Goal: Task Accomplishment & Management: Use online tool/utility

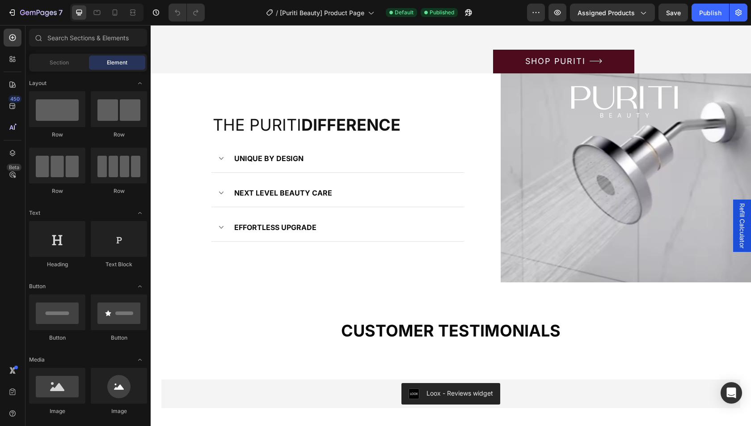
scroll to position [1117, 0]
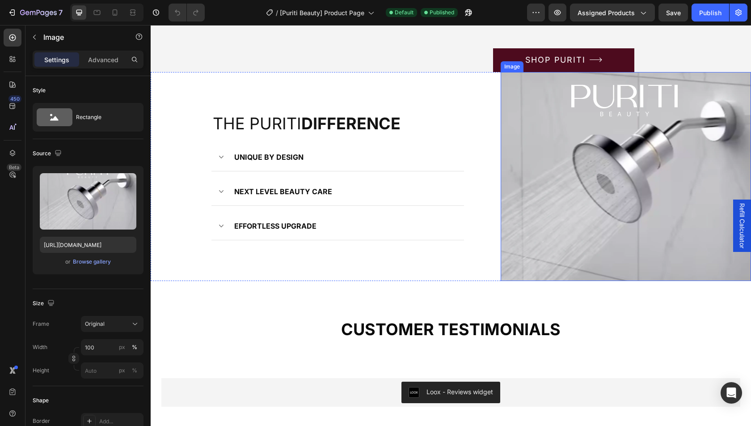
click at [535, 188] on img at bounding box center [626, 176] width 250 height 209
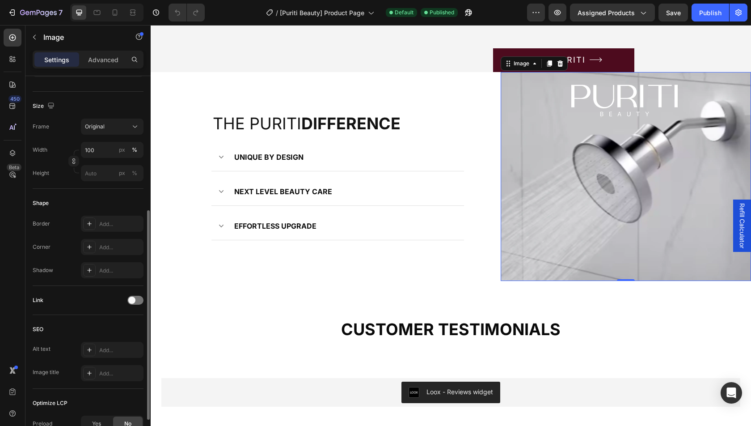
scroll to position [228, 0]
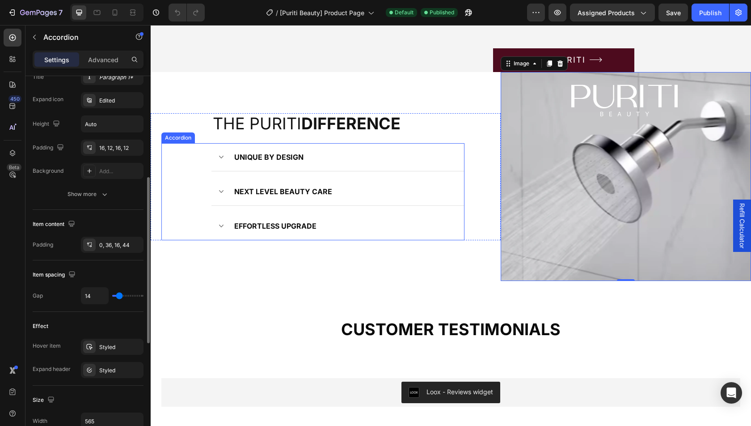
click at [333, 164] on div "UNIQUE BY DESIGN" at bounding box center [346, 156] width 226 height 13
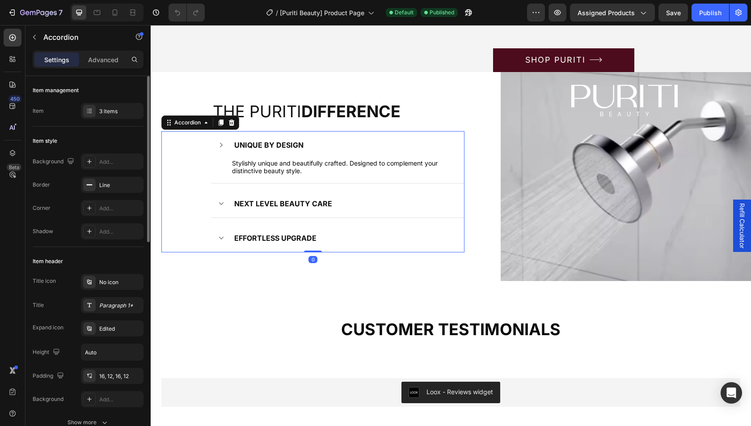
click at [333, 159] on div "UNIQUE BY DESIGN" at bounding box center [338, 145] width 253 height 28
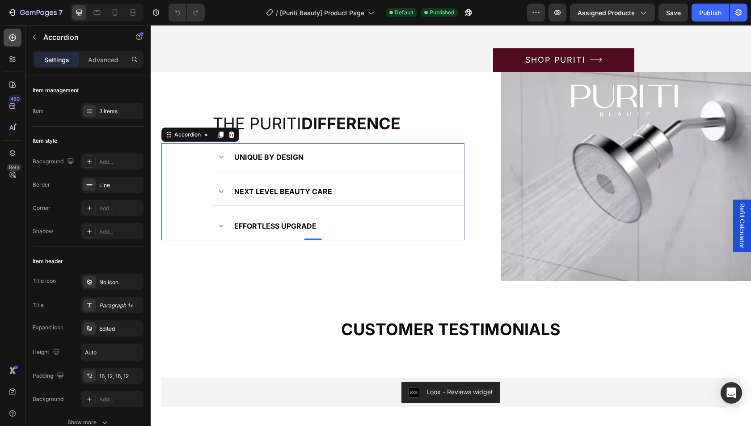
click at [8, 37] on icon at bounding box center [12, 37] width 9 height 9
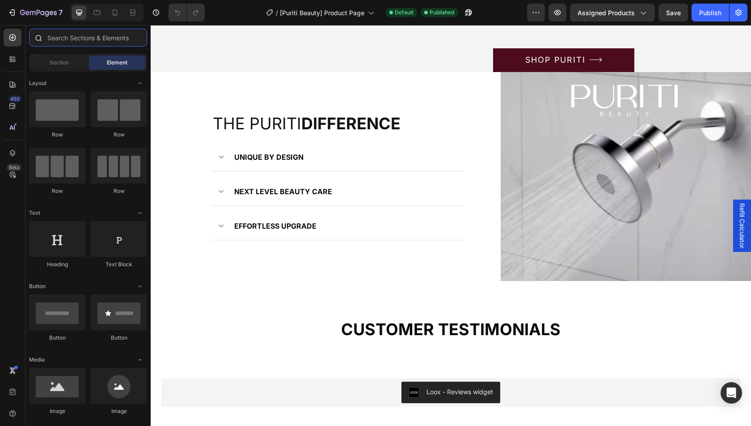
click at [60, 41] on input "text" at bounding box center [88, 38] width 118 height 18
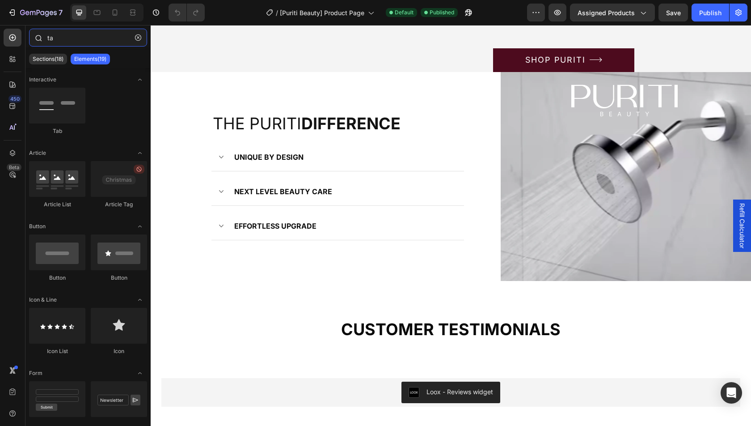
type input "tab"
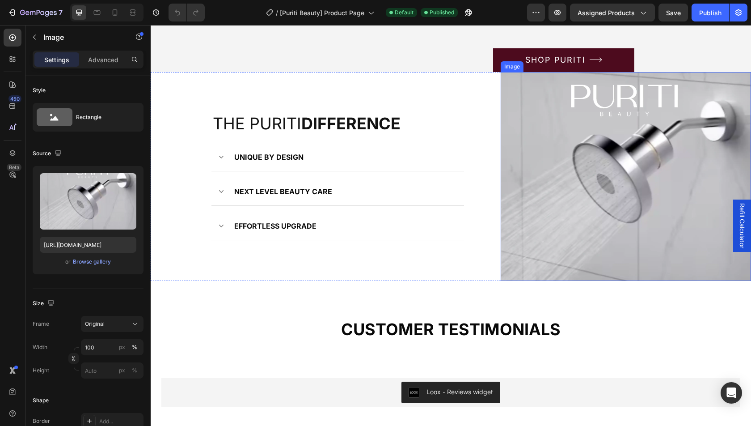
click at [543, 191] on img at bounding box center [626, 176] width 250 height 209
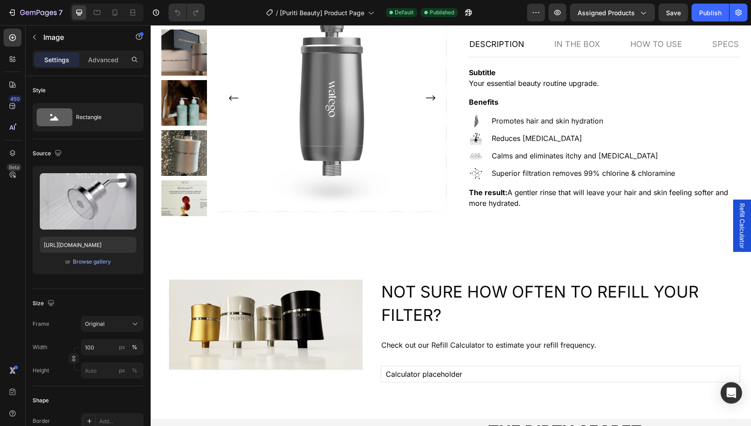
scroll to position [530, 0]
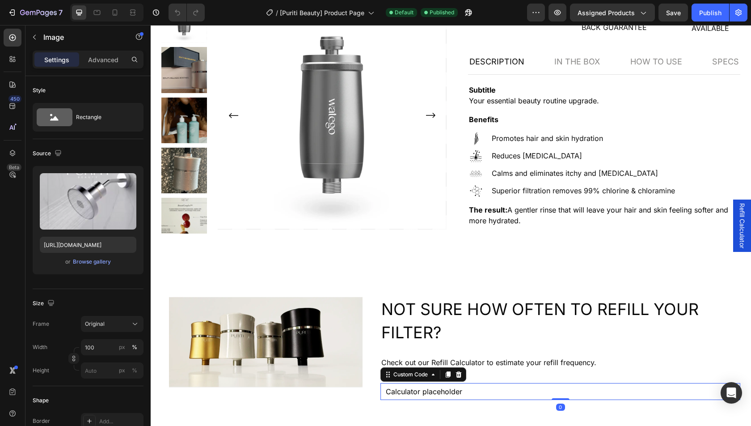
click at [541, 383] on div "Calculator placeholder" at bounding box center [561, 391] width 360 height 17
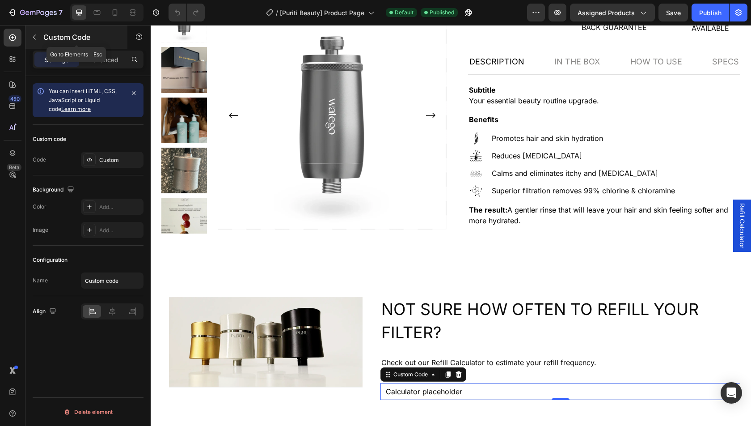
click at [38, 38] on button "button" at bounding box center [34, 37] width 14 height 14
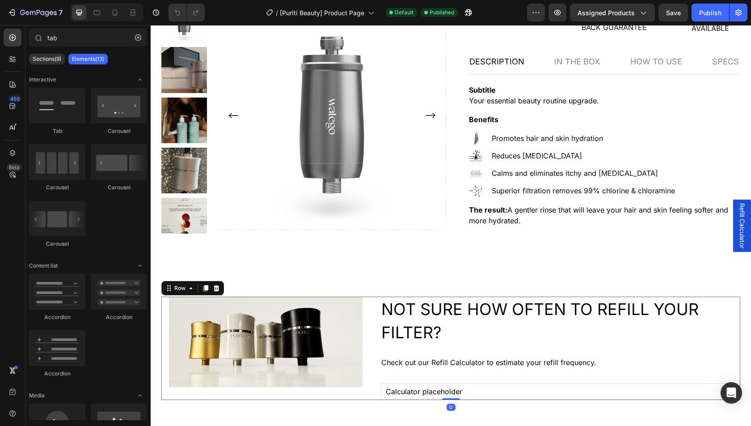
click at [381, 331] on div "NOT SURE HOW OFTEN TO REFILL YOUR FILTER? Heading Check out our Refill Calculat…" at bounding box center [561, 349] width 360 height 104
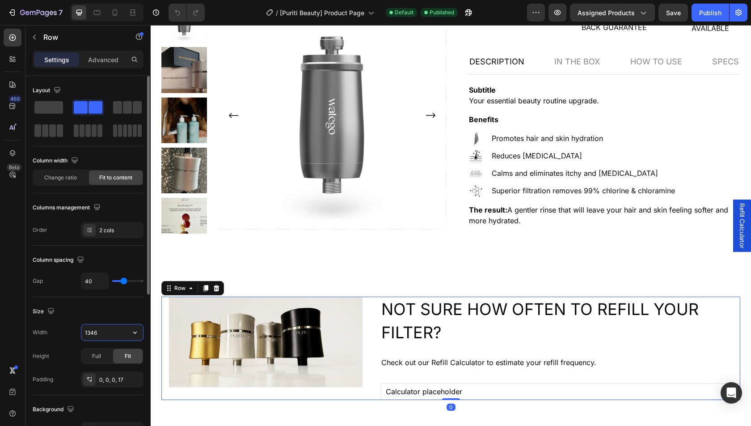
click at [111, 336] on input "1346" at bounding box center [112, 332] width 62 height 16
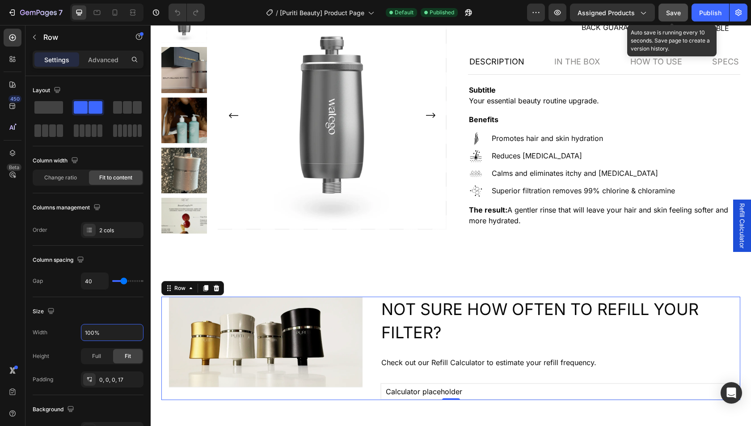
type input "100%"
click at [668, 9] on span "Save" at bounding box center [673, 13] width 15 height 8
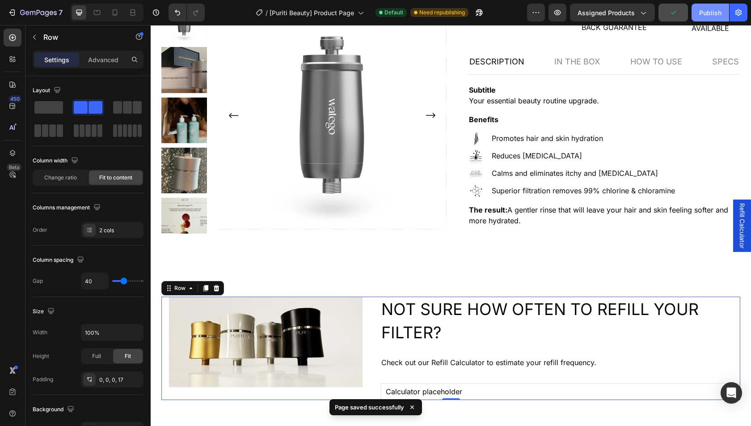
click at [713, 12] on div "Publish" at bounding box center [711, 12] width 22 height 9
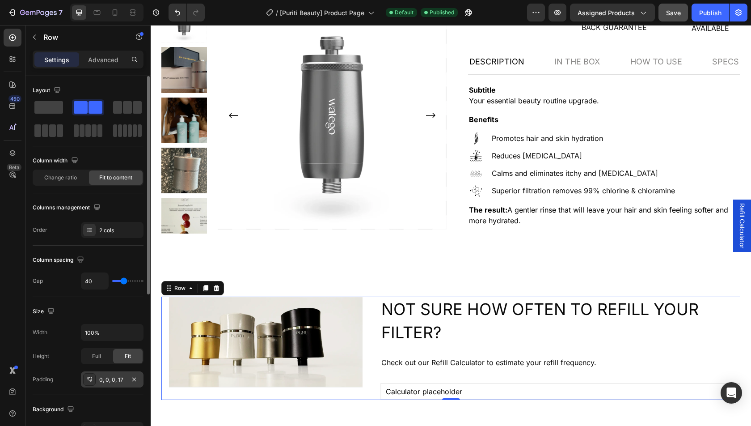
scroll to position [270, 0]
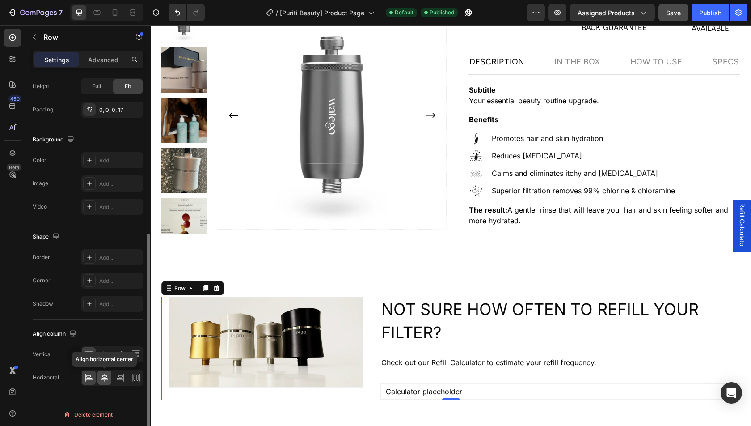
click at [105, 373] on icon at bounding box center [104, 377] width 9 height 9
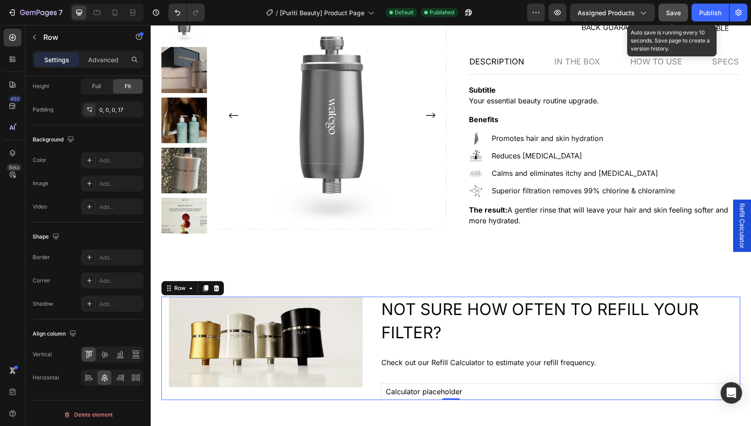
click at [670, 12] on span "Save" at bounding box center [673, 13] width 15 height 8
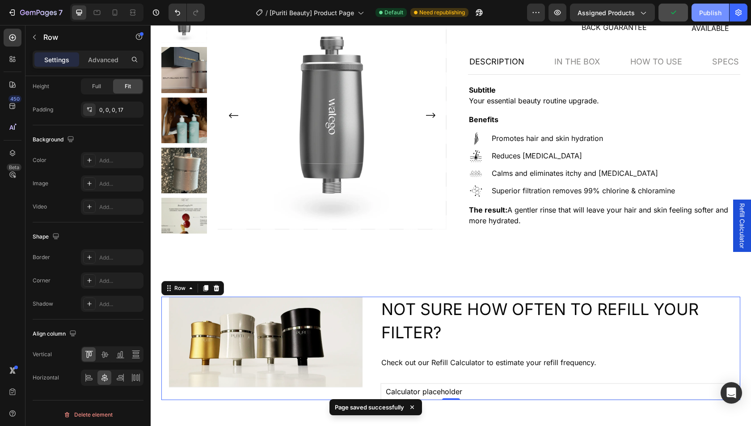
click at [700, 9] on div "Publish" at bounding box center [711, 12] width 22 height 9
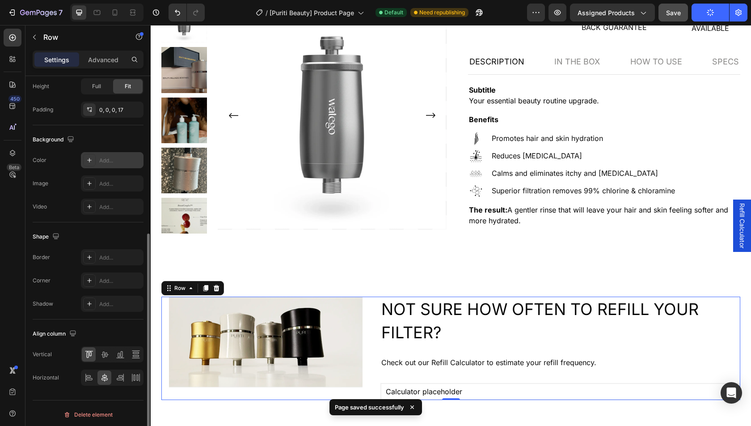
scroll to position [0, 0]
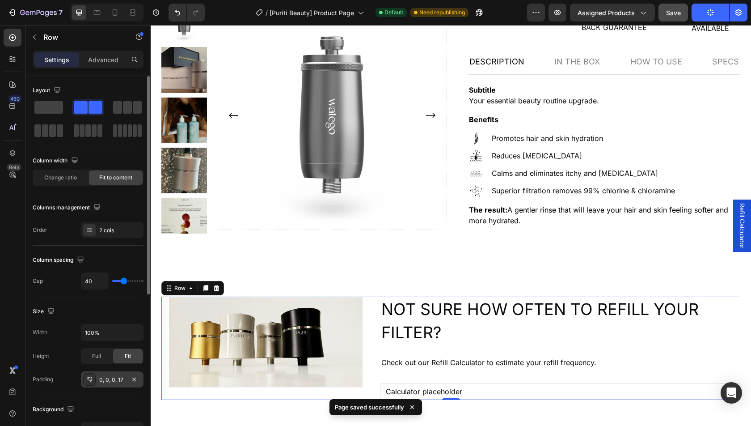
click at [109, 373] on div "0, 0, 0, 17" at bounding box center [112, 379] width 63 height 16
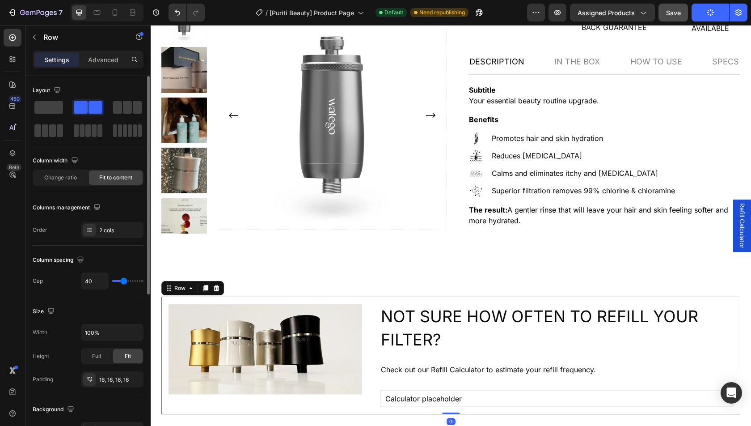
click at [109, 304] on div "Size" at bounding box center [88, 311] width 111 height 14
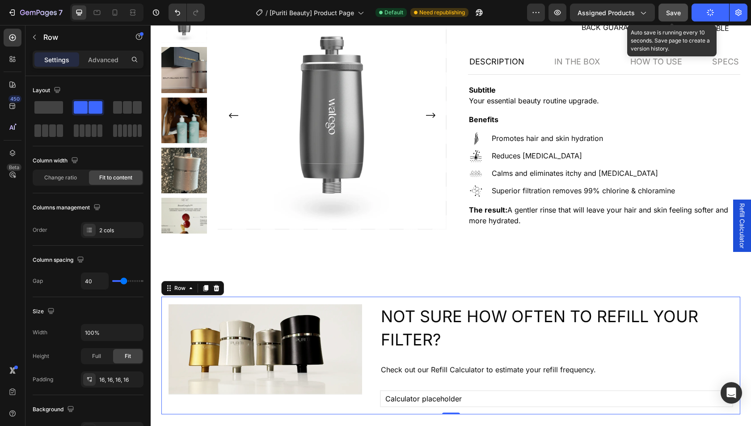
click at [671, 14] on span "Save" at bounding box center [673, 13] width 15 height 8
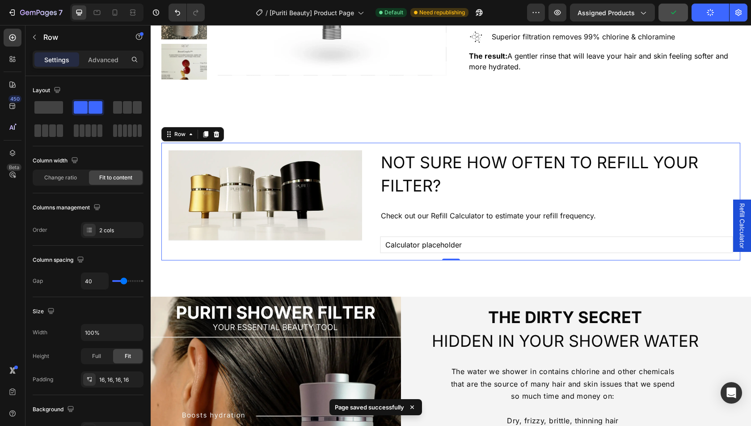
scroll to position [671, 0]
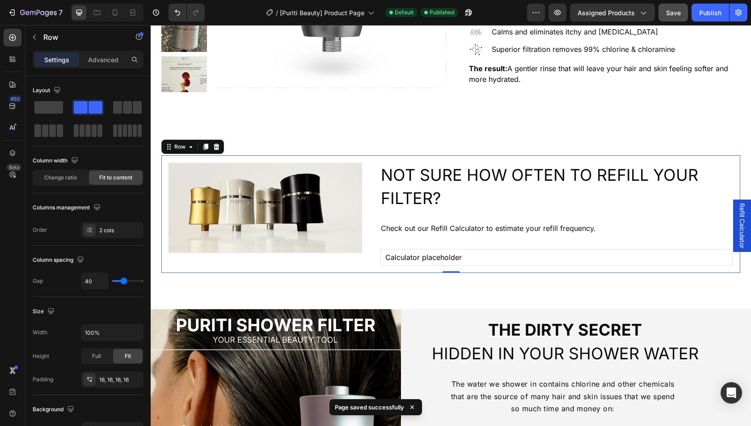
click at [662, 11] on button "Save" at bounding box center [674, 13] width 30 height 18
click at [694, 14] on button "Publish" at bounding box center [711, 13] width 38 height 18
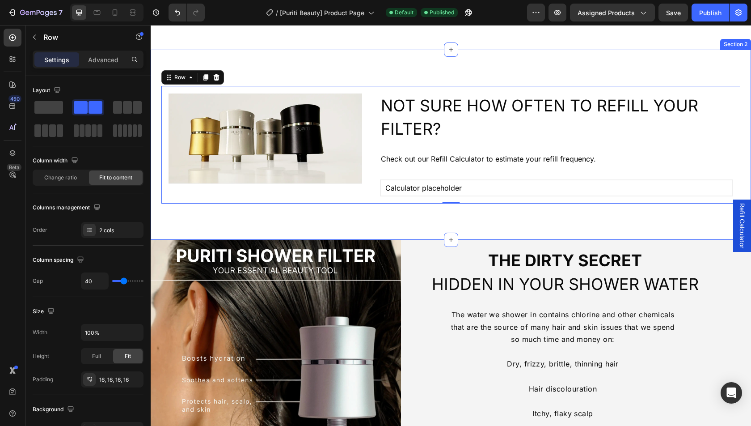
scroll to position [783, 0]
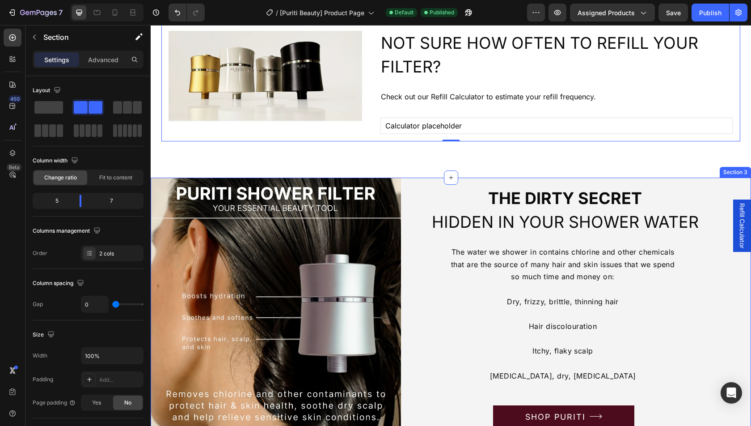
click at [424, 178] on div "the DIRTY SECRET HIDDEN in YOUR SHOWER WATER Heading The water we shower in con…" at bounding box center [576, 307] width 350 height 259
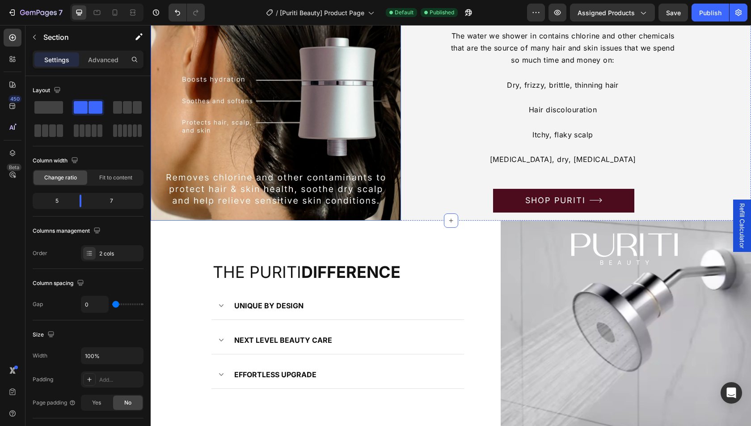
scroll to position [1029, 0]
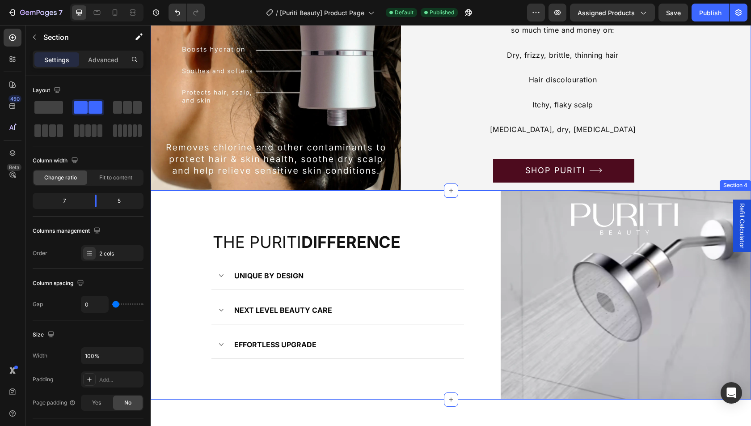
click at [440, 205] on div "the puriti difference Heading UNIQUE BY DESIGN NEXT LEVEL BEAUTY CARE EFFORTLES…" at bounding box center [326, 295] width 350 height 209
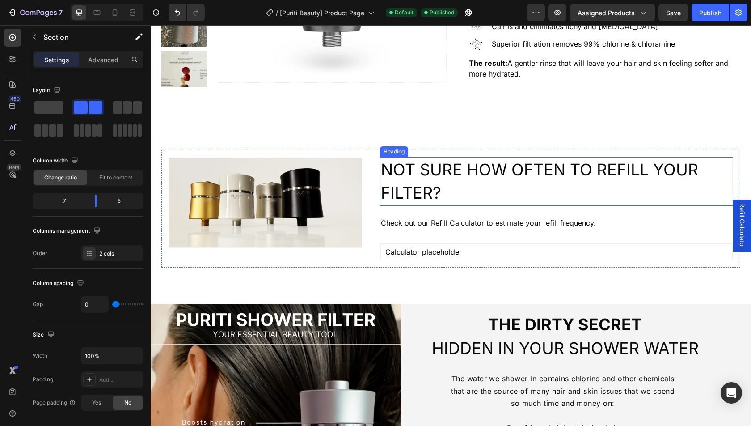
scroll to position [567, 0]
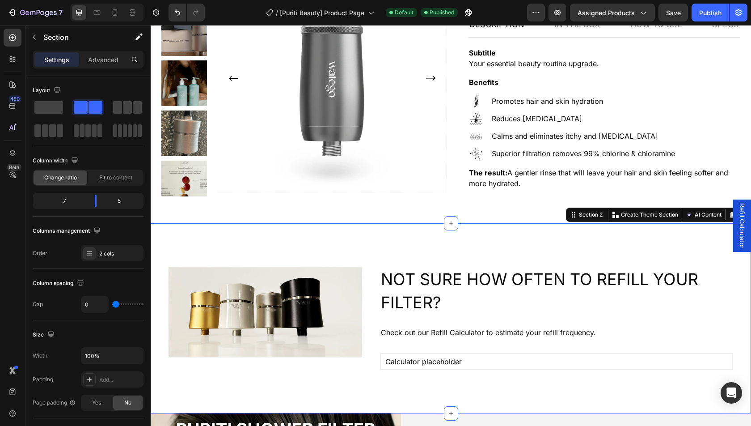
click at [460, 223] on div "Image NOT SURE HOW OFTEN TO REFILL YOUR FILTER? Heading Check out our Refill Ca…" at bounding box center [451, 318] width 601 height 191
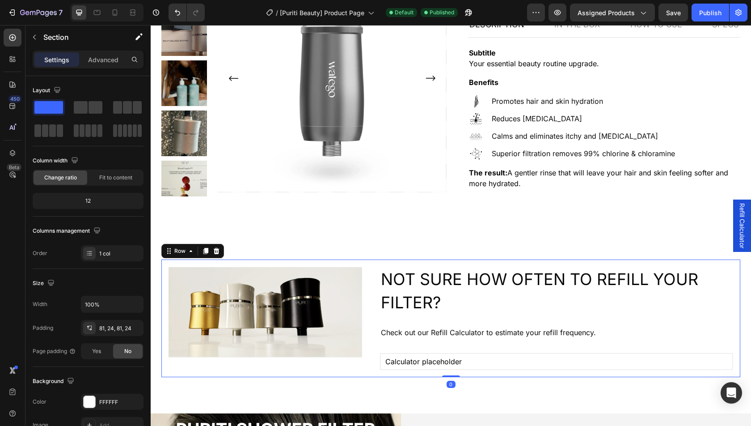
click at [370, 268] on div "Image NOT SURE HOW OFTEN TO REFILL YOUR FILTER? Heading Check out our Refill Ca…" at bounding box center [450, 318] width 579 height 118
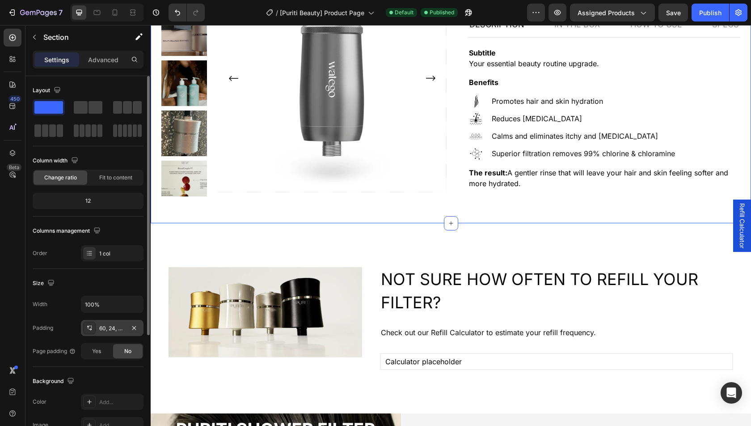
click at [106, 326] on div "60, 24, 60, 24" at bounding box center [112, 328] width 26 height 8
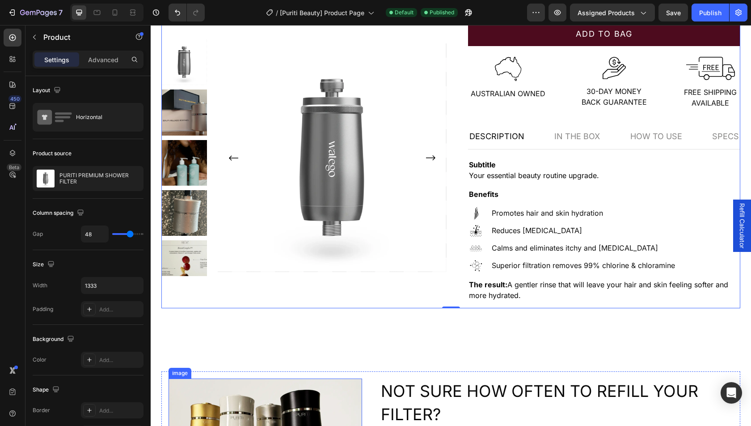
scroll to position [361, 0]
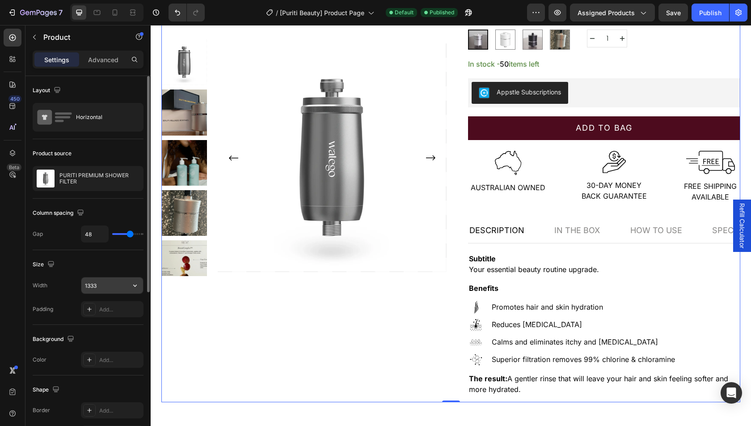
click at [105, 285] on input "1333" at bounding box center [112, 285] width 62 height 16
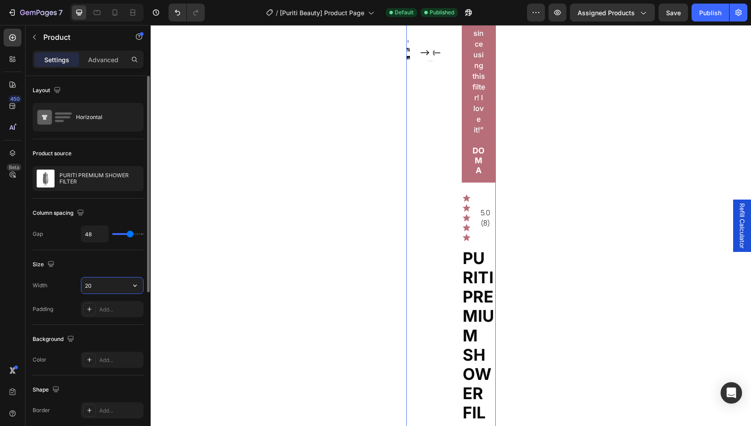
type input "2"
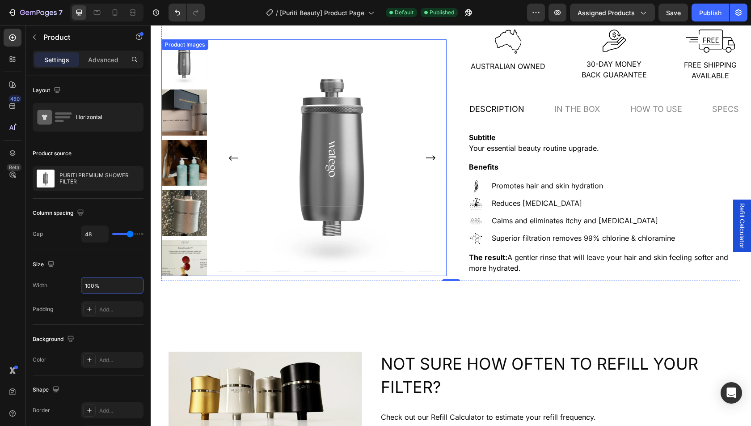
scroll to position [511, 0]
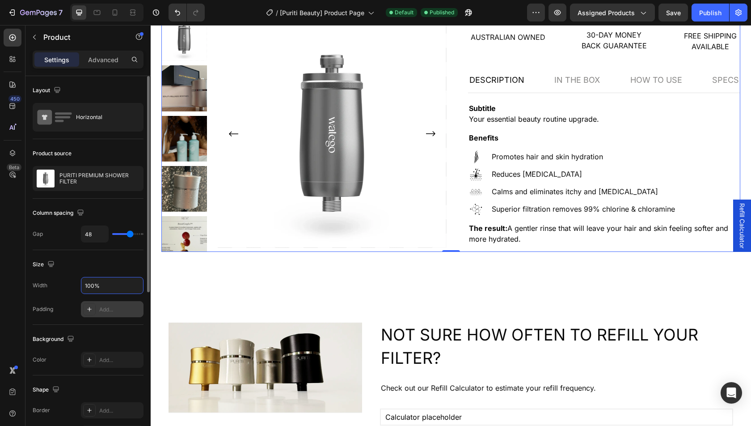
type input "100%"
click at [108, 312] on div "Add..." at bounding box center [112, 309] width 63 height 16
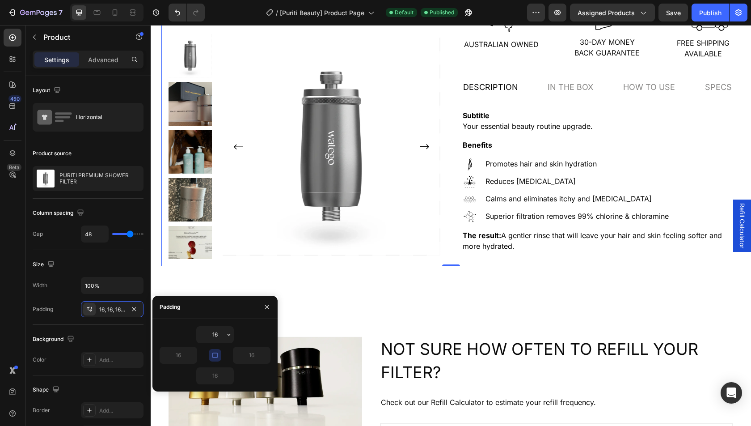
click at [216, 353] on icon "button" at bounding box center [215, 355] width 7 height 7
click at [216, 349] on button "button" at bounding box center [215, 355] width 13 height 13
click at [215, 334] on input "16" at bounding box center [215, 335] width 37 height 16
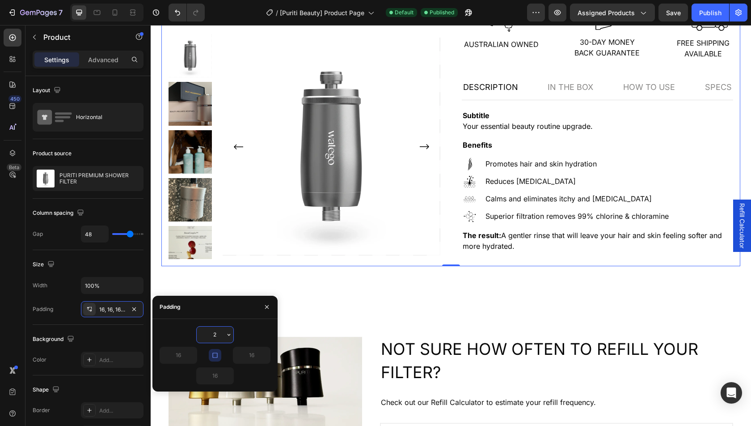
type input "24"
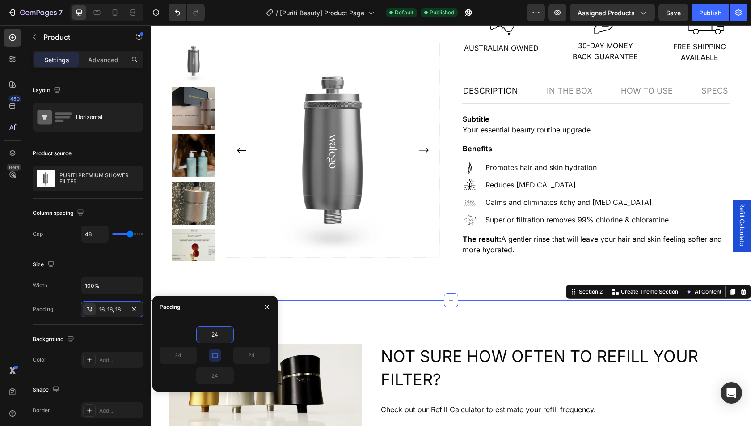
click at [360, 310] on div "Image NOT SURE HOW OFTEN TO REFILL YOUR FILTER? Heading Check out our Refill Ca…" at bounding box center [451, 395] width 601 height 191
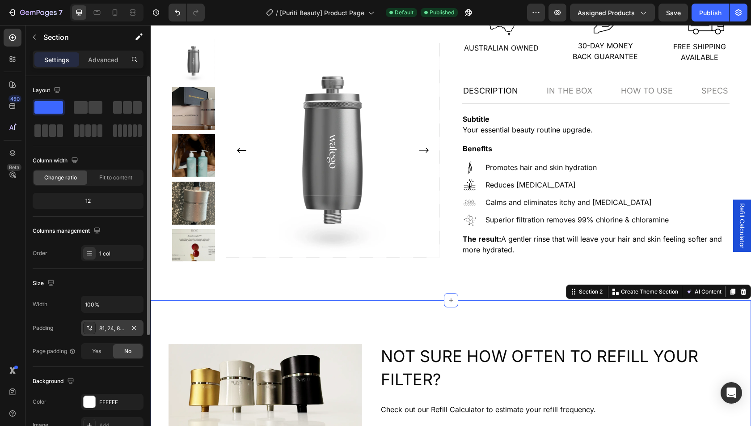
click at [109, 329] on div "81, 24, 81, 24" at bounding box center [112, 328] width 26 height 8
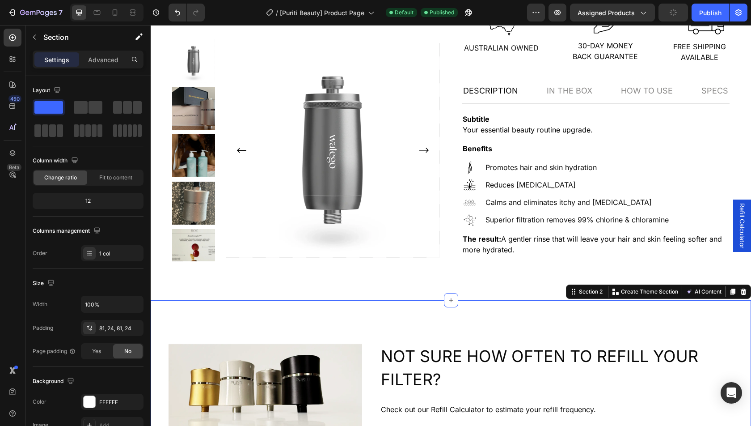
click at [348, 321] on div "Image NOT SURE HOW OFTEN TO REFILL YOUR FILTER? Heading Check out our Refill Ca…" at bounding box center [451, 395] width 601 height 191
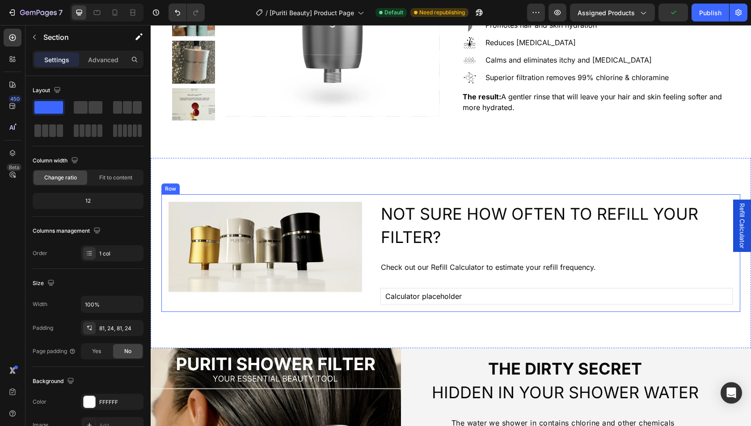
scroll to position [598, 0]
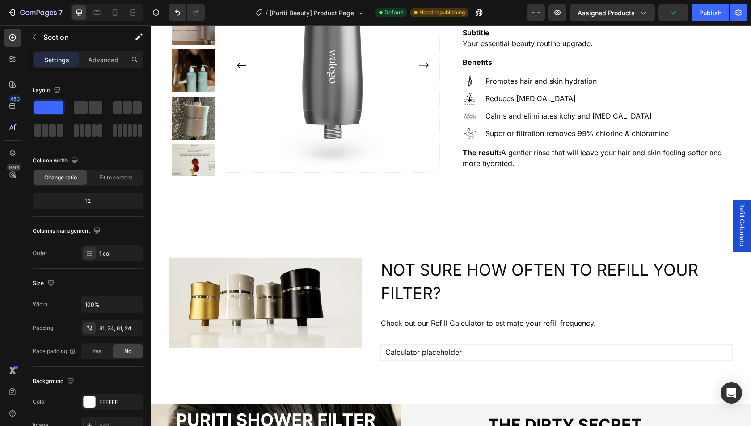
click at [367, 223] on div "Image NOT SURE HOW OFTEN TO REFILL YOUR FILTER? Heading Check out our Refill Ca…" at bounding box center [451, 309] width 601 height 191
click at [159, 264] on div "Image NOT SURE HOW OFTEN TO REFILL YOUR FILTER? Heading Check out our Refill Ca…" at bounding box center [451, 309] width 601 height 191
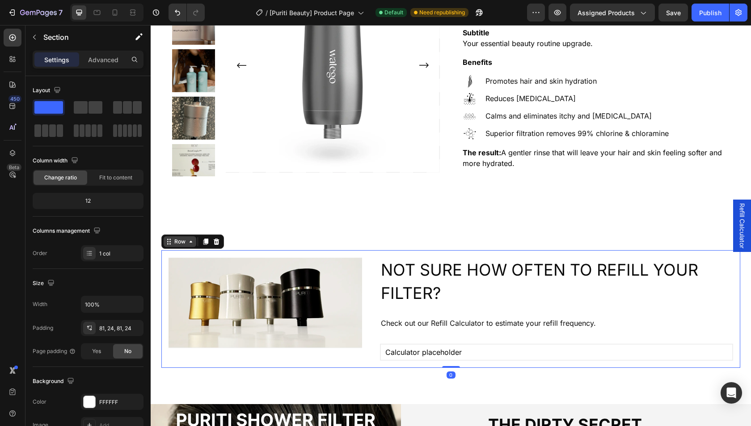
click at [170, 244] on div "Row" at bounding box center [180, 241] width 33 height 11
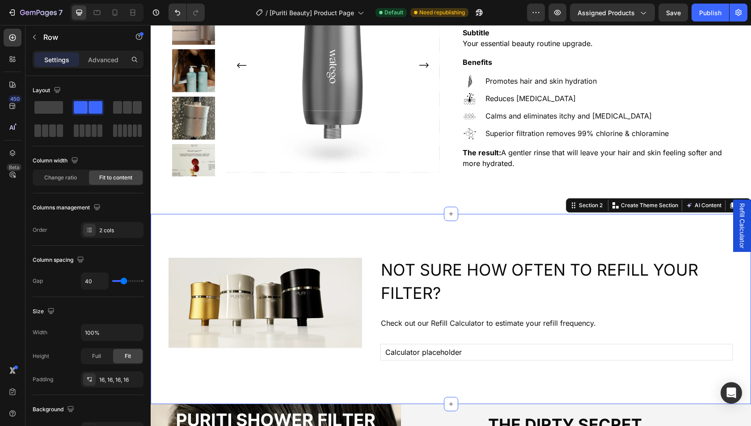
click at [207, 227] on div "Image NOT SURE HOW OFTEN TO REFILL YOUR FILTER? Heading Check out our Refill Ca…" at bounding box center [451, 309] width 601 height 191
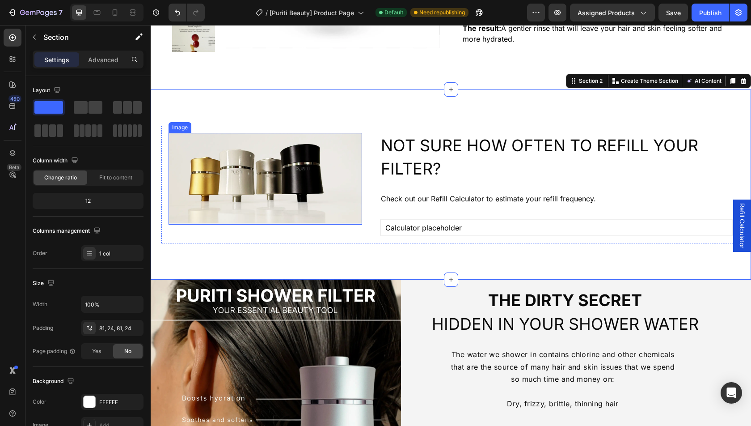
scroll to position [775, 0]
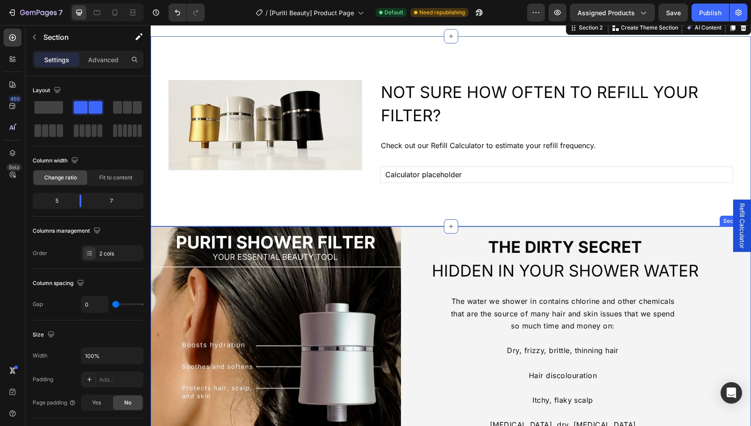
click at [424, 227] on div "the DIRTY SECRET HIDDEN in YOUR SHOWER WATER Heading The water we shower in con…" at bounding box center [576, 355] width 350 height 259
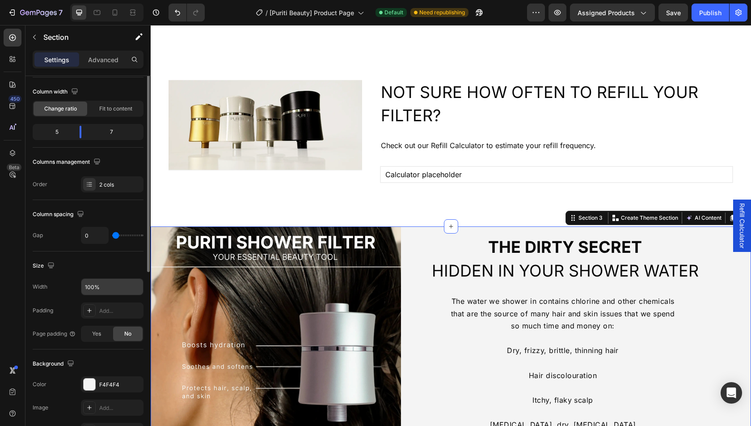
scroll to position [148, 0]
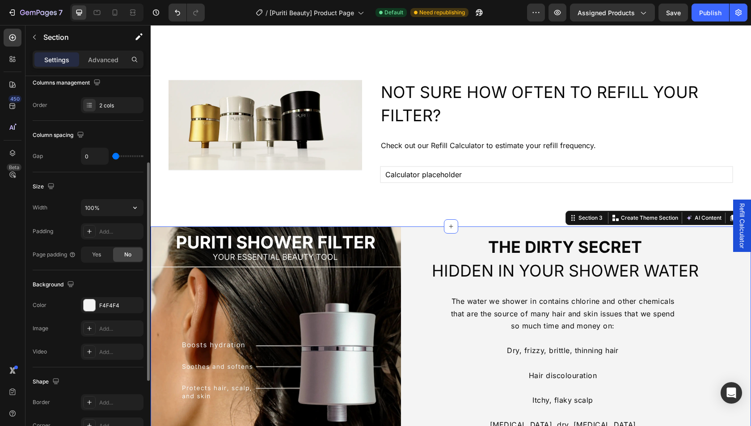
click at [108, 193] on div "Size Width 100% Padding Add... Page padding Yes No" at bounding box center [88, 221] width 111 height 98
click at [108, 204] on input "100%" at bounding box center [112, 207] width 62 height 16
click at [109, 210] on input "100%" at bounding box center [112, 207] width 62 height 16
click at [119, 210] on input "100%" at bounding box center [112, 207] width 62 height 16
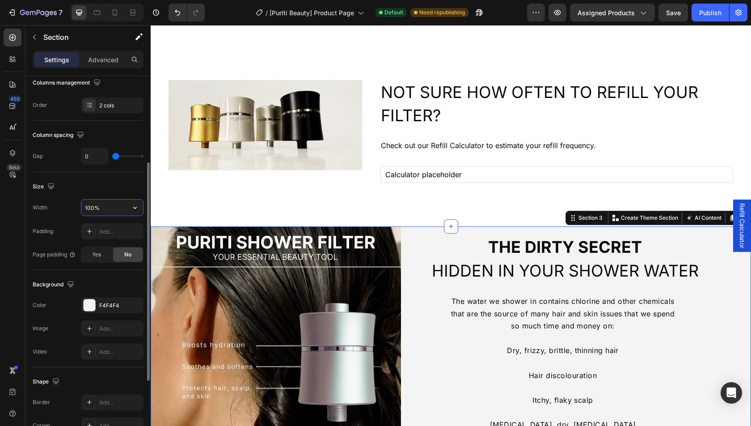
click at [119, 210] on input "100%" at bounding box center [112, 207] width 62 height 16
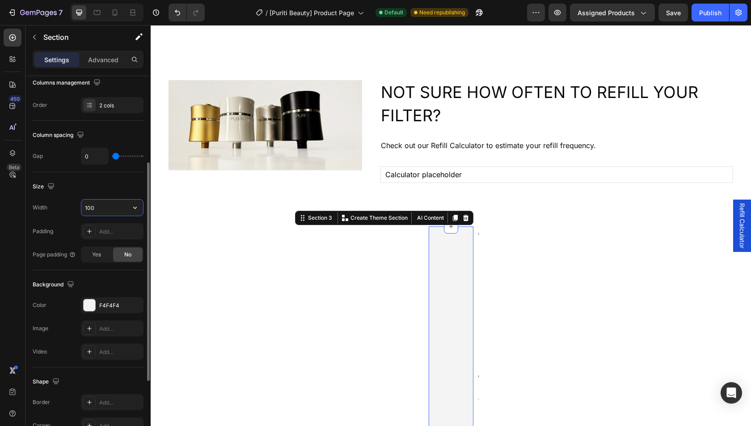
type input "100%"
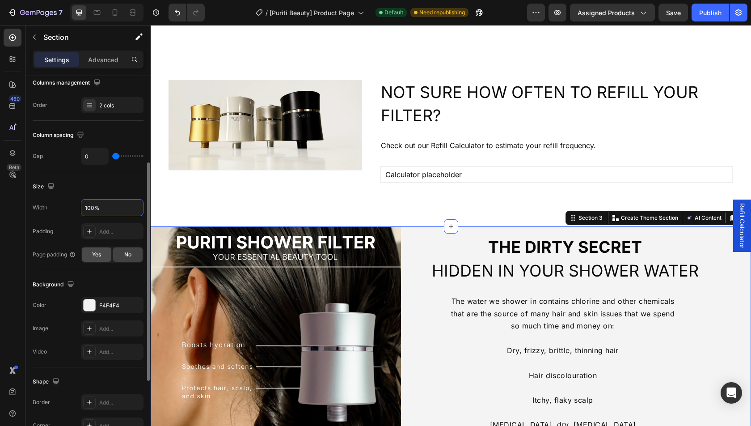
click at [98, 252] on span "Yes" at bounding box center [96, 254] width 9 height 8
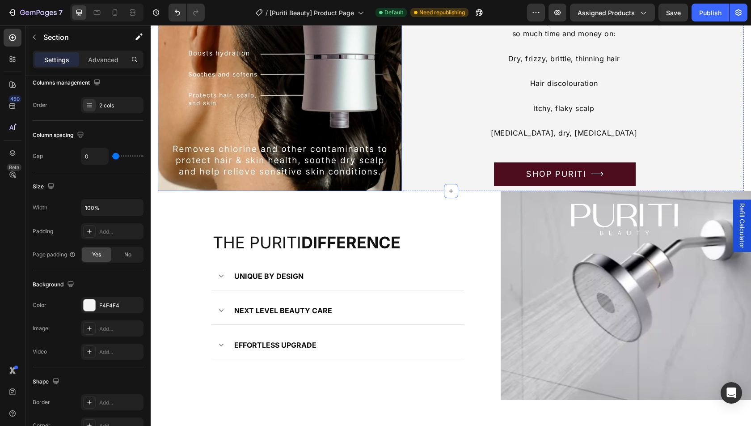
scroll to position [1140, 0]
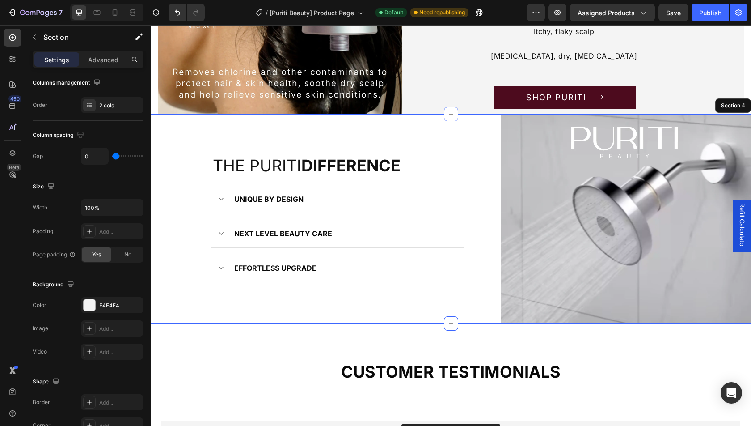
click at [400, 123] on div "the puriti difference Heading UNIQUE BY DESIGN NEXT LEVEL BEAUTY CARE EFFORTLES…" at bounding box center [326, 218] width 350 height 209
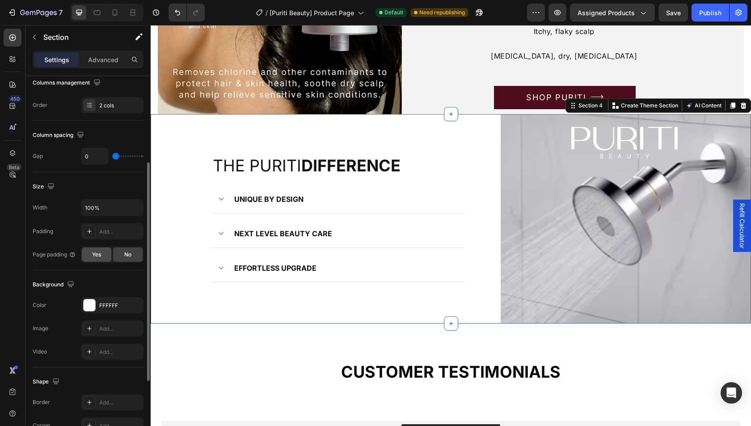
click at [101, 252] on span "Yes" at bounding box center [96, 254] width 9 height 8
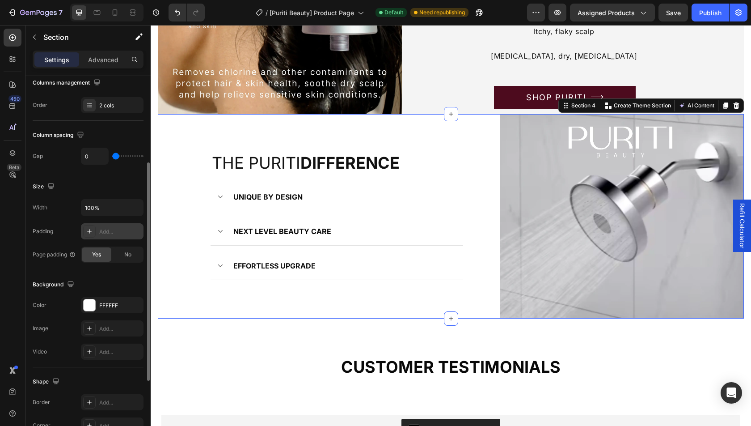
click at [113, 228] on div "Add..." at bounding box center [120, 232] width 42 height 8
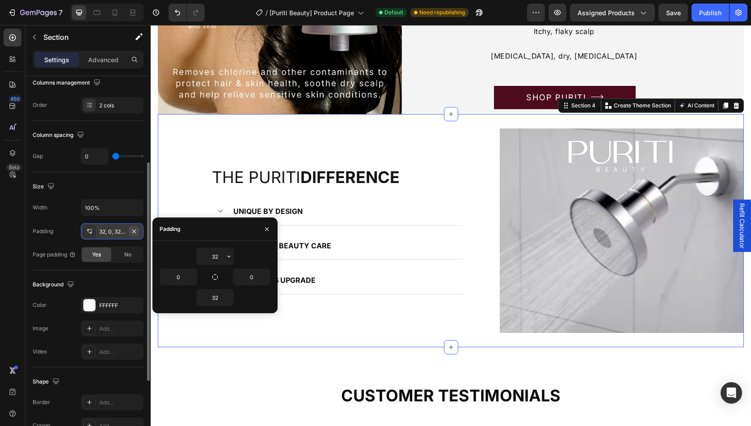
click at [134, 230] on icon "button" at bounding box center [134, 231] width 7 height 7
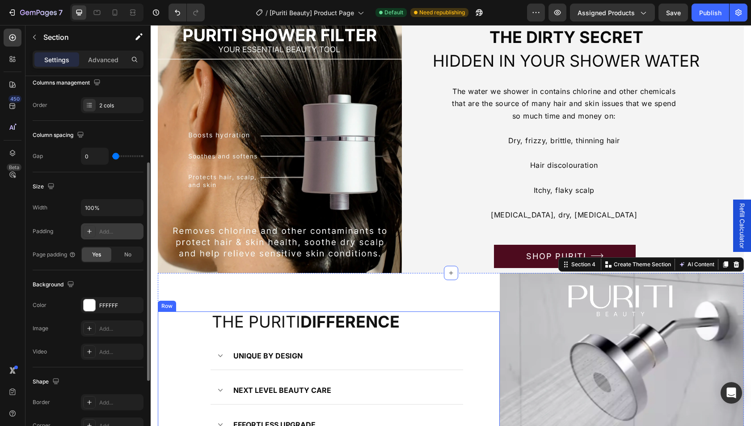
scroll to position [890, 0]
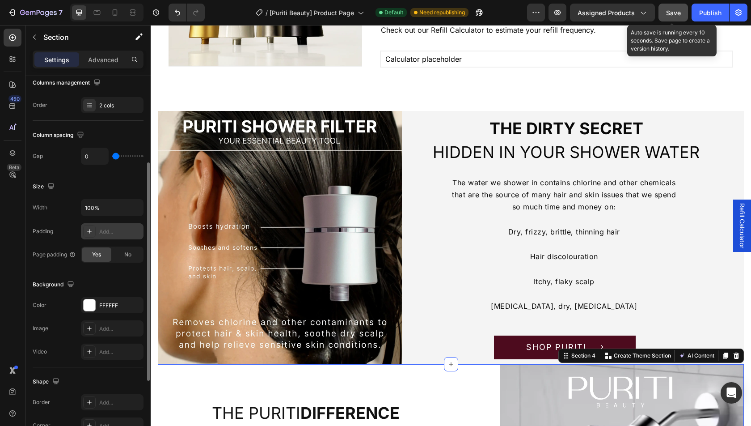
click at [684, 16] on button "Save" at bounding box center [674, 13] width 30 height 18
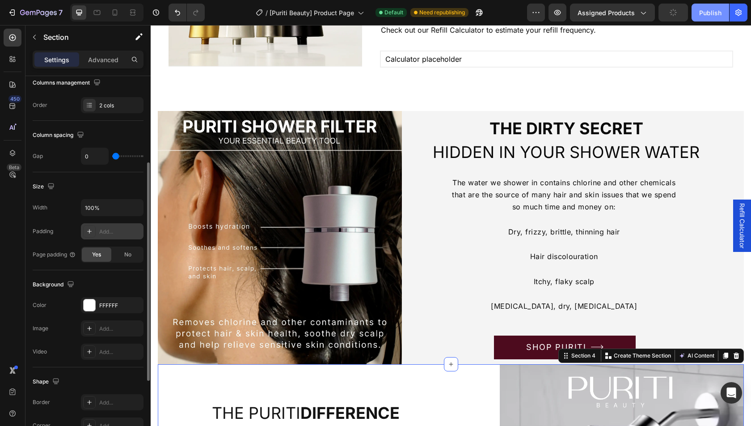
click at [709, 16] on div "Publish" at bounding box center [711, 12] width 22 height 9
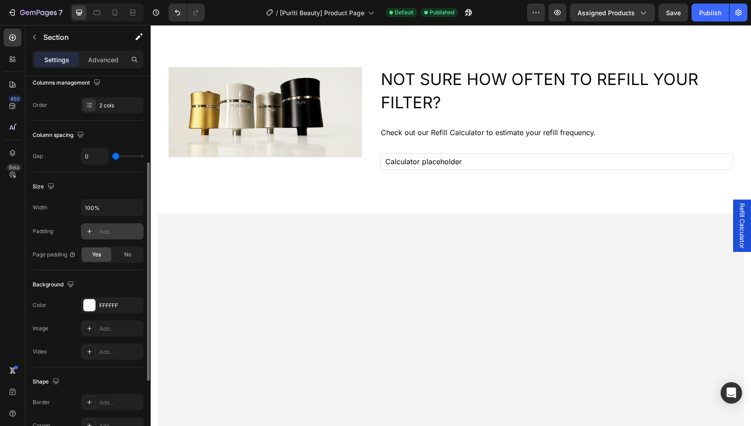
scroll to position [0, 0]
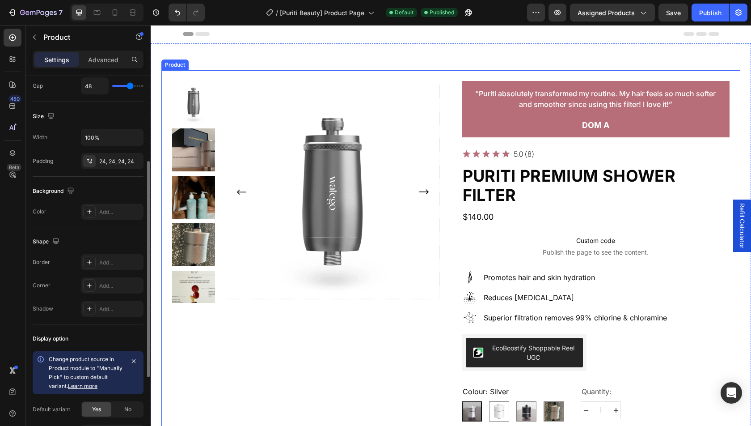
click at [450, 154] on div "Product Images “Puriti absolutely transformed my routine. My hair feels so much…" at bounding box center [450, 427] width 579 height 714
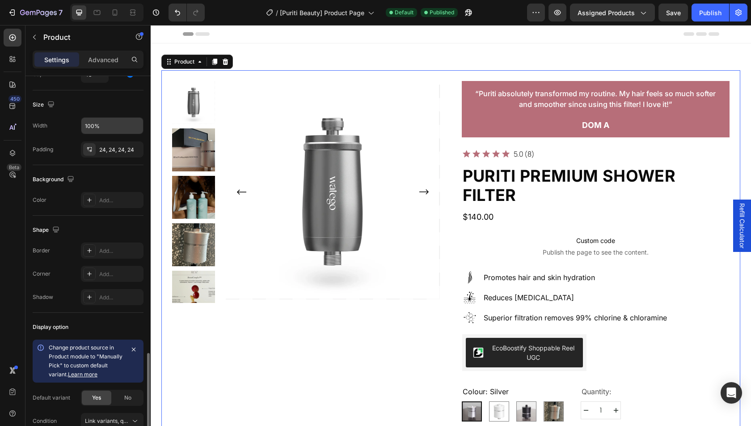
scroll to position [277, 0]
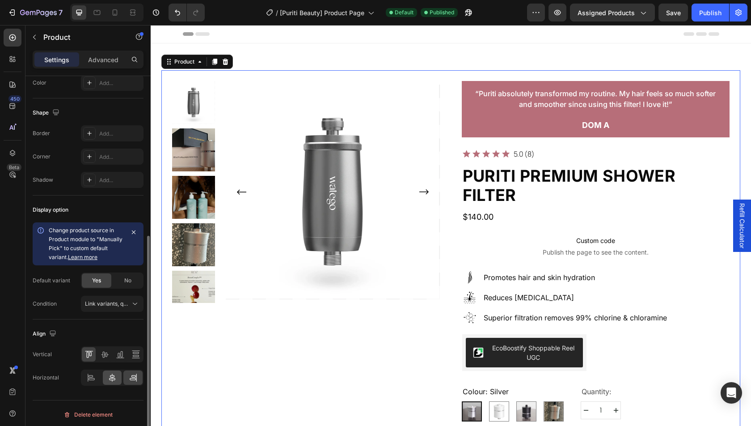
click at [111, 373] on icon at bounding box center [112, 377] width 9 height 9
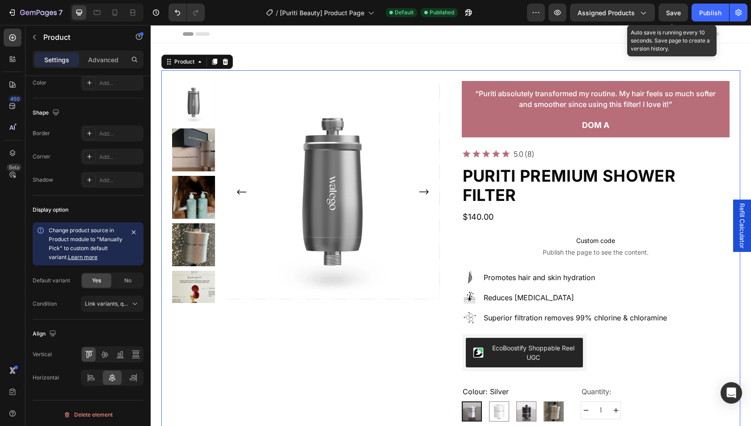
click at [670, 11] on span "Save" at bounding box center [673, 13] width 15 height 8
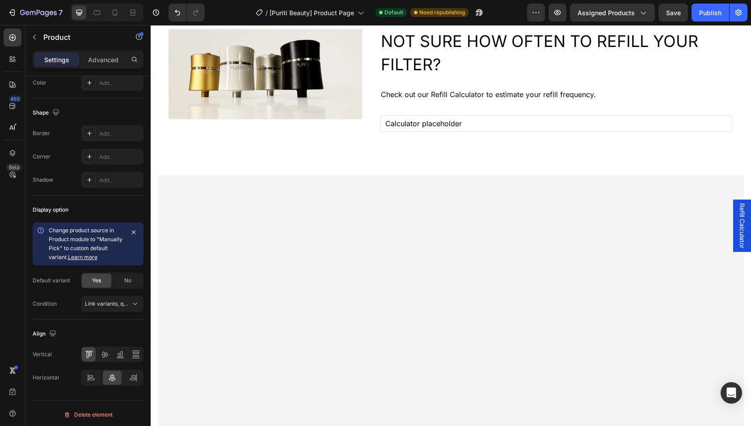
scroll to position [0, 0]
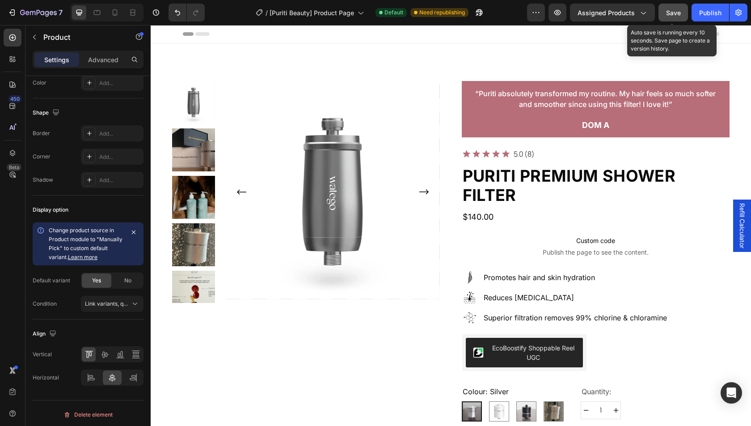
click at [660, 11] on button "Save" at bounding box center [674, 13] width 30 height 18
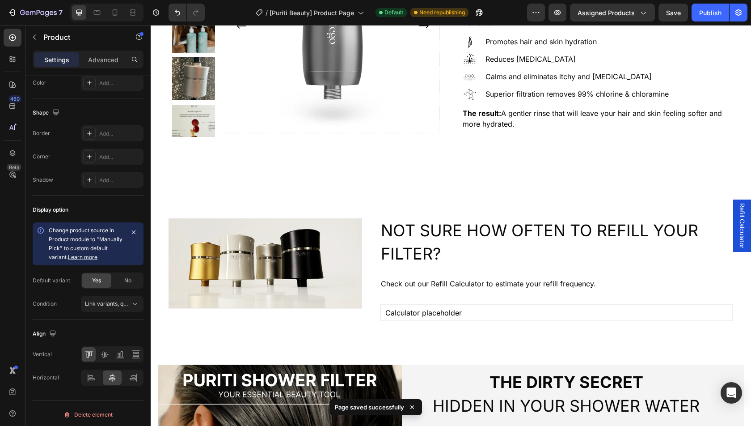
scroll to position [657, 0]
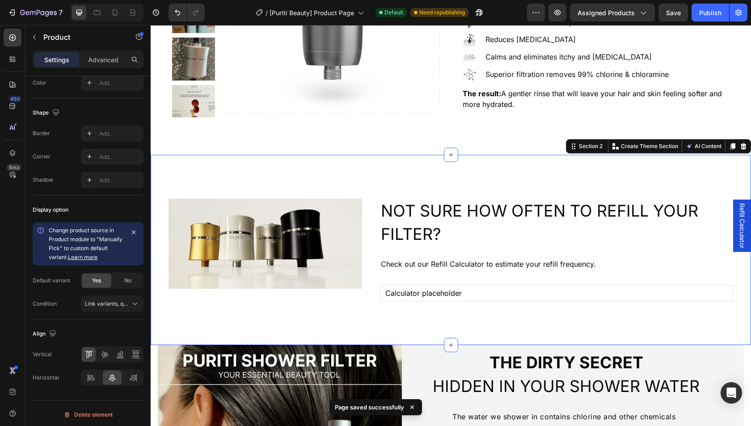
click at [427, 177] on div "Image NOT SURE HOW OFTEN TO REFILL YOUR FILTER? Heading Check out our Refill Ca…" at bounding box center [451, 250] width 601 height 191
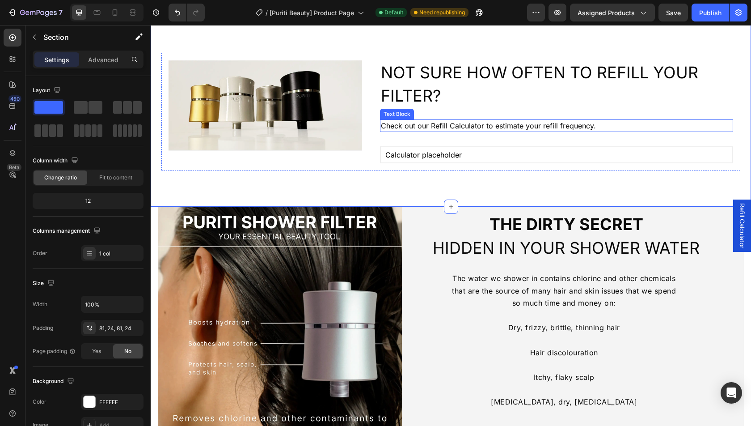
scroll to position [935, 0]
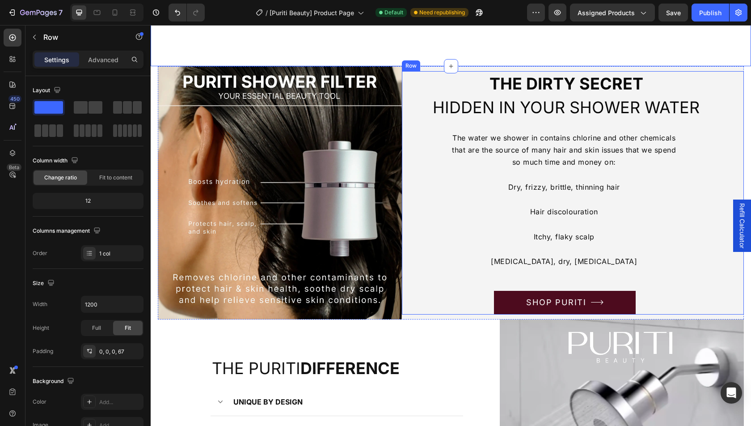
click at [411, 150] on div "the DIRTY SECRET HIDDEN in YOUR SHOWER WATER Heading The water we shower in con…" at bounding box center [573, 192] width 342 height 243
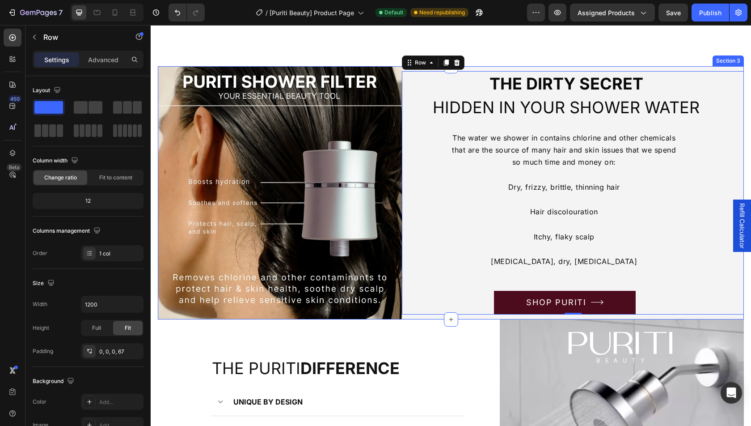
click at [478, 66] on div "the DIRTY SECRET HIDDEN in YOUR SHOWER WATER Heading The water we shower in con…" at bounding box center [573, 192] width 342 height 253
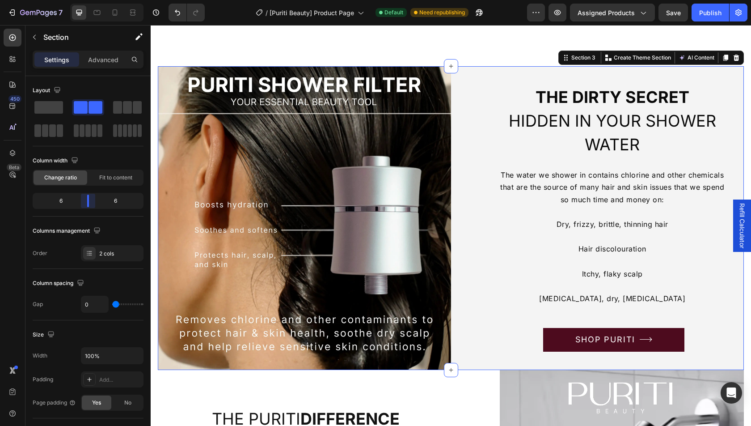
drag, startPoint x: 76, startPoint y: 199, endPoint x: 92, endPoint y: 202, distance: 16.3
click at [92, 0] on body "7 Version history / [Puriti Beauty] Product Page Default Need republishing Prev…" at bounding box center [375, 0] width 751 height 0
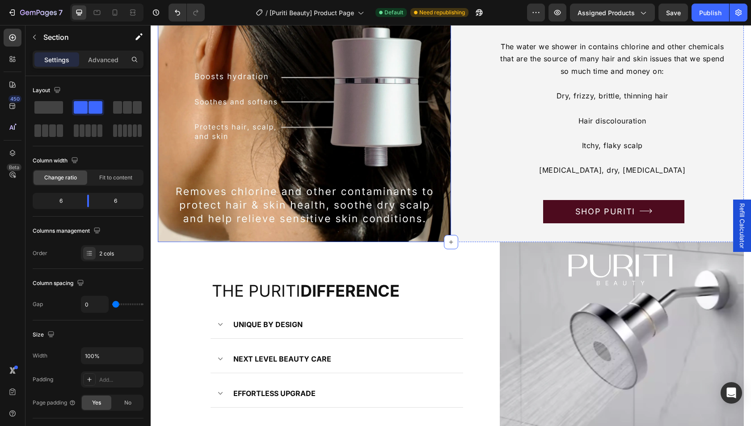
scroll to position [1121, 0]
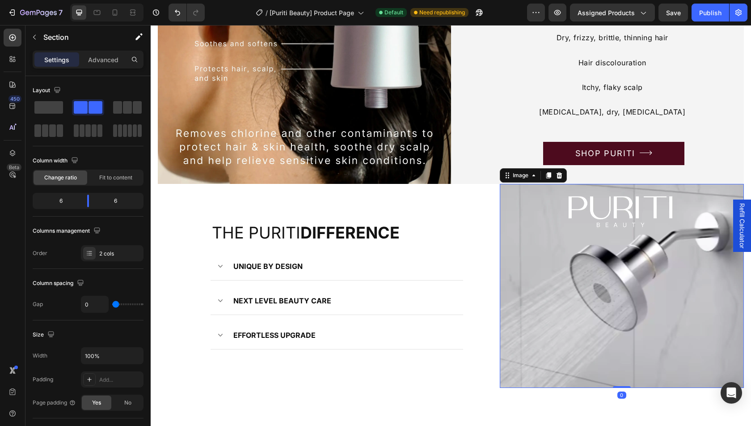
click at [502, 252] on img at bounding box center [622, 286] width 244 height 204
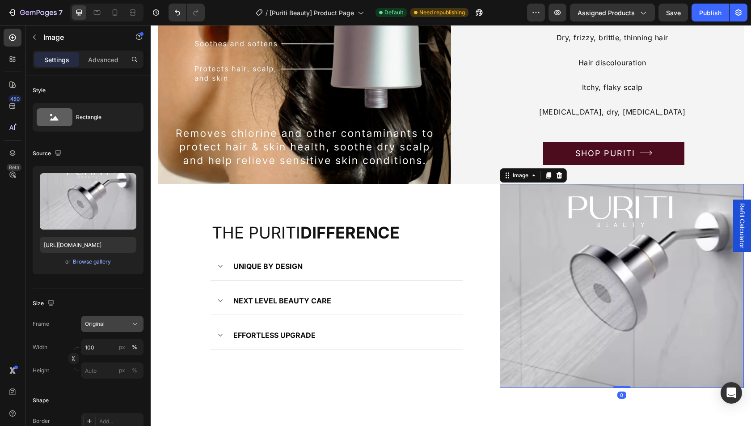
click at [102, 323] on span "Original" at bounding box center [95, 324] width 20 height 8
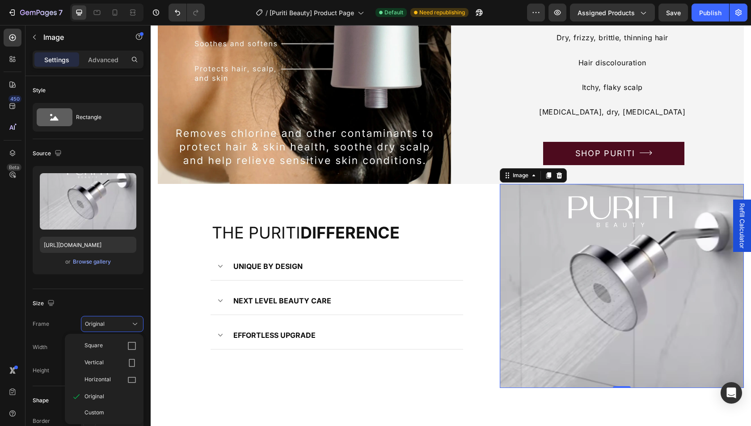
click at [106, 309] on div "Size" at bounding box center [88, 303] width 111 height 14
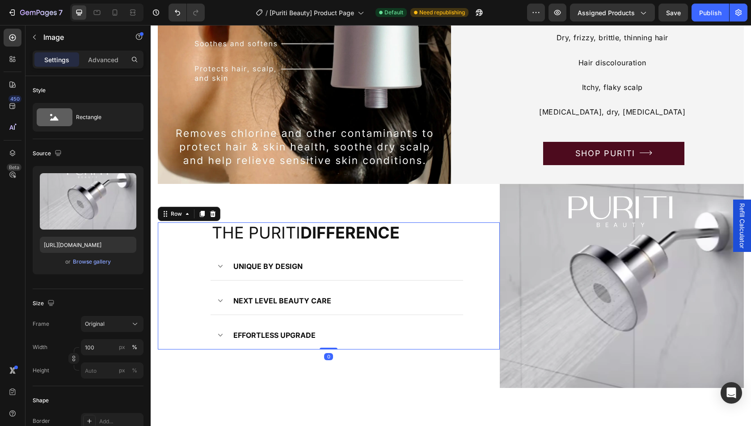
click at [482, 258] on div "the puriti difference Heading UNIQUE BY DESIGN NEXT LEVEL BEAUTY CARE EFFORTLES…" at bounding box center [329, 285] width 342 height 127
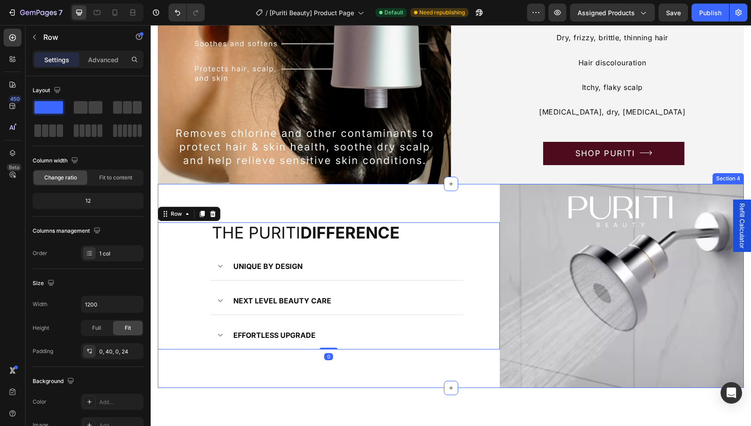
click at [478, 195] on div "the puriti difference Heading UNIQUE BY DESIGN NEXT LEVEL BEAUTY CARE EFFORTLES…" at bounding box center [329, 286] width 342 height 204
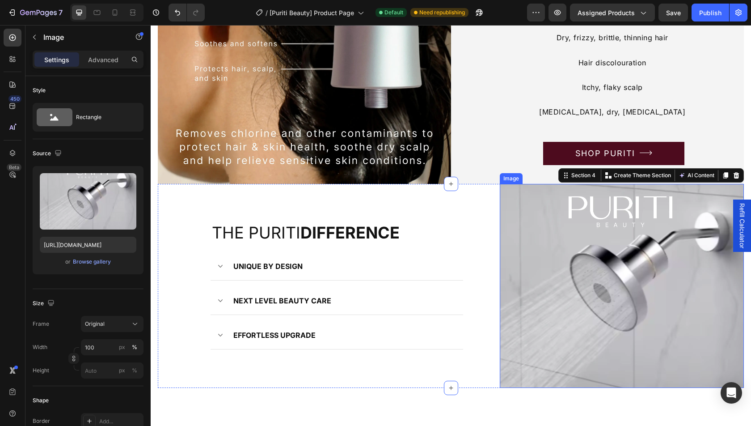
click at [530, 212] on img at bounding box center [622, 286] width 244 height 204
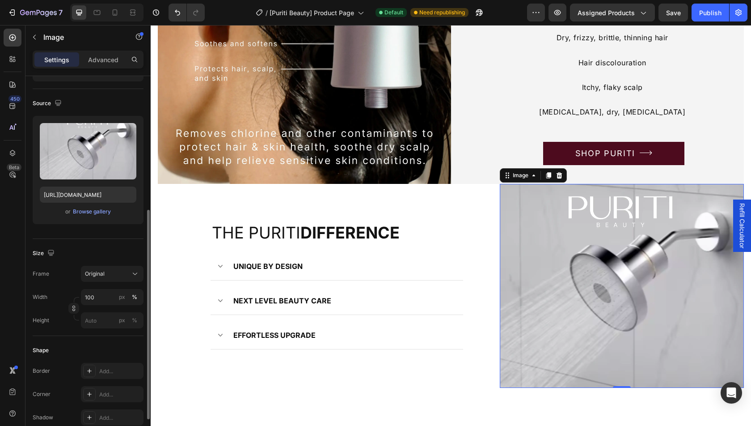
scroll to position [0, 0]
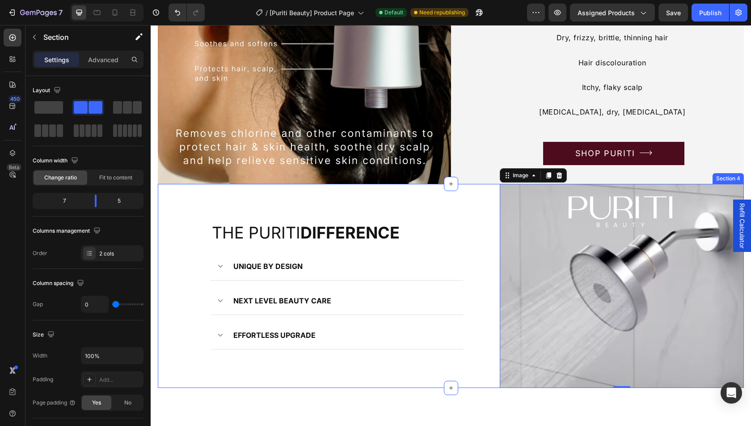
click at [467, 190] on div "the puriti difference Heading UNIQUE BY DESIGN NEXT LEVEL BEAUTY CARE EFFORTLES…" at bounding box center [329, 286] width 342 height 204
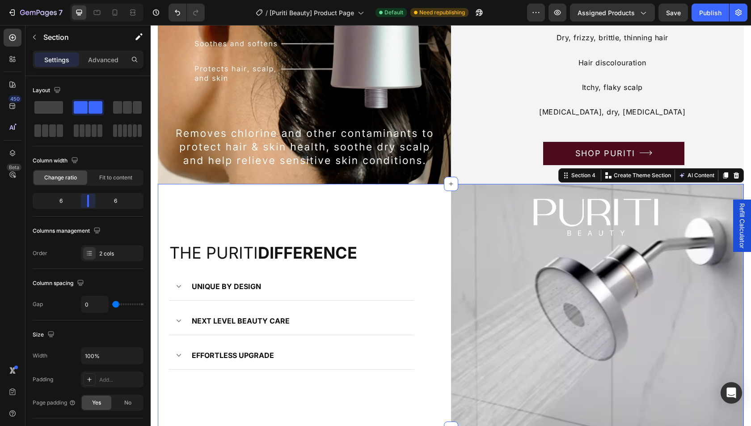
drag, startPoint x: 95, startPoint y: 203, endPoint x: 89, endPoint y: 204, distance: 6.3
click at [89, 0] on body "7 Version history / [Puriti Beauty] Product Page Default Need republishing Prev…" at bounding box center [375, 0] width 751 height 0
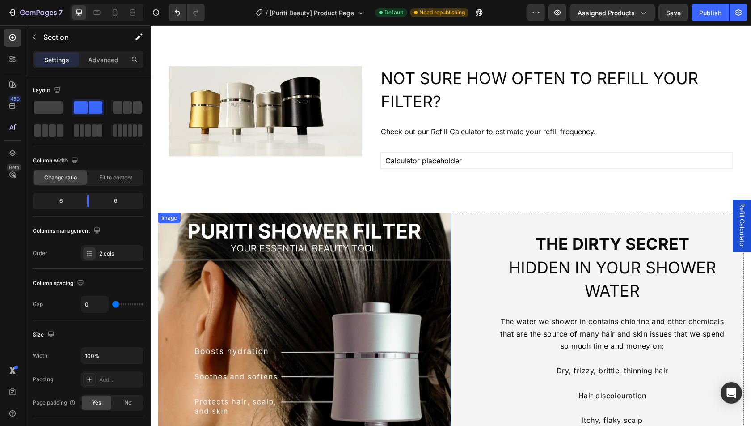
scroll to position [768, 0]
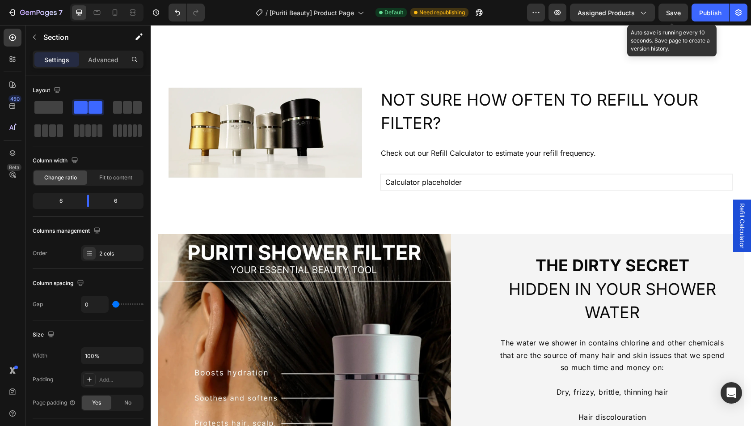
click at [667, 15] on span "Save" at bounding box center [673, 13] width 15 height 8
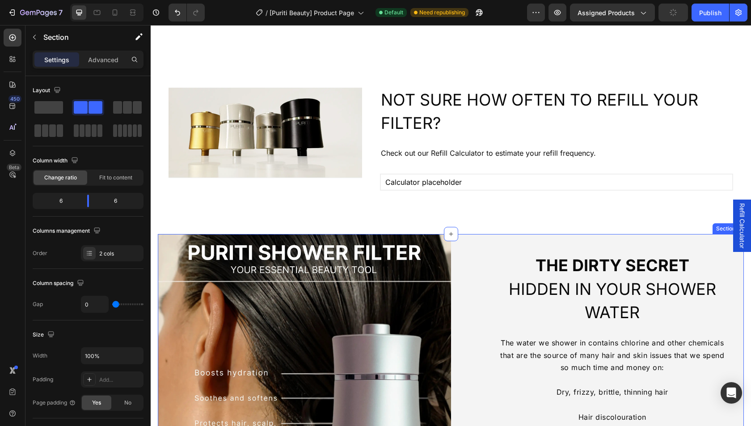
click at [470, 242] on div "the DIRTY SECRET HIDDEN in YOUR SHOWER WATER Heading The water we shower in con…" at bounding box center [597, 386] width 293 height 304
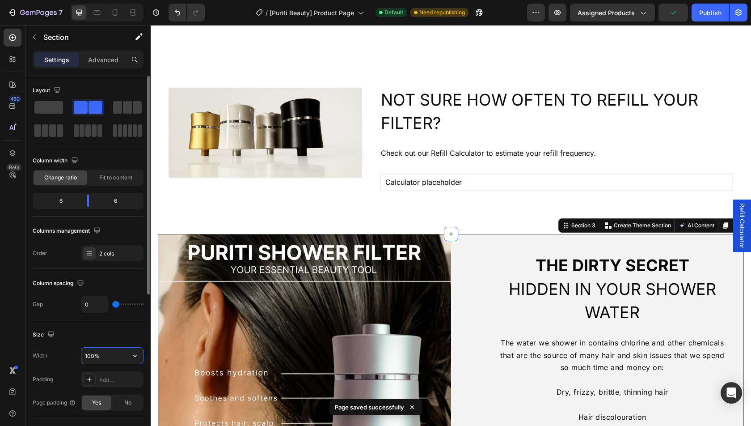
click at [106, 349] on input "100%" at bounding box center [112, 356] width 62 height 16
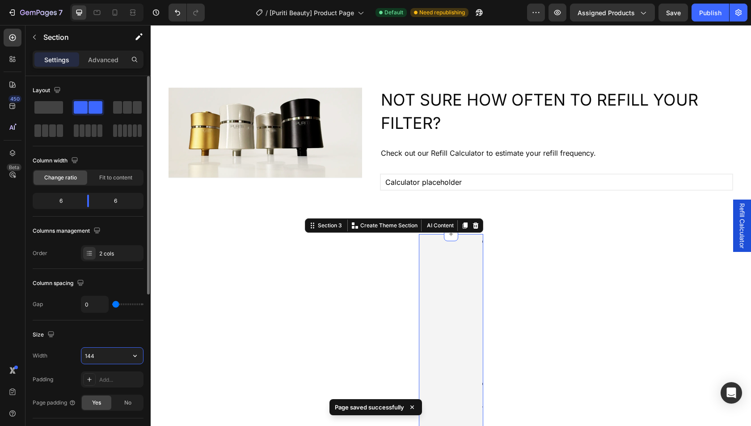
type input "1440"
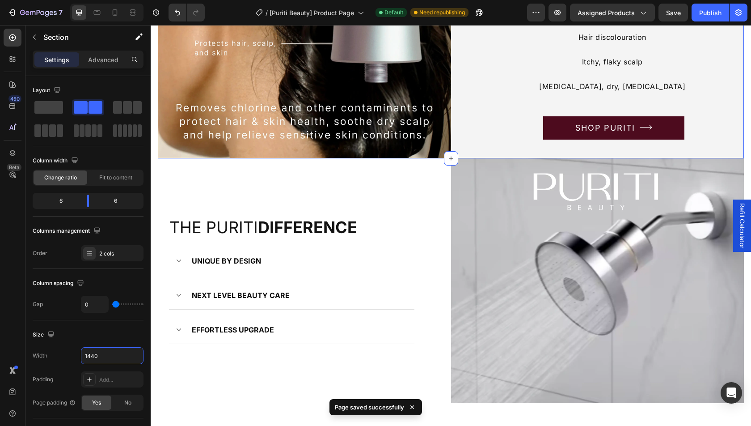
scroll to position [1203, 0]
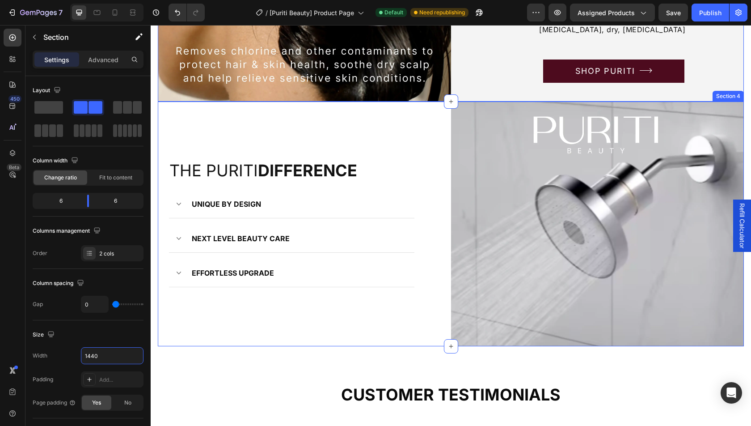
click at [434, 114] on div "the puriti difference Heading UNIQUE BY DESIGN NEXT LEVEL BEAUTY CARE EFFORTLES…" at bounding box center [304, 224] width 293 height 245
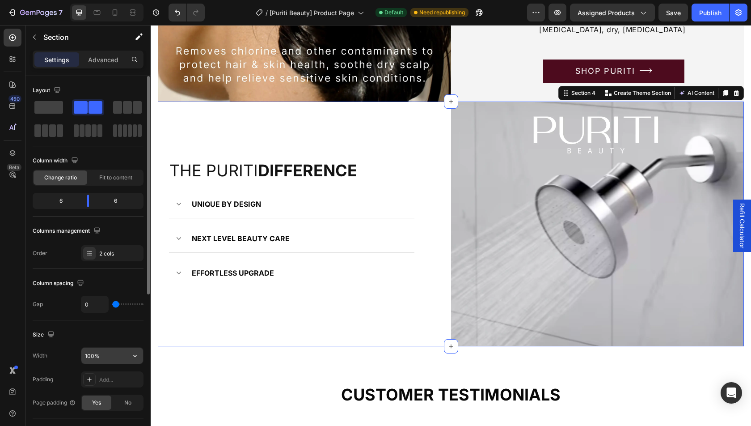
click at [107, 355] on input "100%" at bounding box center [112, 356] width 62 height 16
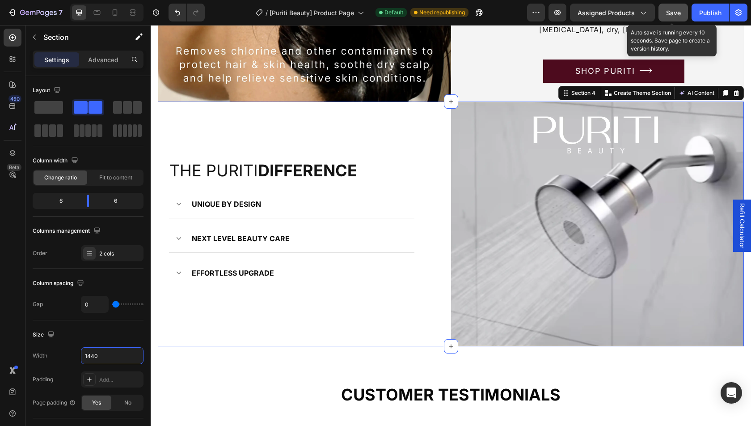
type input "1440"
click at [680, 12] on span "Save" at bounding box center [673, 13] width 15 height 8
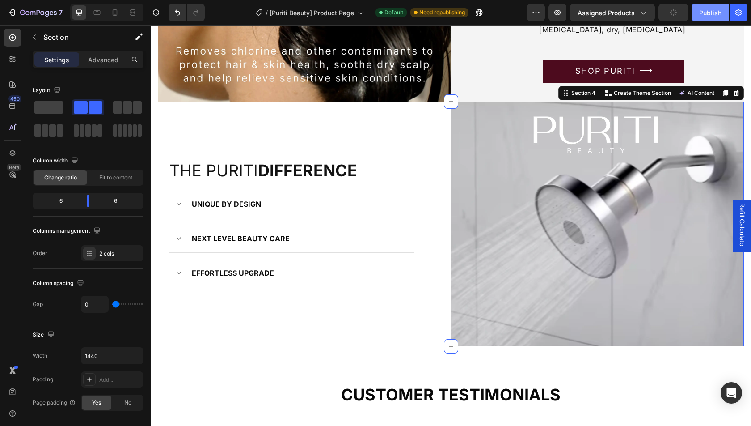
click at [710, 12] on div "Publish" at bounding box center [711, 12] width 22 height 9
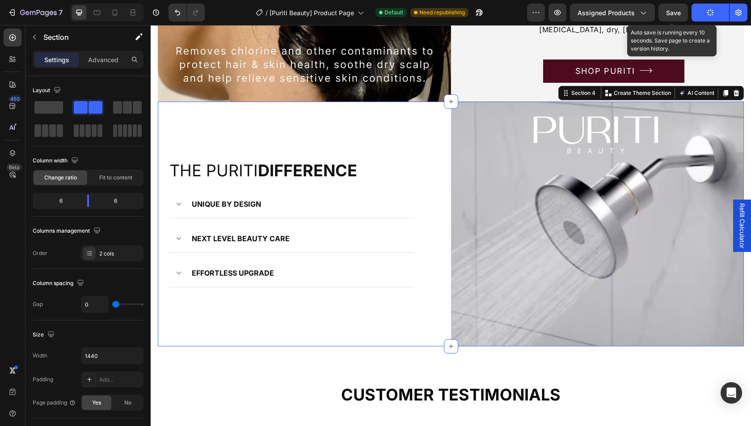
click at [675, 11] on span "Save" at bounding box center [673, 13] width 15 height 8
click at [674, 12] on span "Save" at bounding box center [673, 13] width 15 height 8
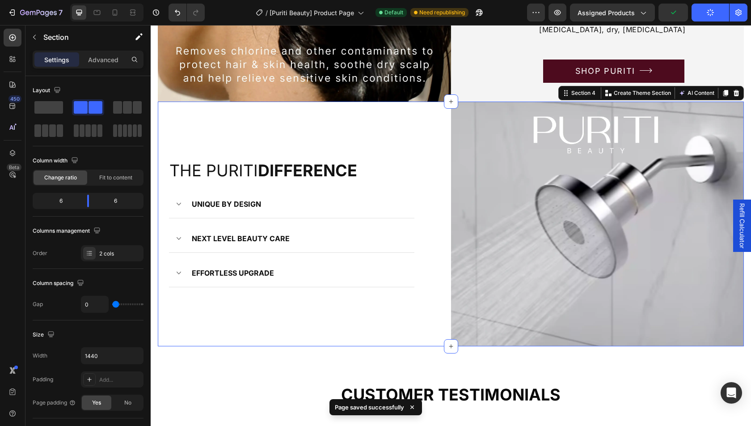
click at [698, 14] on button "Publish" at bounding box center [711, 13] width 38 height 18
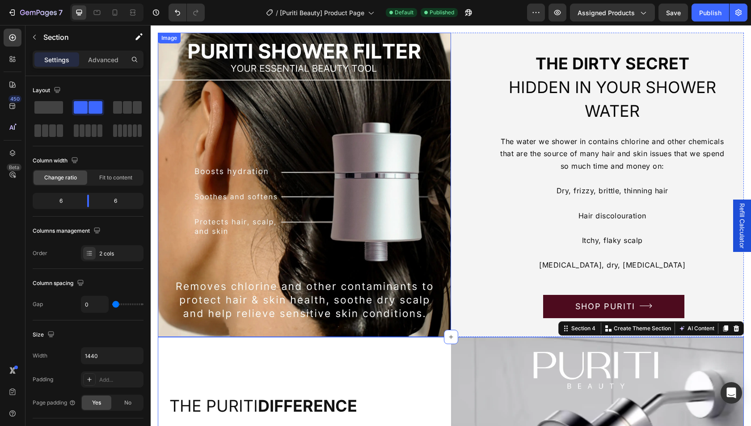
scroll to position [949, 0]
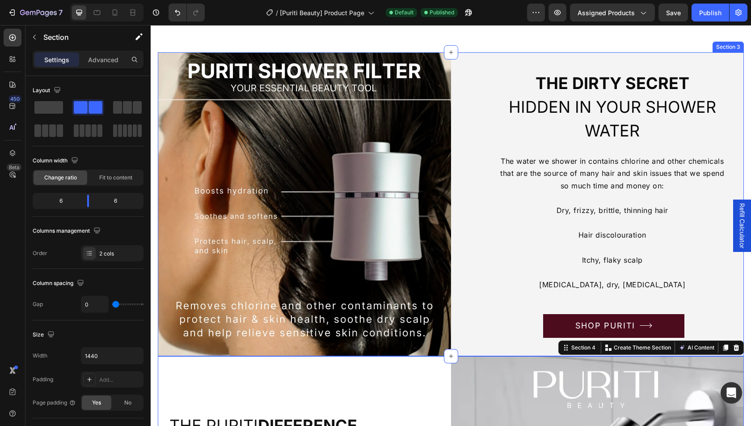
click at [467, 60] on div "the DIRTY SECRET HIDDEN in YOUR SHOWER WATER Heading The water we shower in con…" at bounding box center [597, 204] width 293 height 304
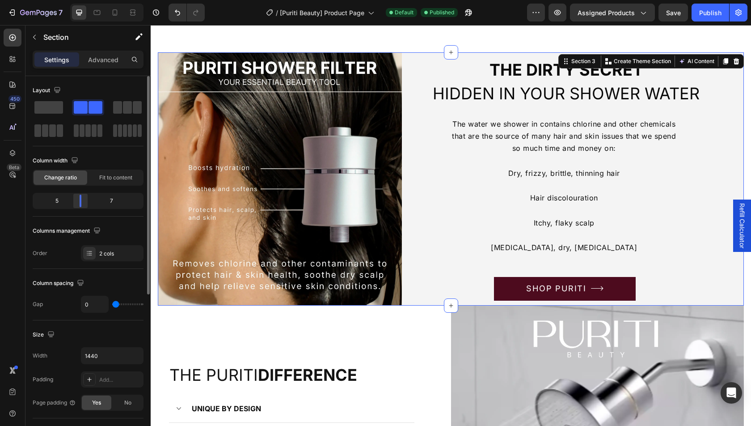
drag, startPoint x: 86, startPoint y: 202, endPoint x: 79, endPoint y: 201, distance: 7.2
click at [79, 0] on body "7 Version history / [Puriti Beauty] Product Page Default Published Preview Assi…" at bounding box center [375, 0] width 751 height 0
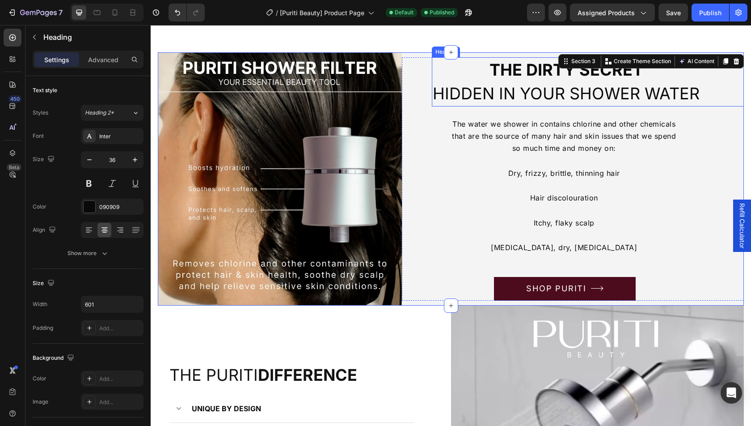
click at [490, 67] on strong "the DIRTY SECRET" at bounding box center [567, 70] width 154 height 20
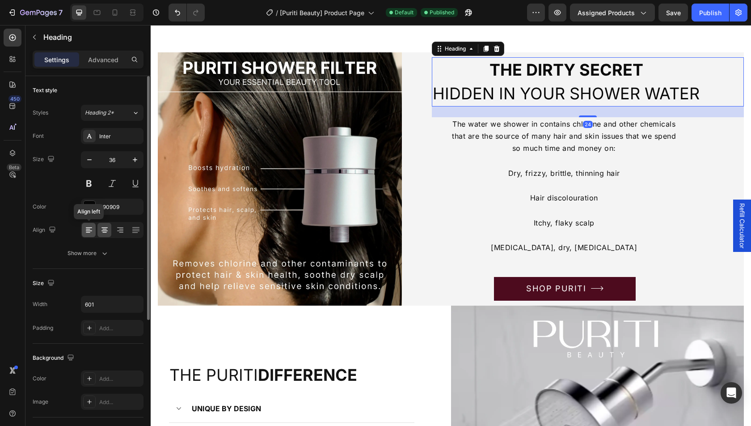
click at [84, 233] on div at bounding box center [89, 230] width 14 height 14
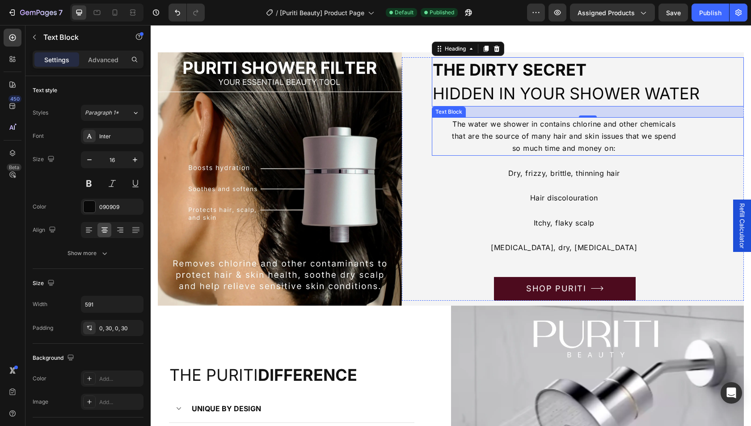
click at [444, 138] on div "The water we shower in contains chlorine and other chemicals that are the sourc…" at bounding box center [564, 136] width 264 height 38
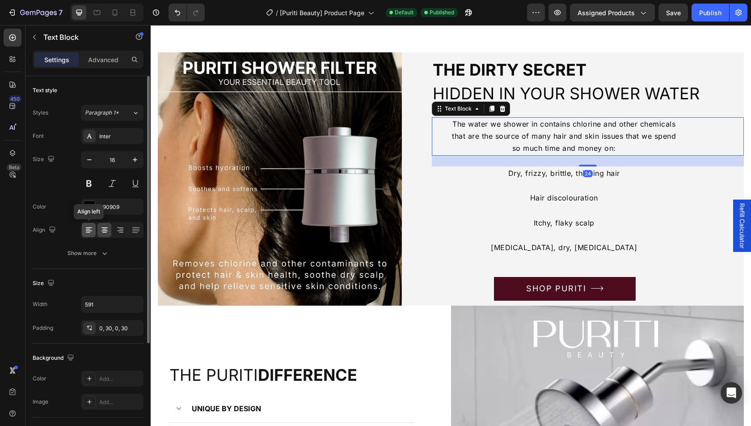
click at [91, 227] on icon at bounding box center [89, 227] width 6 height 1
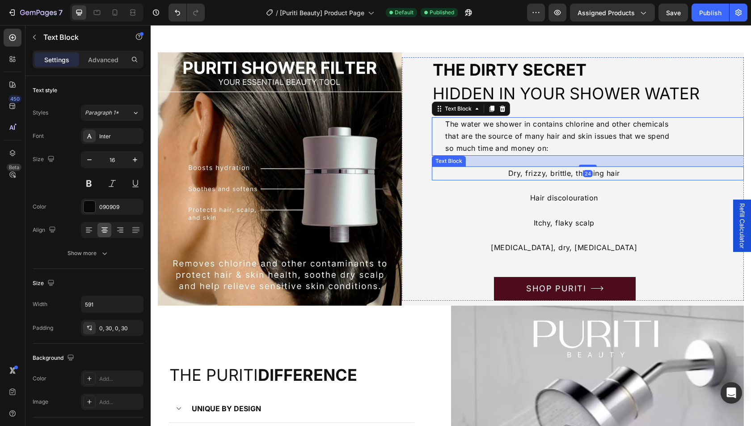
click at [498, 174] on p "Dry, frizzy, brittle, thinning hair" at bounding box center [565, 173] width 238 height 12
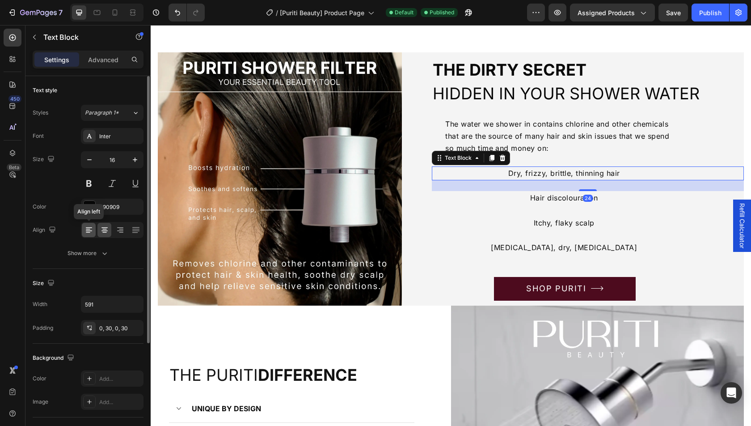
click at [87, 229] on icon at bounding box center [88, 229] width 4 height 1
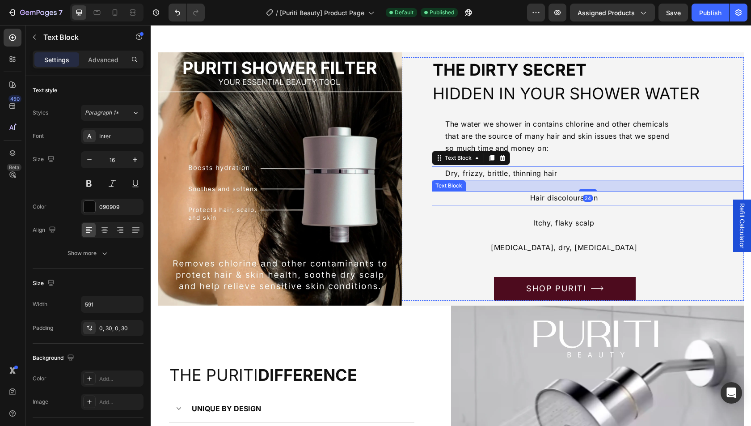
click at [526, 196] on p "Hair discolouration" at bounding box center [565, 198] width 238 height 12
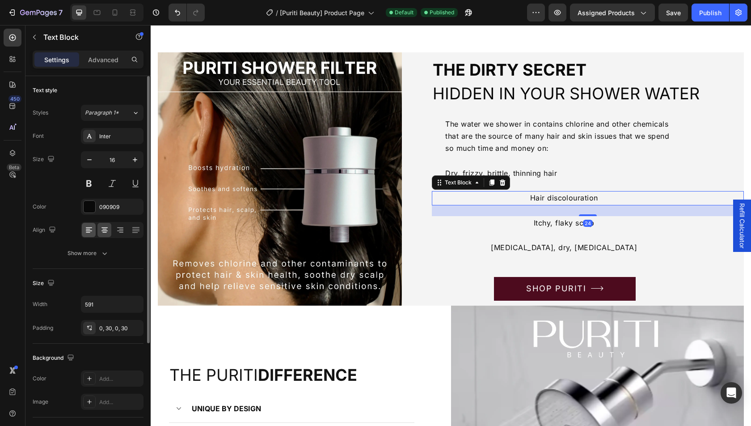
click at [84, 228] on div at bounding box center [89, 230] width 14 height 14
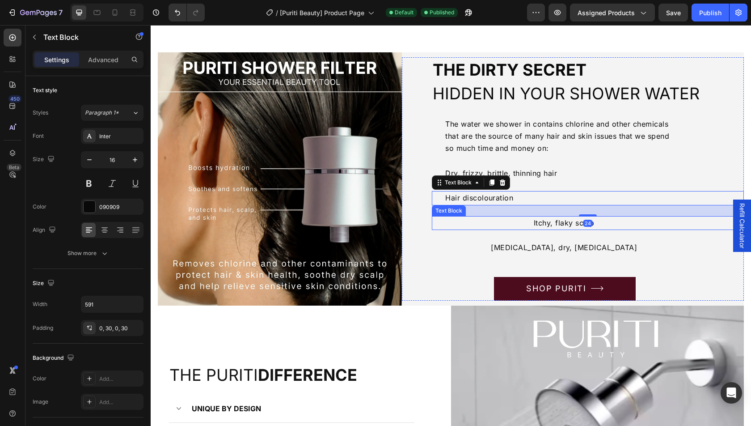
click at [529, 228] on div "Itchy, flaky scalp" at bounding box center [564, 223] width 264 height 14
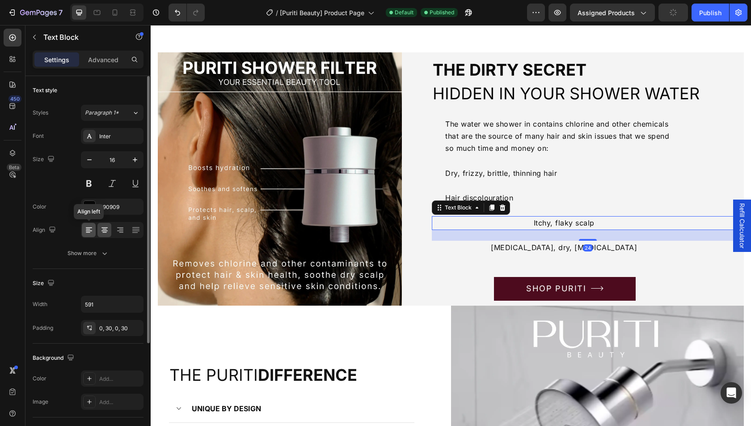
click at [89, 226] on icon at bounding box center [89, 229] width 9 height 9
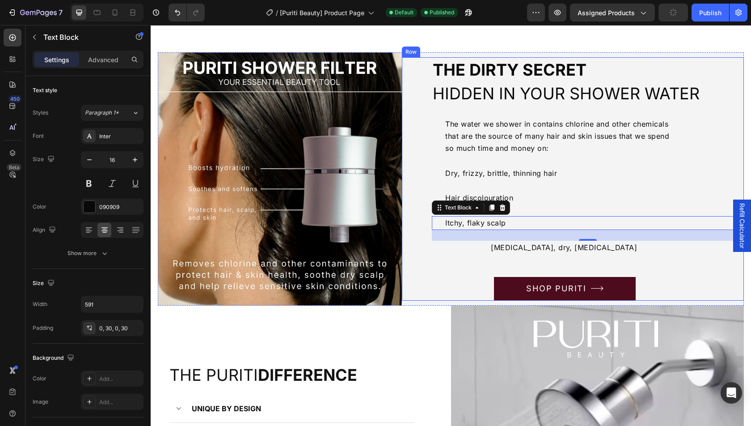
click at [513, 253] on div "[MEDICAL_DATA], dry, [MEDICAL_DATA]" at bounding box center [564, 248] width 264 height 14
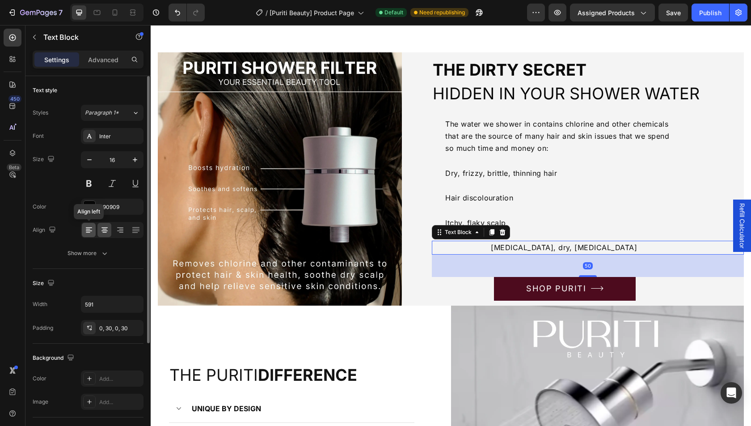
click at [85, 230] on icon at bounding box center [89, 229] width 9 height 9
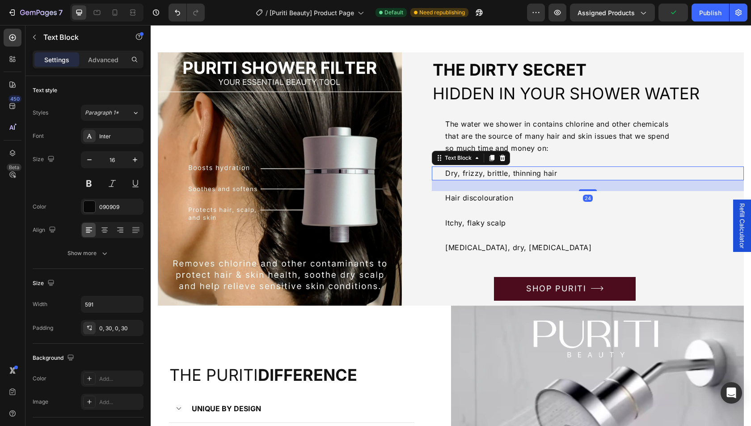
click at [438, 172] on div "Dry, frizzy, brittle, thinning hair" at bounding box center [564, 173] width 264 height 14
click at [443, 173] on div "Dry, frizzy, brittle, thinning hair" at bounding box center [564, 173] width 264 height 14
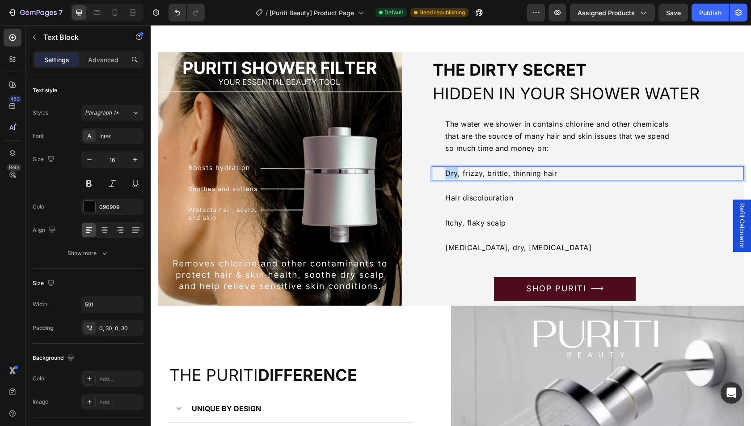
click at [443, 173] on div "Dry, frizzy, brittle, thinning hair" at bounding box center [564, 173] width 264 height 14
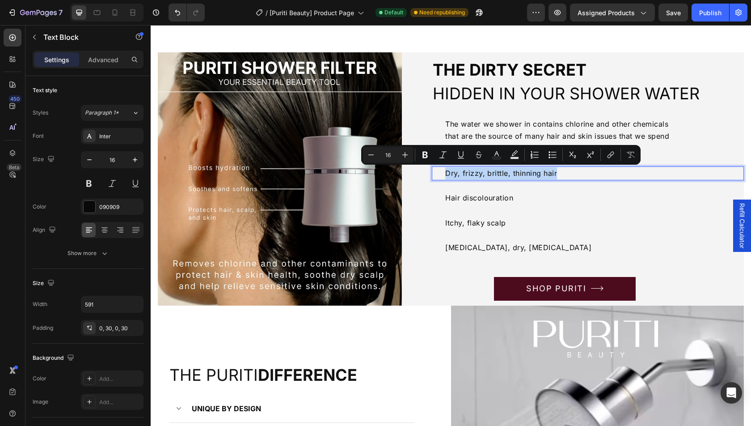
click at [444, 173] on div "Dry, frizzy, brittle, thinning hair" at bounding box center [564, 173] width 264 height 14
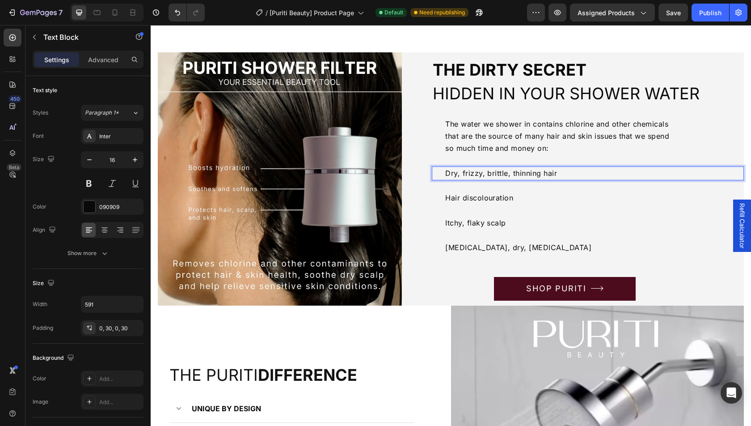
click at [448, 174] on p "Dry, frizzy, brittle, thinning hair" at bounding box center [565, 173] width 238 height 12
click at [475, 202] on p "Hair discolouration" at bounding box center [565, 198] width 238 height 12
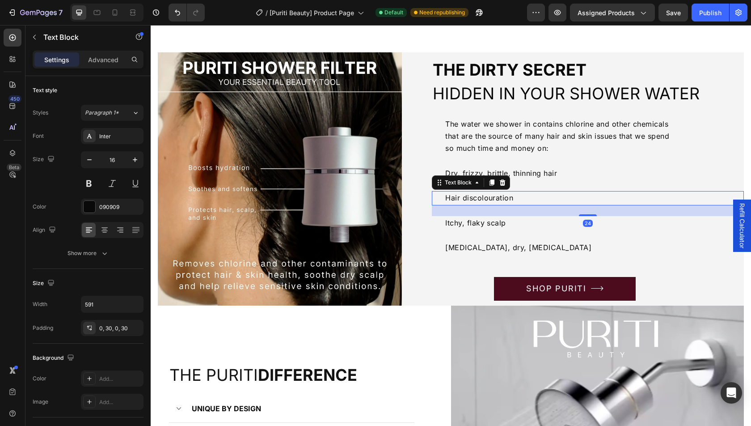
click at [476, 200] on p "Hair discolouration" at bounding box center [565, 198] width 238 height 12
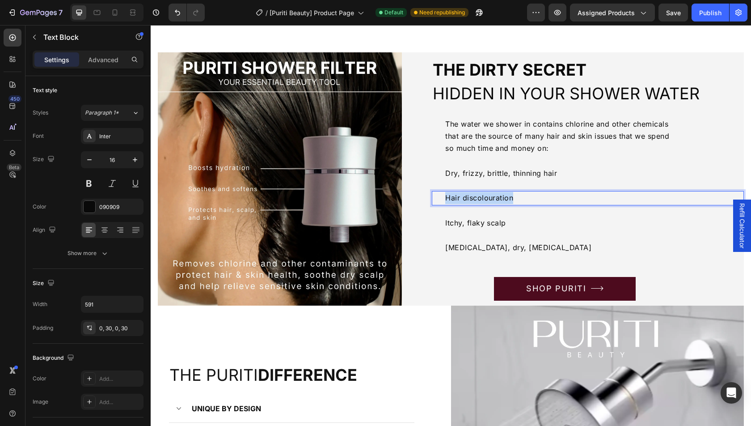
click at [476, 200] on p "Hair discolouration" at bounding box center [565, 198] width 238 height 12
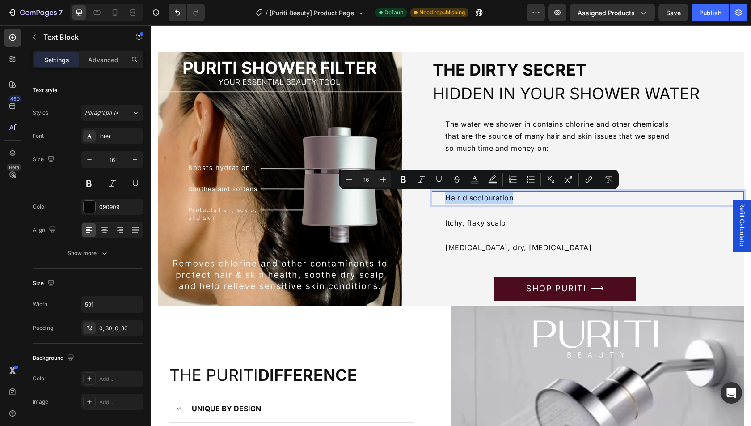
click at [535, 208] on div "the DIRTY SECRET HIDDEN in YOUR SHOWER WATER Heading The water we shower in con…" at bounding box center [588, 178] width 312 height 243
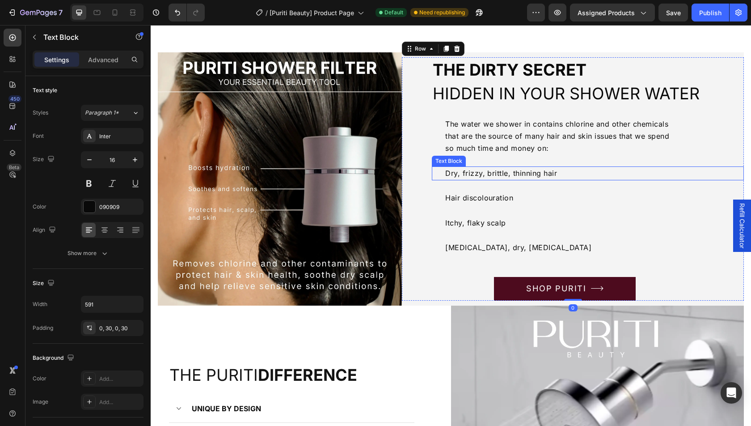
click at [446, 174] on p "Dry, frizzy, brittle, thinning hair" at bounding box center [565, 173] width 238 height 12
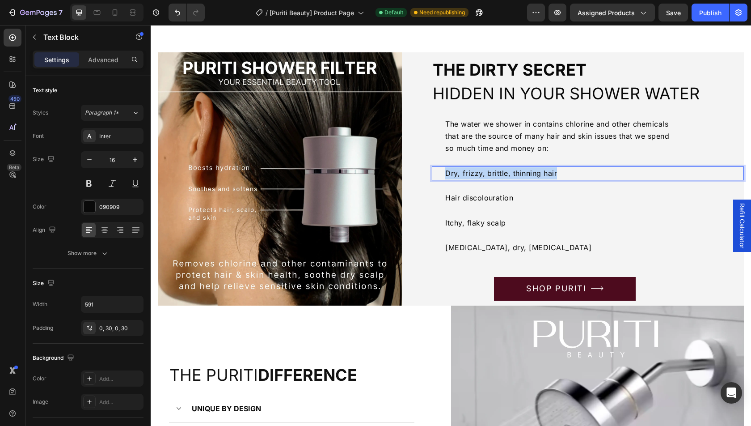
click at [446, 174] on p "Dry, frizzy, brittle, thinning hair" at bounding box center [565, 173] width 238 height 12
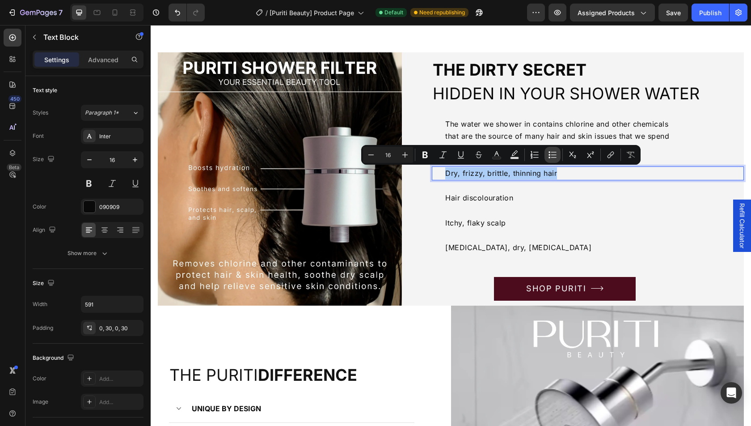
click at [549, 155] on icon "Editor contextual toolbar" at bounding box center [552, 154] width 9 height 9
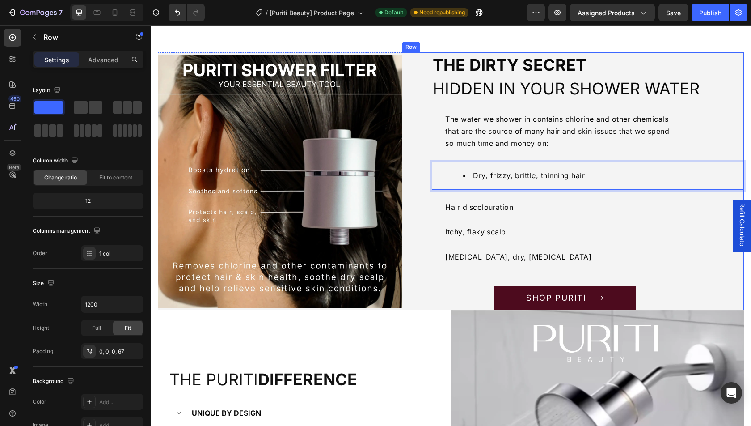
click at [524, 196] on div "the DIRTY SECRET HIDDEN in YOUR SHOWER WATER Heading The water we shower in con…" at bounding box center [588, 181] width 312 height 258
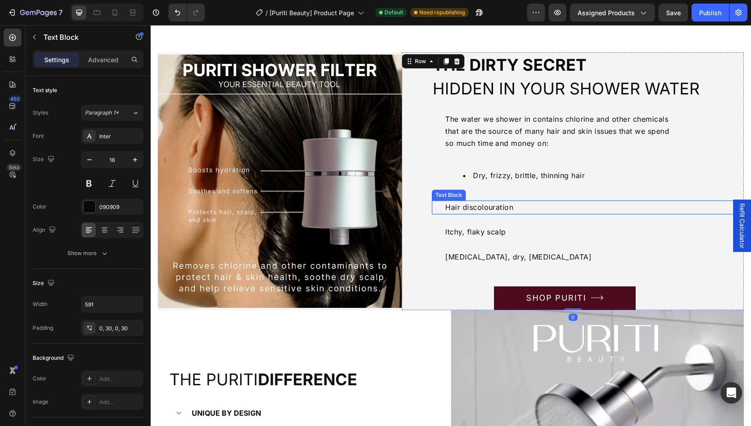
click at [480, 211] on p "Hair discolouration" at bounding box center [565, 207] width 238 height 12
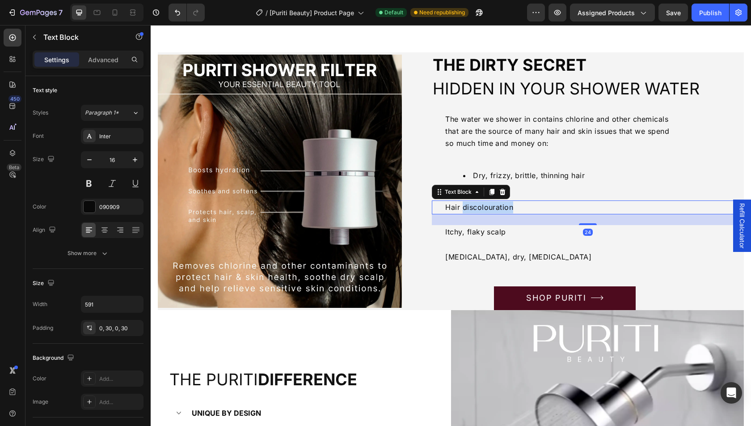
click at [478, 209] on p "Hair discolouration" at bounding box center [565, 207] width 238 height 12
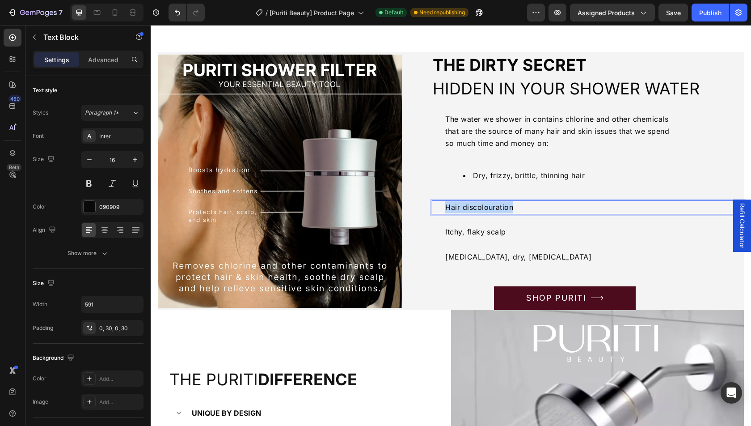
click at [478, 209] on p "Hair discolouration" at bounding box center [565, 207] width 238 height 12
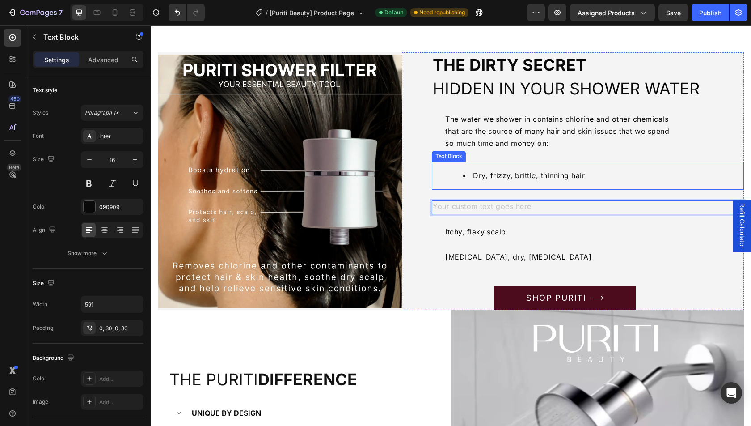
click at [606, 174] on li "Dry, frizzy, brittle, thinning hair" at bounding box center [573, 176] width 220 height 12
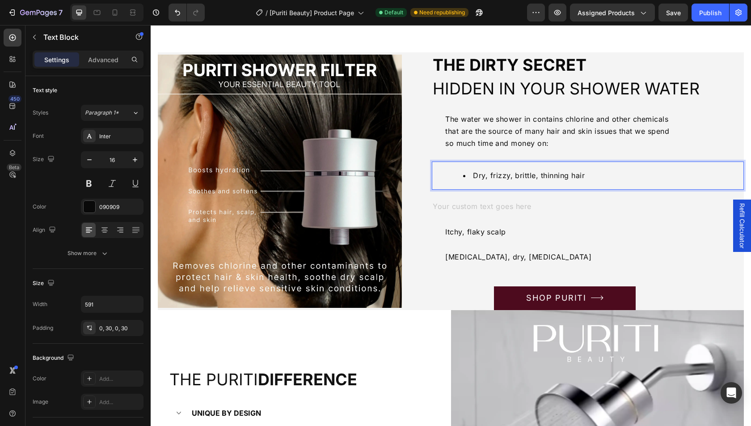
click at [597, 172] on li "Dry, frizzy, brittle, thinning hair" at bounding box center [573, 176] width 220 height 12
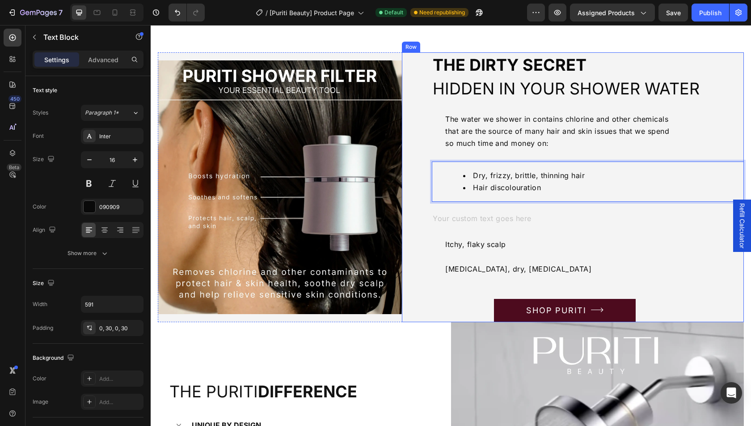
click at [516, 253] on div "the DIRTY SECRET HIDDEN in YOUR SHOWER WATER Heading The water we shower in con…" at bounding box center [588, 187] width 312 height 270
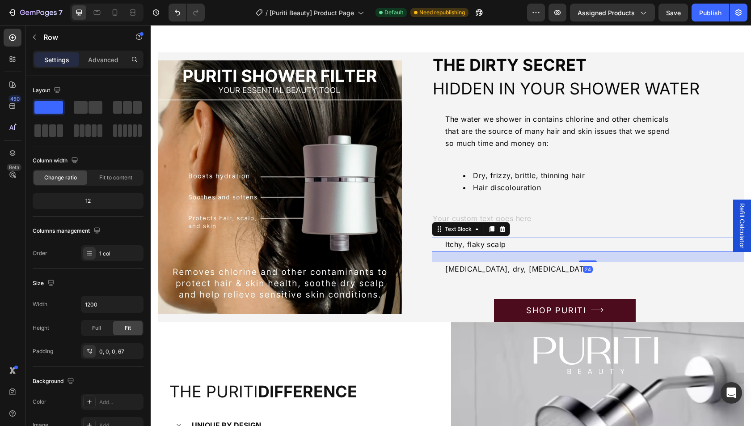
click at [510, 248] on p "Itchy, flaky scalp" at bounding box center [565, 244] width 238 height 12
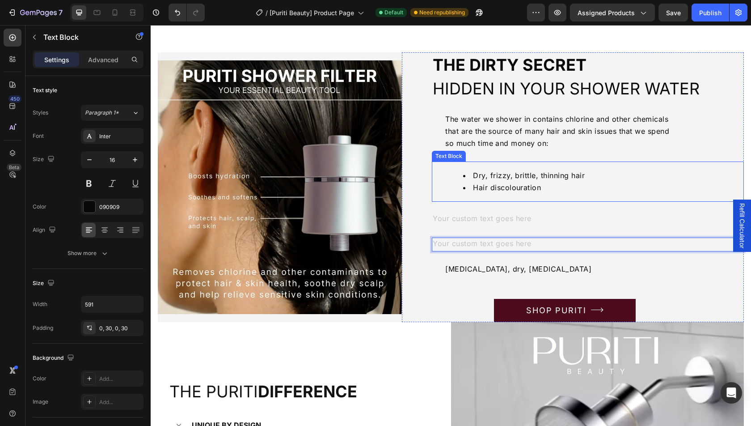
click at [596, 177] on li "Dry, frizzy, brittle, thinning hair" at bounding box center [573, 176] width 220 height 12
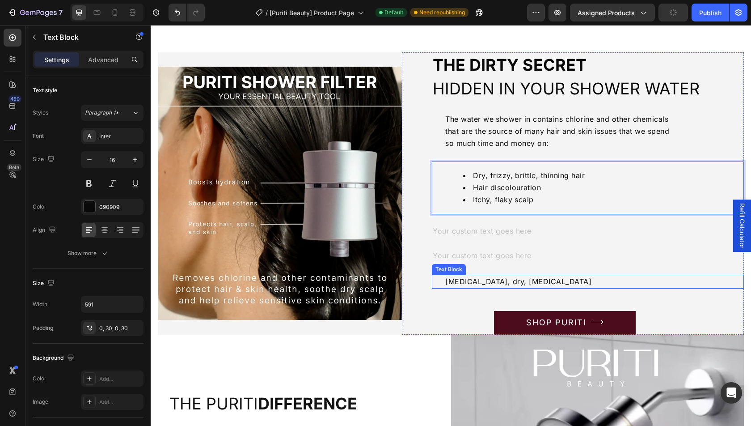
click at [534, 284] on p "[MEDICAL_DATA], dry, [MEDICAL_DATA]" at bounding box center [565, 282] width 238 height 12
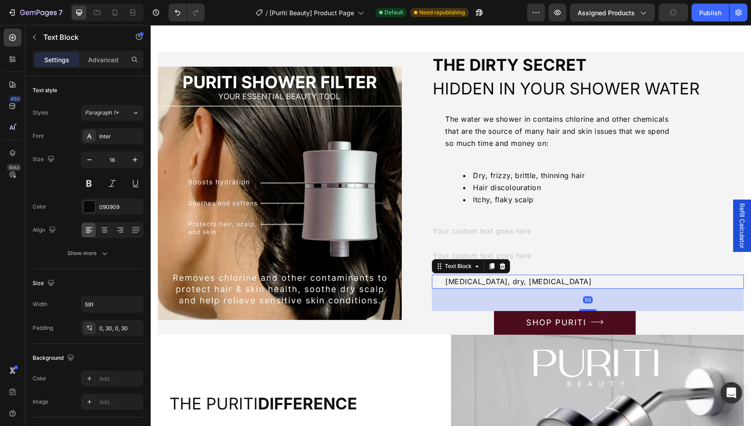
click at [534, 284] on p "[MEDICAL_DATA], dry, [MEDICAL_DATA]" at bounding box center [565, 282] width 238 height 12
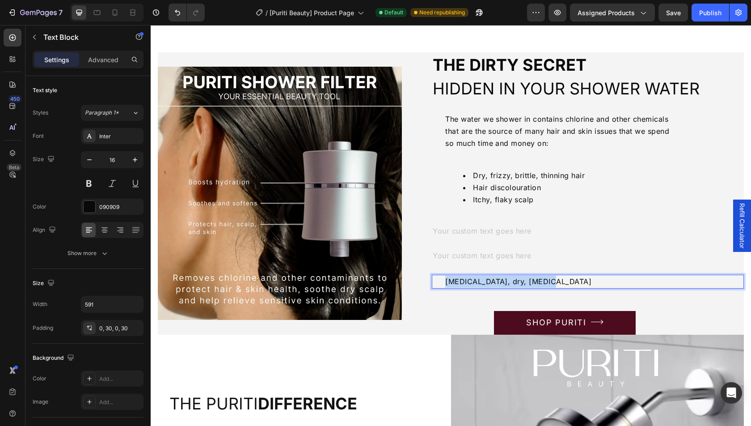
click at [534, 284] on p "[MEDICAL_DATA], dry, [MEDICAL_DATA]" at bounding box center [565, 282] width 238 height 12
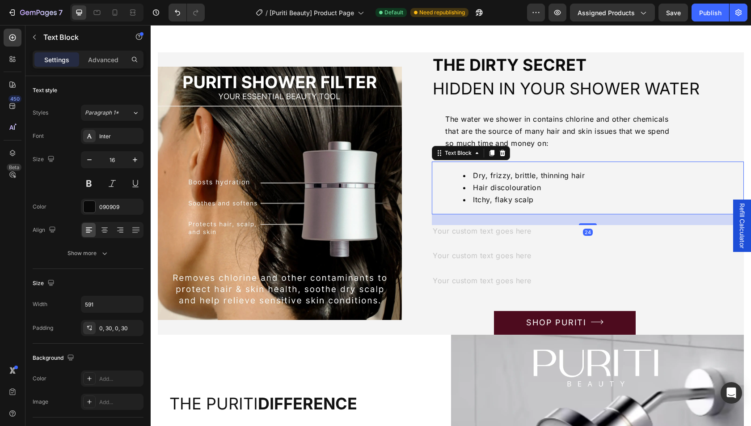
click at [562, 200] on li "Itchy, flaky scalp" at bounding box center [573, 200] width 220 height 12
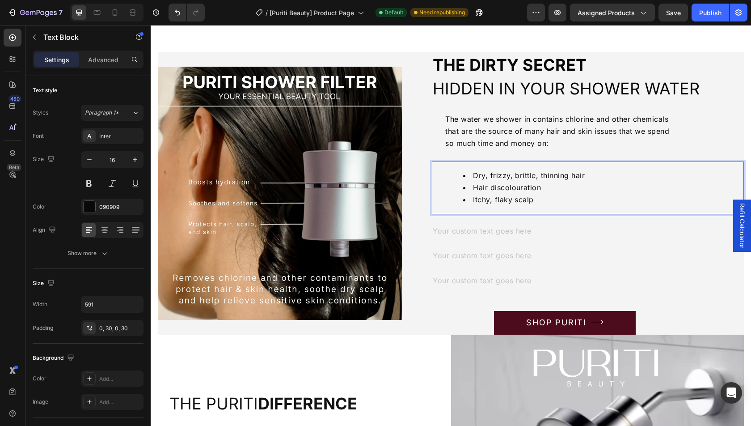
click at [554, 201] on li "Itchy, flaky scalp" at bounding box center [573, 200] width 220 height 12
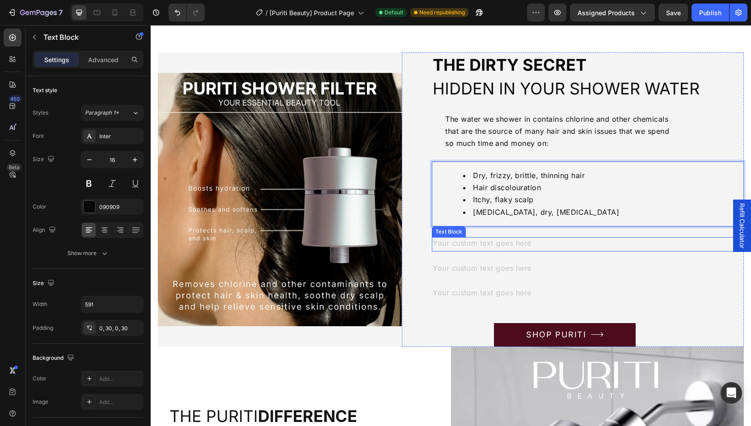
click at [552, 240] on div "Rich Text Editor. Editing area: main" at bounding box center [564, 244] width 264 height 14
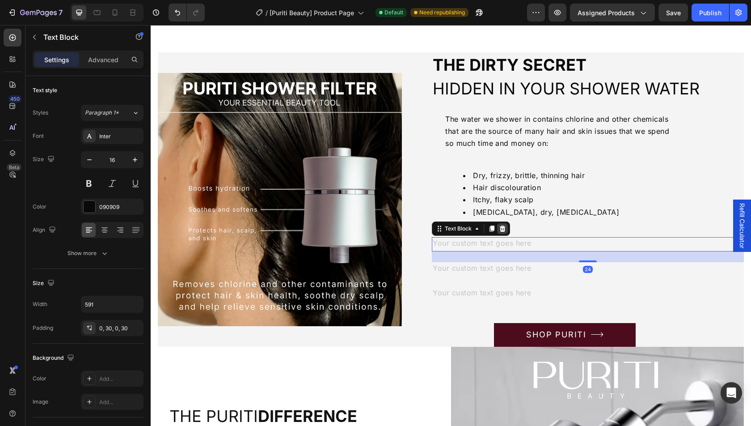
click at [505, 228] on icon at bounding box center [502, 228] width 7 height 7
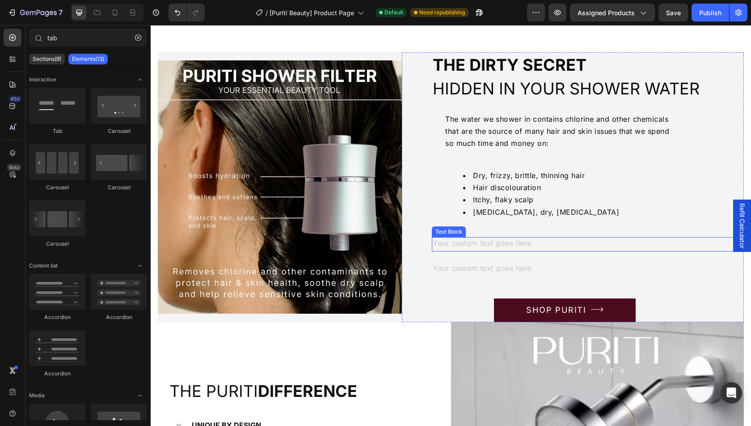
click at [529, 239] on div "Rich Text Editor. Editing area: main" at bounding box center [564, 244] width 264 height 14
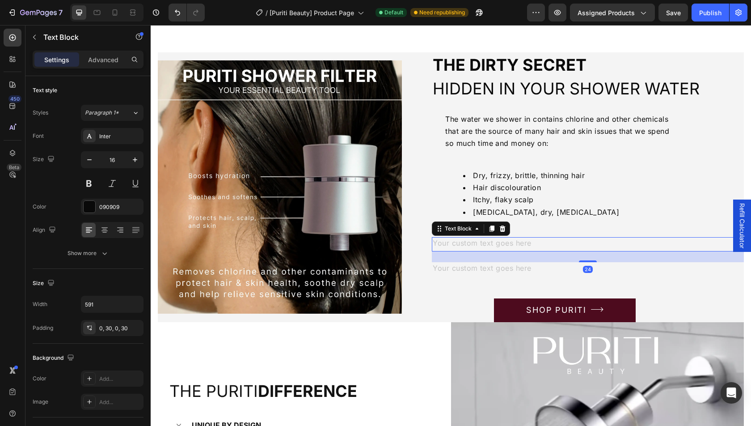
click at [505, 229] on icon at bounding box center [502, 228] width 7 height 7
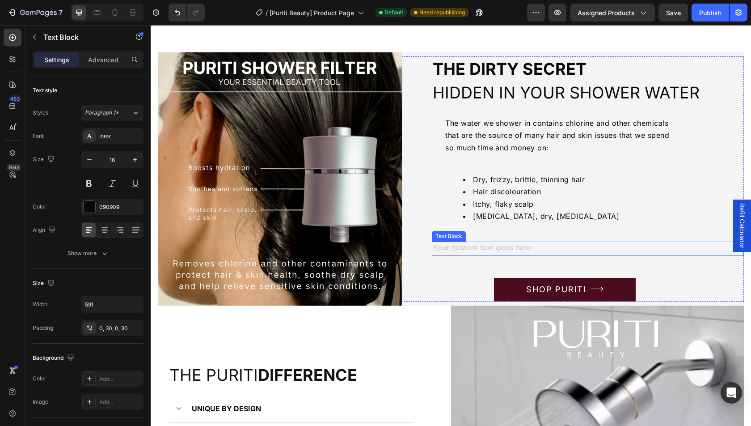
click at [505, 242] on div "Rich Text Editor. Editing area: main" at bounding box center [564, 249] width 264 height 14
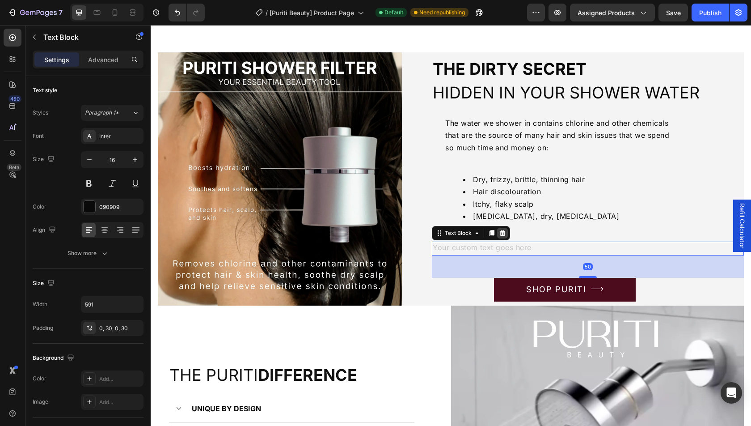
click at [505, 233] on icon at bounding box center [502, 232] width 7 height 7
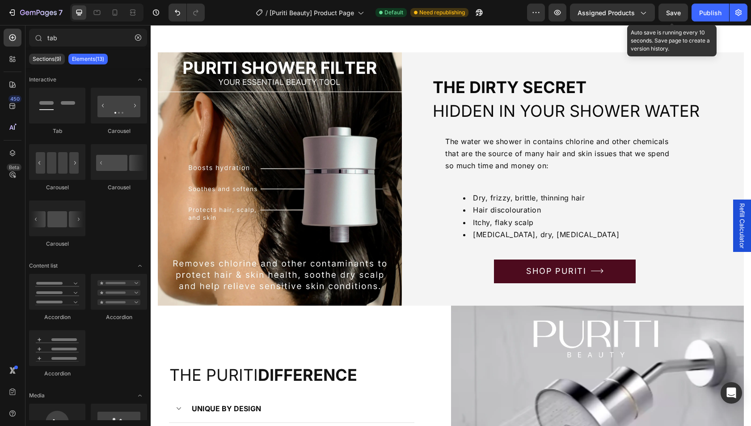
click at [667, 10] on span "Save" at bounding box center [673, 13] width 15 height 8
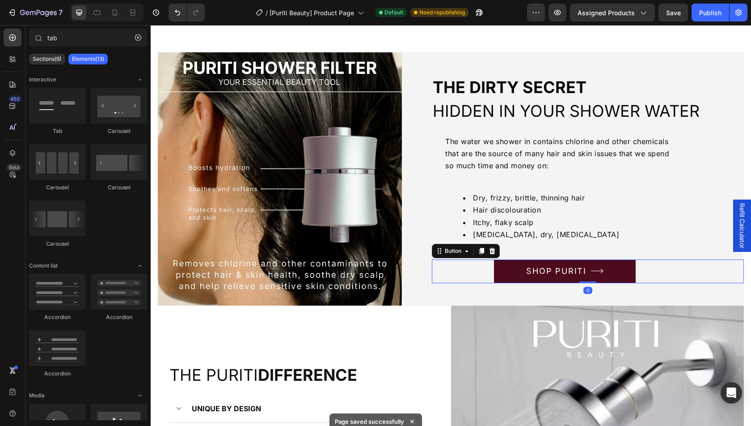
click at [472, 266] on div "SHOP PURITI Button 0" at bounding box center [588, 271] width 312 height 24
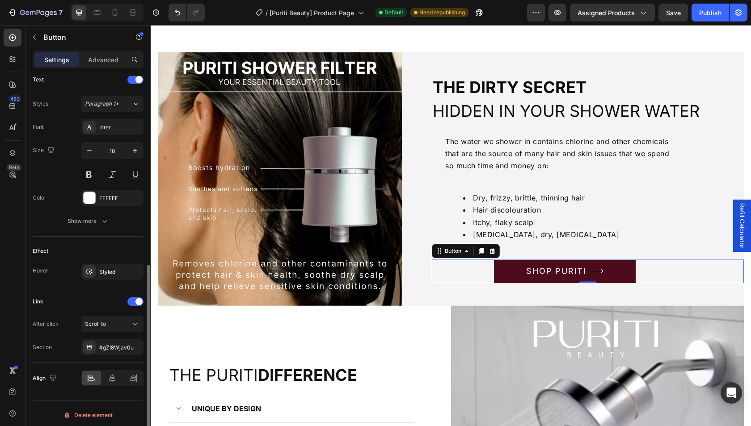
scroll to position [380, 0]
click at [115, 374] on icon at bounding box center [112, 378] width 9 height 9
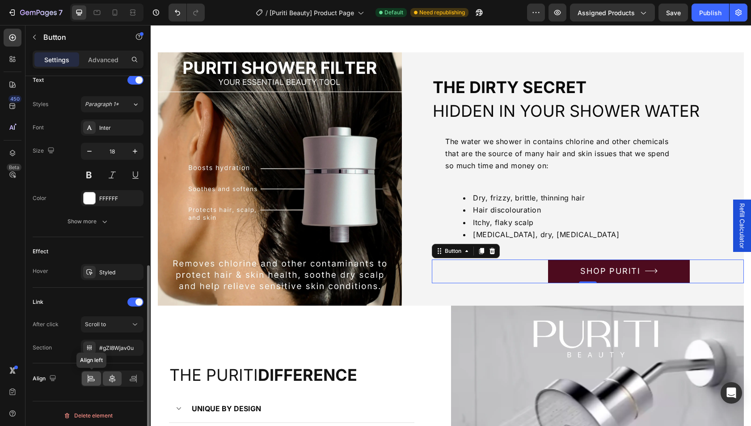
click at [92, 376] on icon at bounding box center [91, 377] width 4 height 2
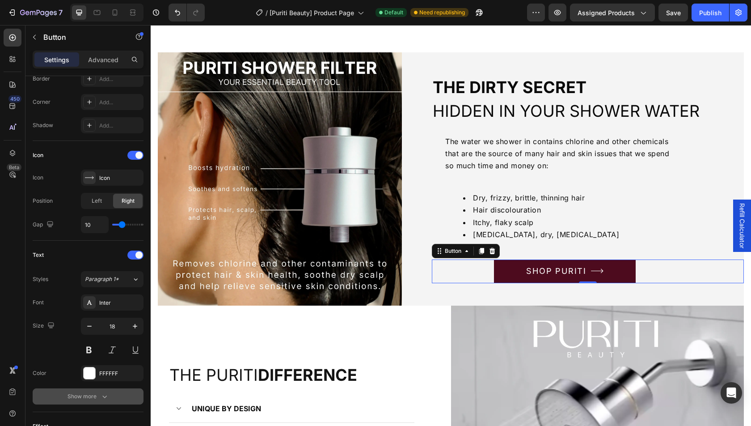
scroll to position [0, 0]
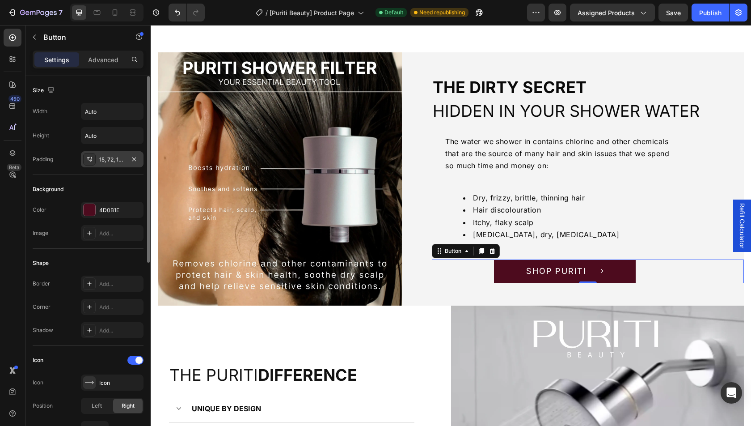
click at [114, 151] on div "15, 72, 15, 72" at bounding box center [112, 159] width 63 height 16
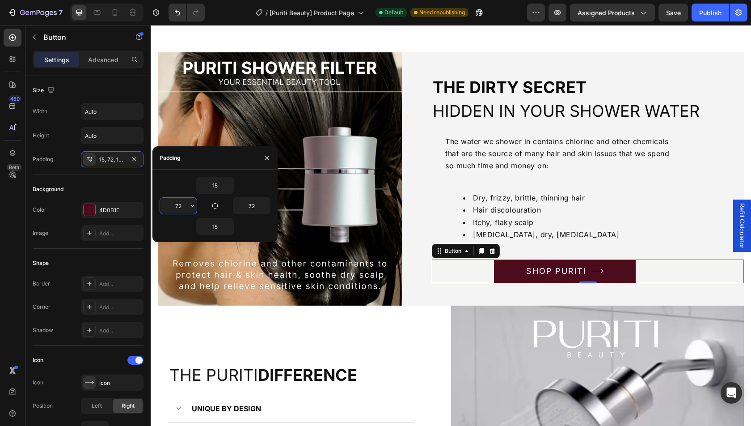
click at [183, 207] on input "72" at bounding box center [178, 206] width 37 height 16
type input "0"
click at [250, 202] on input "72" at bounding box center [251, 206] width 37 height 16
click at [250, 203] on input "72" at bounding box center [251, 206] width 37 height 16
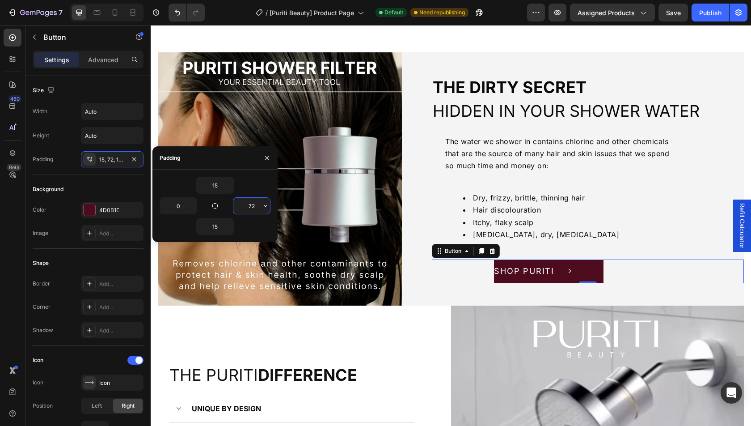
click at [250, 203] on input "72" at bounding box center [251, 206] width 37 height 16
type input "0"
click at [116, 183] on div "Background" at bounding box center [88, 189] width 111 height 14
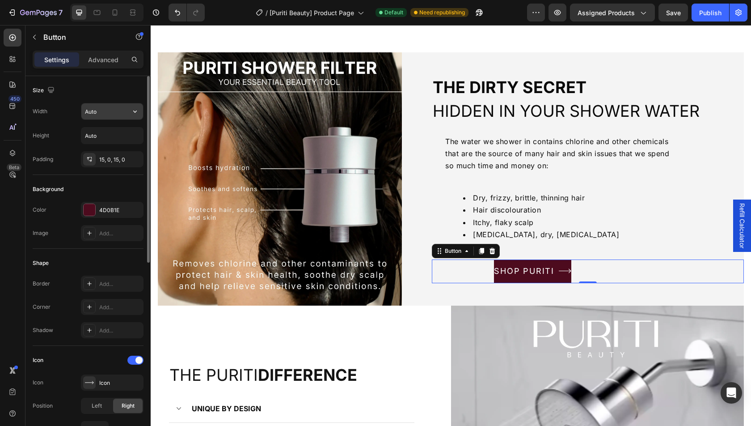
click at [107, 114] on input "Auto" at bounding box center [112, 111] width 62 height 16
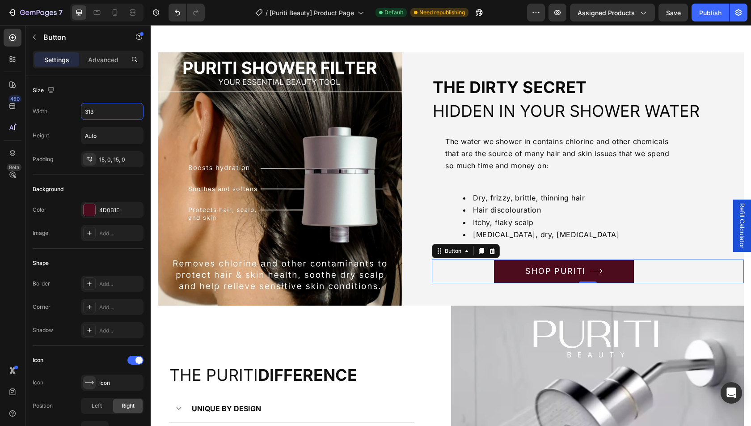
type input "313"
click at [486, 270] on div "SHOP PURITI Button 0" at bounding box center [588, 271] width 312 height 24
click at [92, 54] on div "Advanced" at bounding box center [103, 59] width 45 height 14
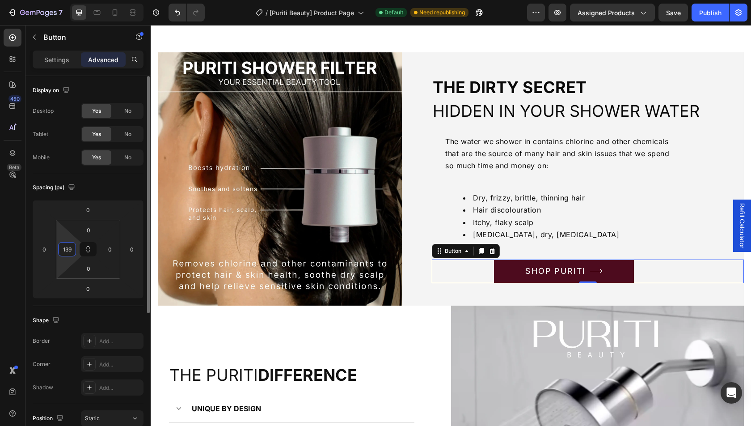
click at [68, 250] on input "139" at bounding box center [66, 248] width 13 height 13
type input "0"
click at [110, 186] on div "Spacing (px)" at bounding box center [88, 187] width 111 height 14
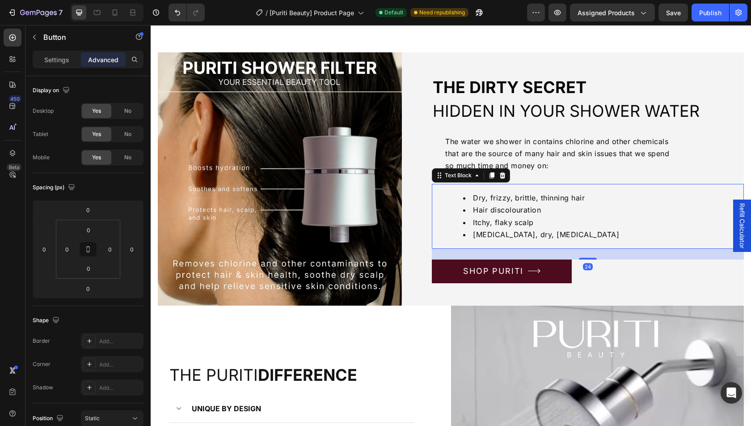
click at [446, 212] on ul "Dry, frizzy, brittle, thinning hair Hair discolouration Itchy, flaky scalp [MED…" at bounding box center [565, 216] width 238 height 49
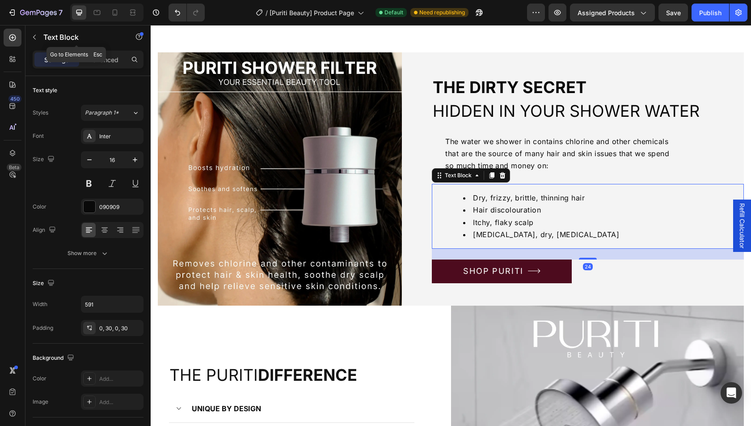
click at [115, 49] on div "Text Block" at bounding box center [76, 37] width 102 height 25
click at [115, 55] on p "Advanced" at bounding box center [103, 59] width 30 height 9
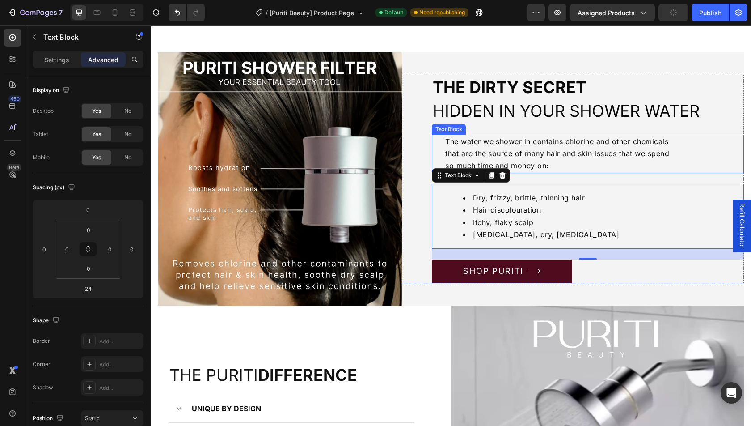
click at [437, 150] on div "The water we shower in contains chlorine and other chemicals that are the sourc…" at bounding box center [564, 154] width 264 height 38
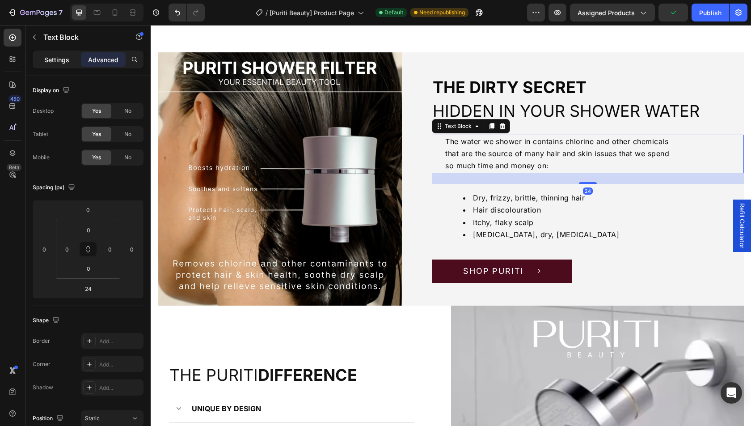
click at [65, 57] on p "Settings" at bounding box center [56, 59] width 25 height 9
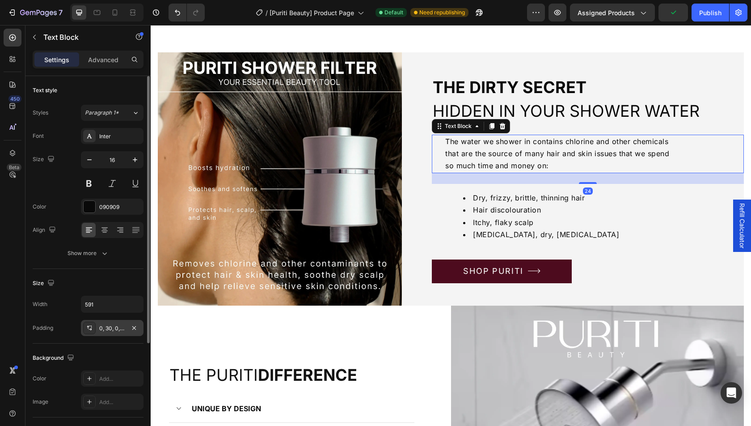
click at [118, 334] on div "0, 30, 0, 30" at bounding box center [112, 328] width 63 height 16
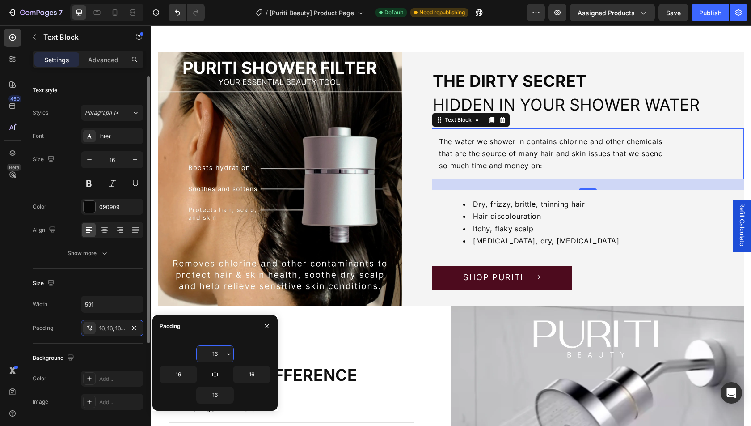
type input "0"
type input "30"
type input "0"
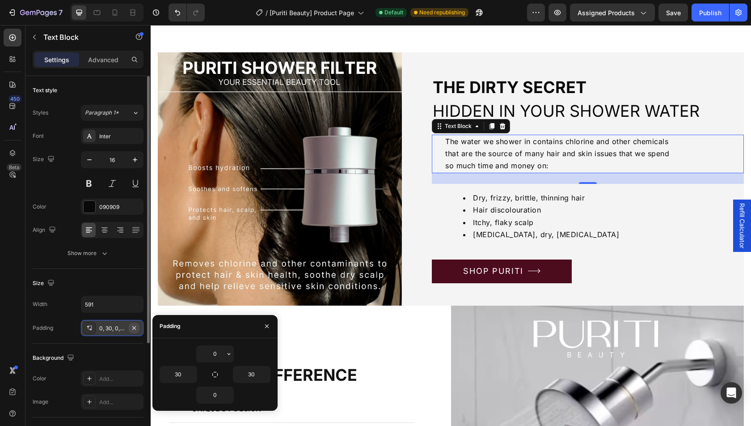
click at [134, 324] on icon "button" at bounding box center [134, 327] width 7 height 7
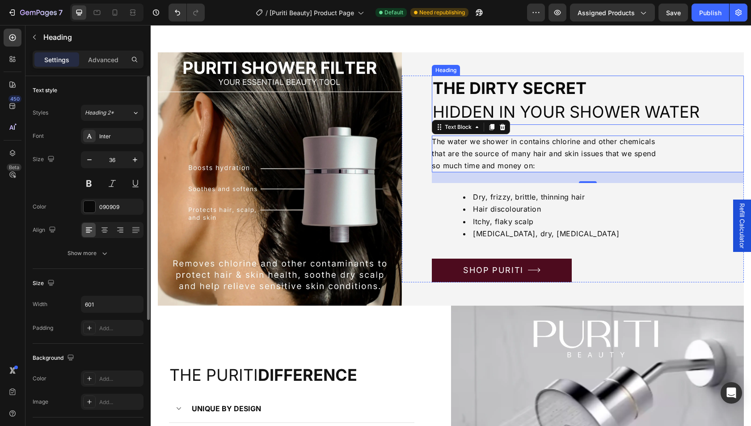
click at [520, 92] on strong "the DIRTY SECRET" at bounding box center [510, 88] width 154 height 20
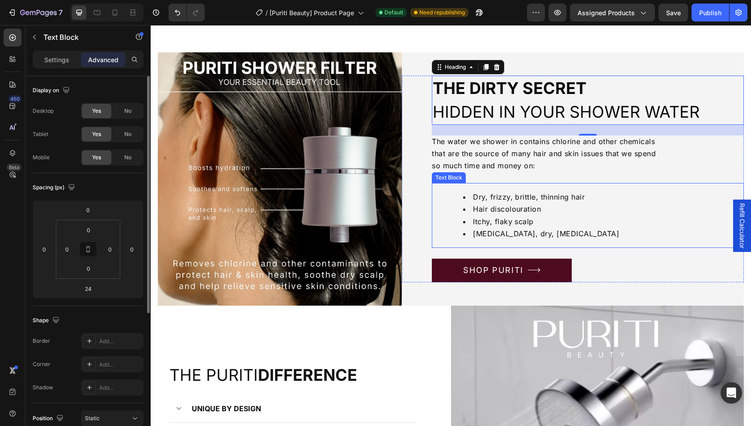
click at [451, 214] on ul "Dry, frizzy, brittle, thinning hair Hair discolouration Itchy, flaky scalp [MED…" at bounding box center [565, 215] width 238 height 49
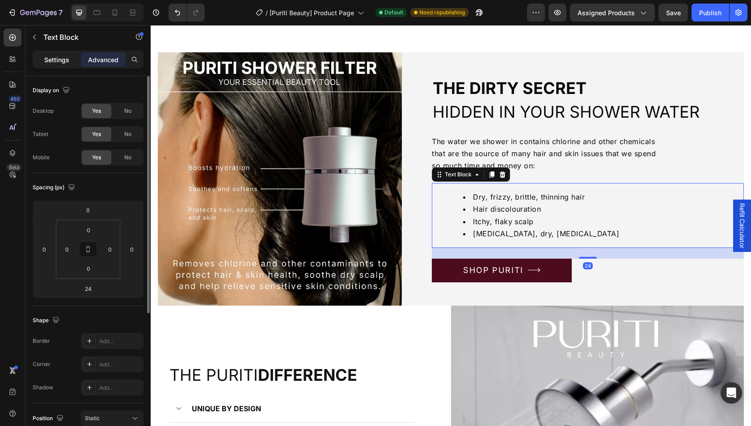
click at [61, 59] on p "Settings" at bounding box center [56, 59] width 25 height 9
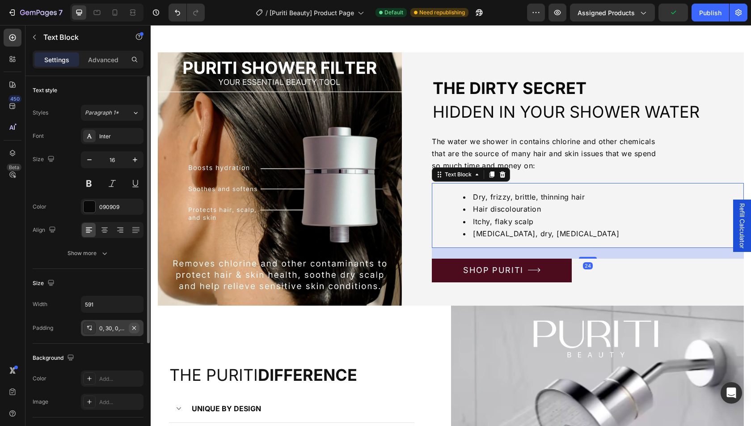
click at [136, 328] on icon "button" at bounding box center [134, 327] width 7 height 7
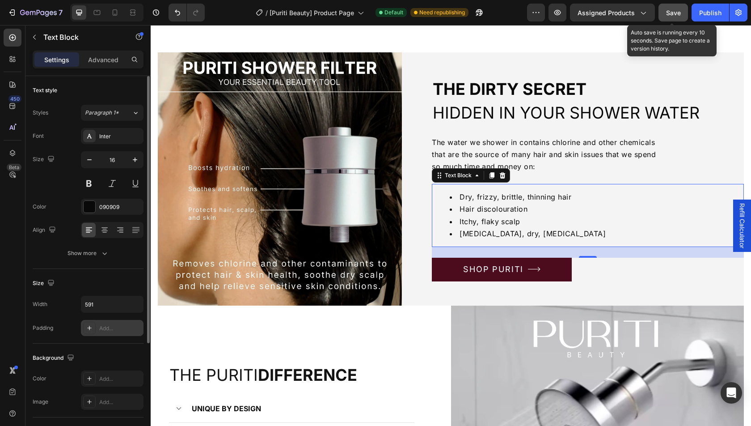
click at [685, 13] on button "Save" at bounding box center [674, 13] width 30 height 18
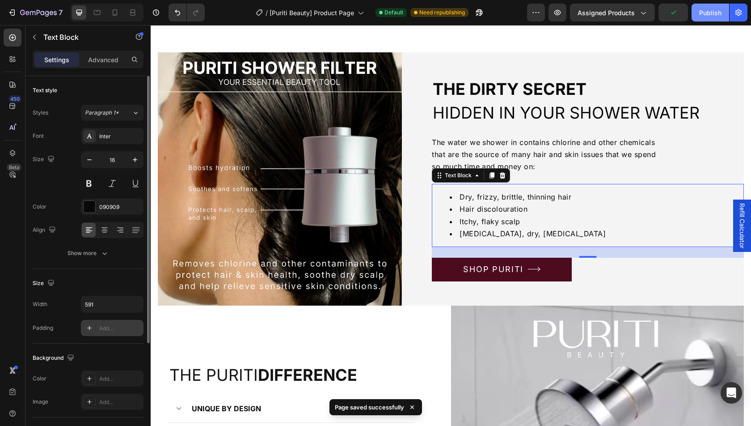
click at [705, 13] on div "Publish" at bounding box center [711, 12] width 22 height 9
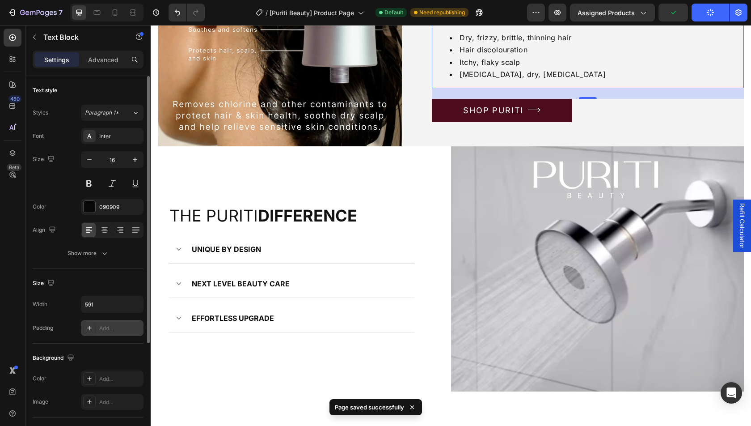
scroll to position [1125, 0]
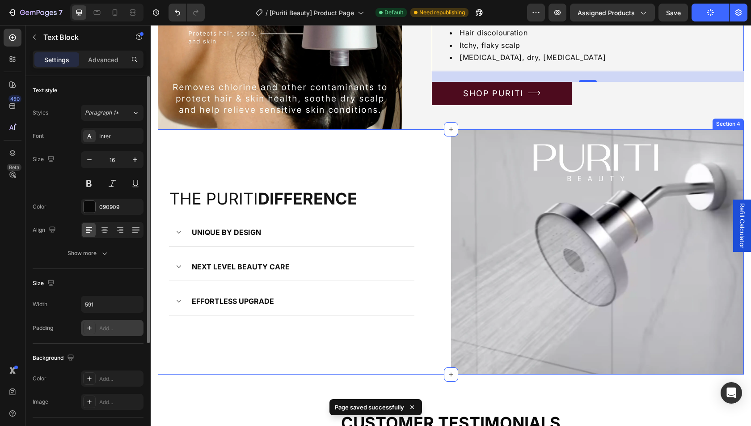
click at [405, 166] on div "the puriti difference Heading UNIQUE BY DESIGN NEXT LEVEL BEAUTY CARE EFFORTLES…" at bounding box center [304, 251] width 293 height 245
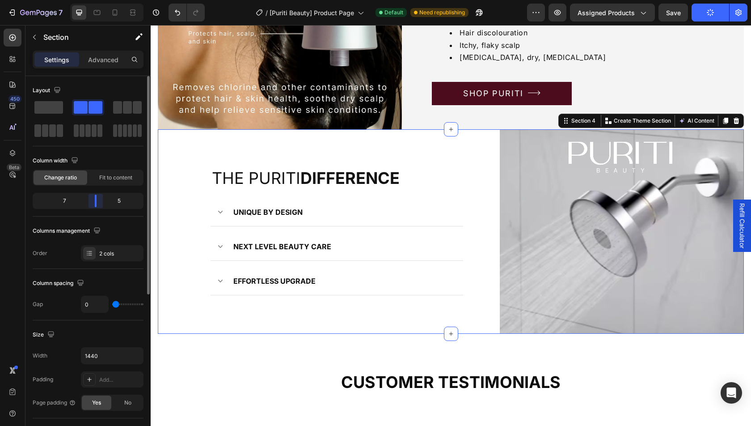
drag, startPoint x: 91, startPoint y: 201, endPoint x: 101, endPoint y: 201, distance: 10.3
click at [101, 0] on body "7 Version history / [Puriti Beauty] Product Page Default Need republishing Prev…" at bounding box center [375, 0] width 751 height 0
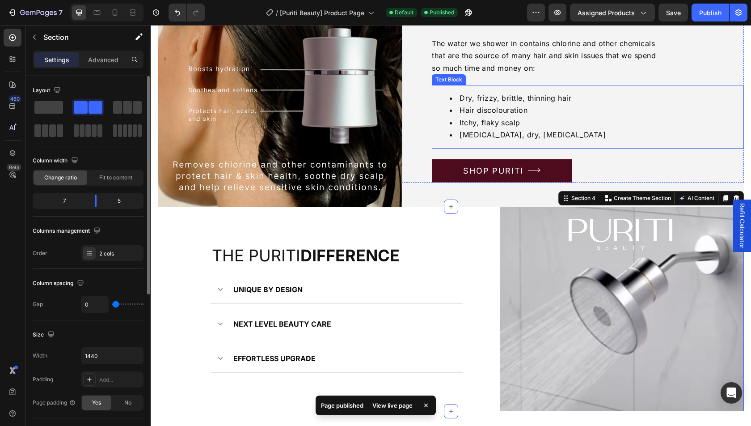
scroll to position [1088, 0]
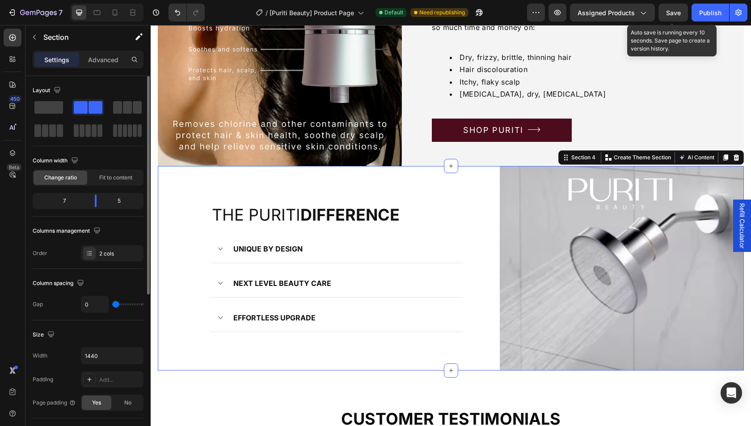
click at [677, 9] on span "Save" at bounding box center [673, 13] width 15 height 8
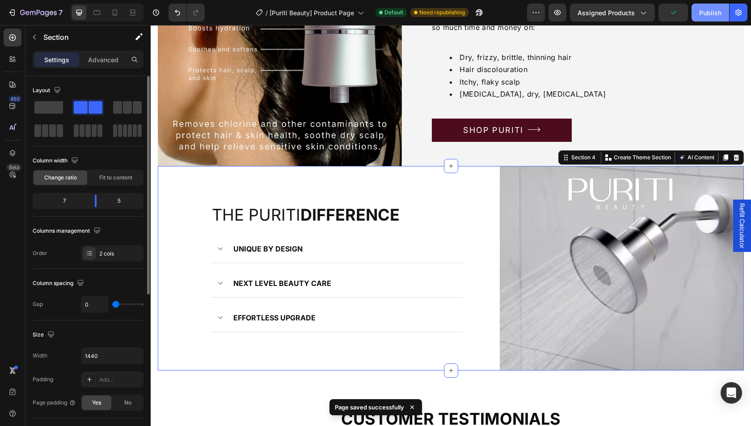
click at [703, 9] on div "Publish" at bounding box center [711, 12] width 22 height 9
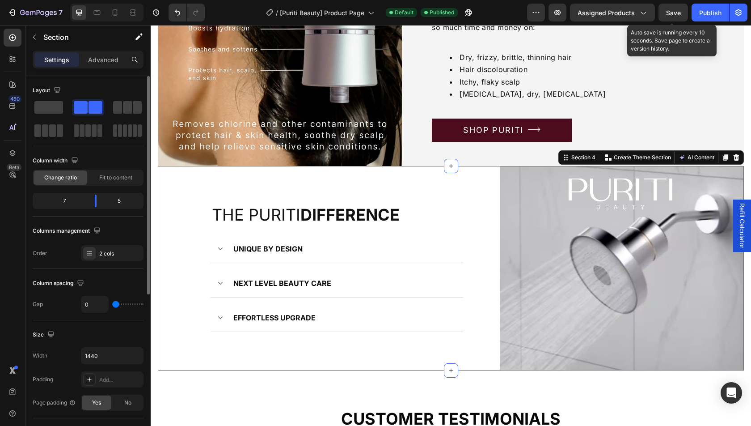
click at [669, 13] on span "Save" at bounding box center [673, 13] width 15 height 8
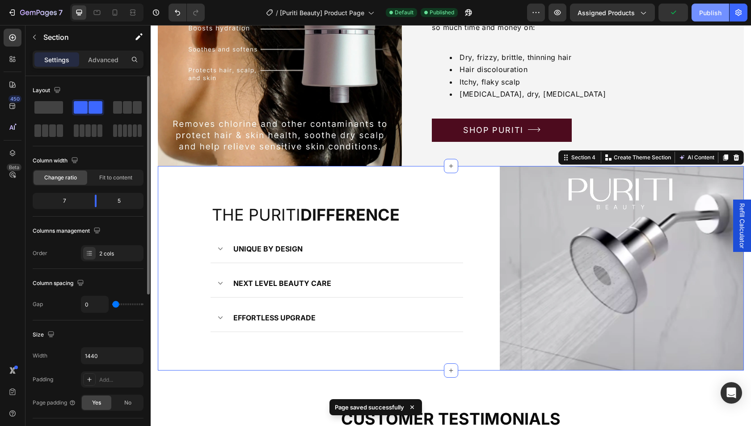
click at [711, 15] on div "Publish" at bounding box center [711, 12] width 22 height 9
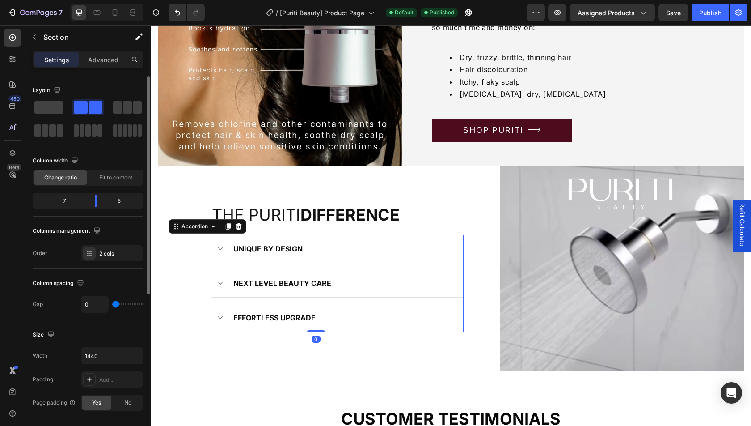
click at [195, 266] on div "UNIQUE BY DESIGN NEXT LEVEL BEAUTY CARE EFFORTLESS UPGRADE" at bounding box center [316, 283] width 295 height 97
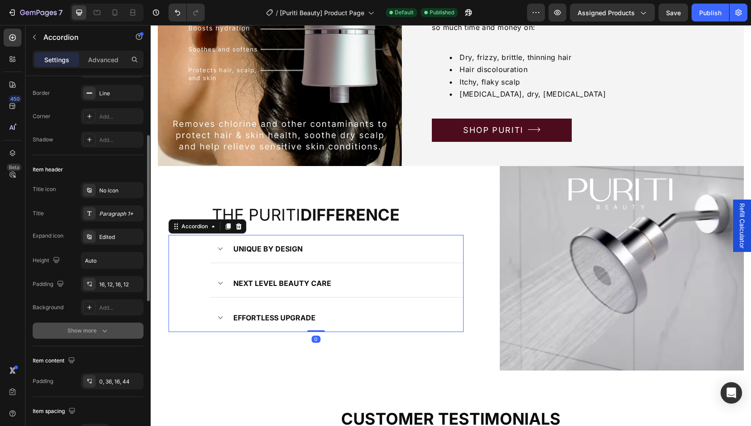
scroll to position [105, 0]
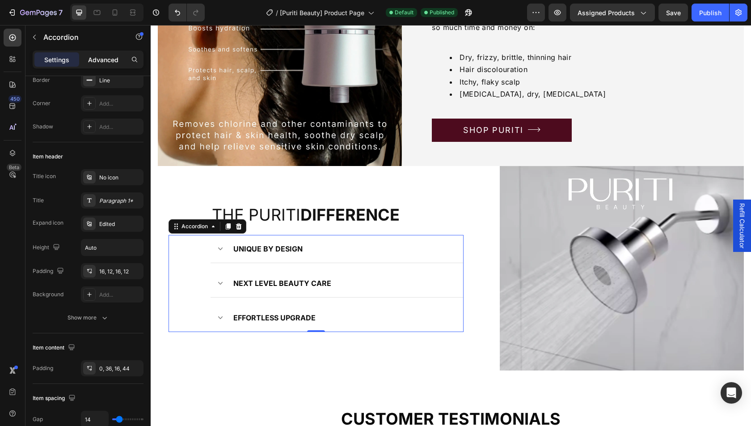
click at [102, 57] on p "Advanced" at bounding box center [103, 59] width 30 height 9
type input "100%"
type input "100"
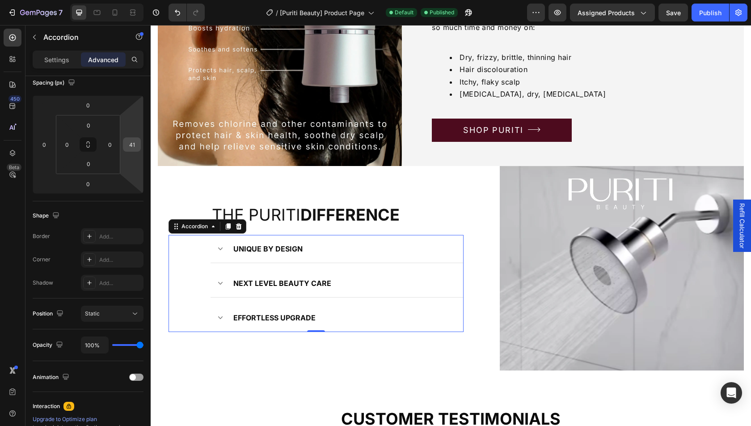
click at [133, 147] on input "41" at bounding box center [131, 144] width 13 height 13
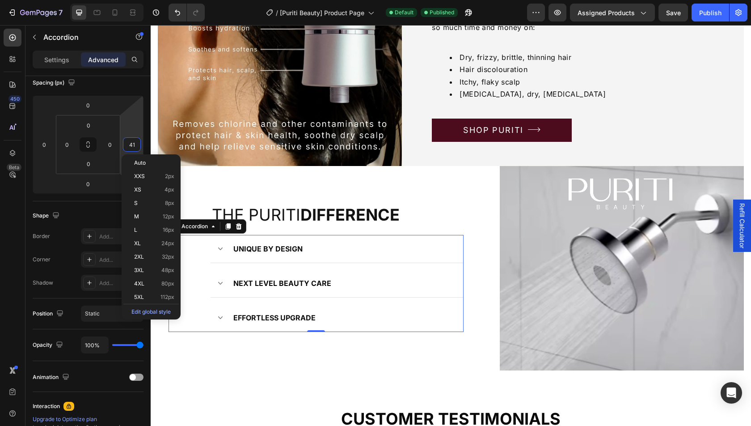
click at [225, 214] on h2 "the puriti difference" at bounding box center [346, 214] width 271 height 21
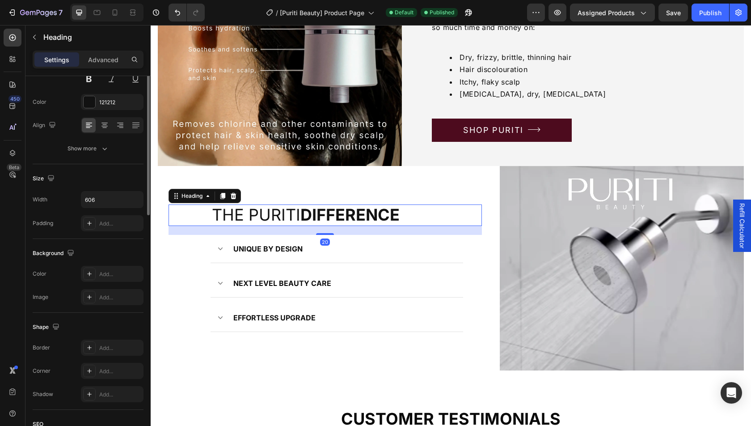
scroll to position [0, 0]
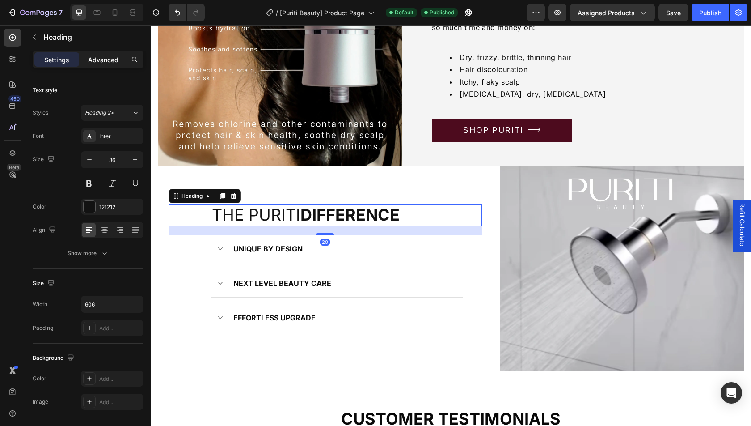
click at [98, 60] on p "Advanced" at bounding box center [103, 59] width 30 height 9
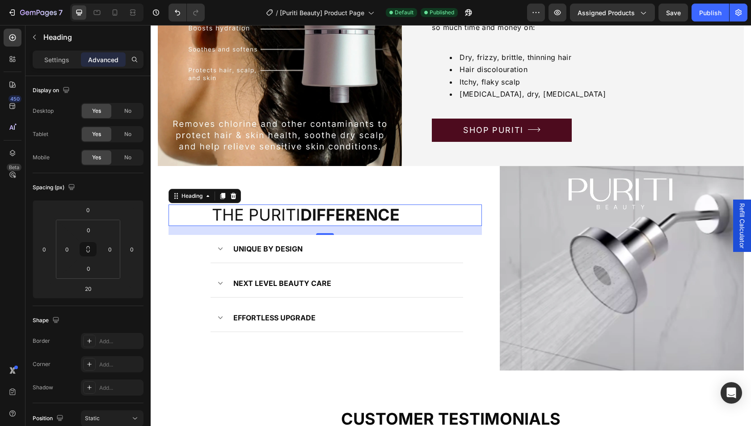
click at [195, 216] on div "the puriti difference" at bounding box center [326, 214] width 314 height 21
click at [227, 216] on h2 "the puriti difference" at bounding box center [346, 214] width 271 height 21
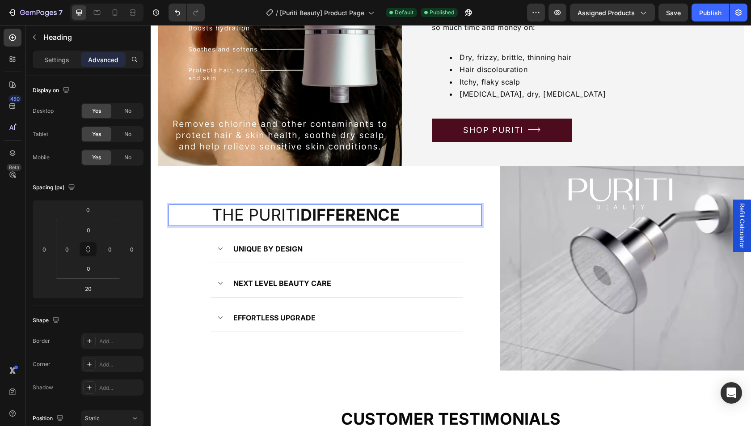
click at [206, 215] on div "the puriti difference" at bounding box center [326, 214] width 314 height 21
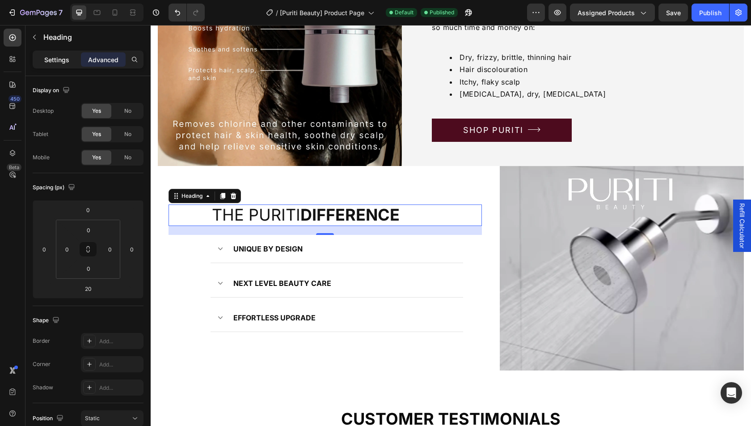
click at [55, 57] on p "Settings" at bounding box center [56, 59] width 25 height 9
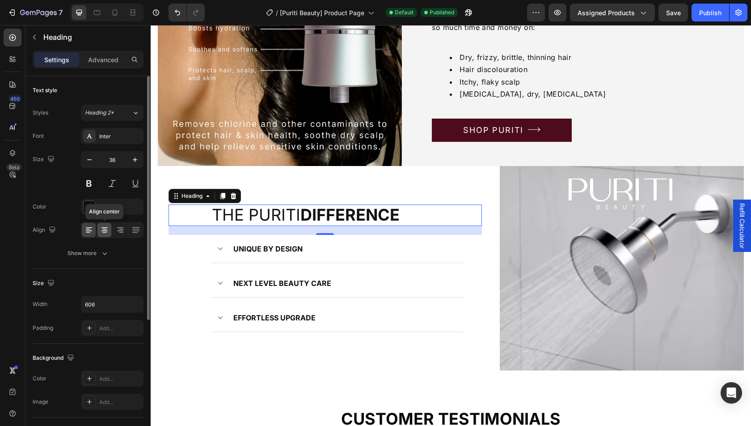
click at [108, 227] on icon at bounding box center [104, 229] width 9 height 9
click at [94, 227] on div at bounding box center [89, 230] width 14 height 14
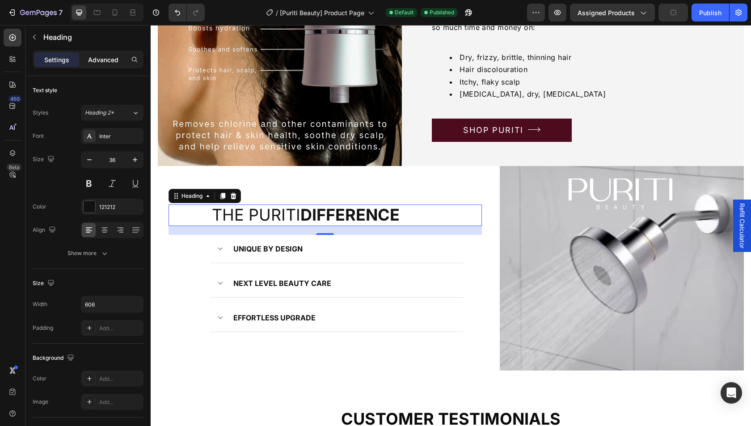
click at [102, 59] on p "Advanced" at bounding box center [103, 59] width 30 height 9
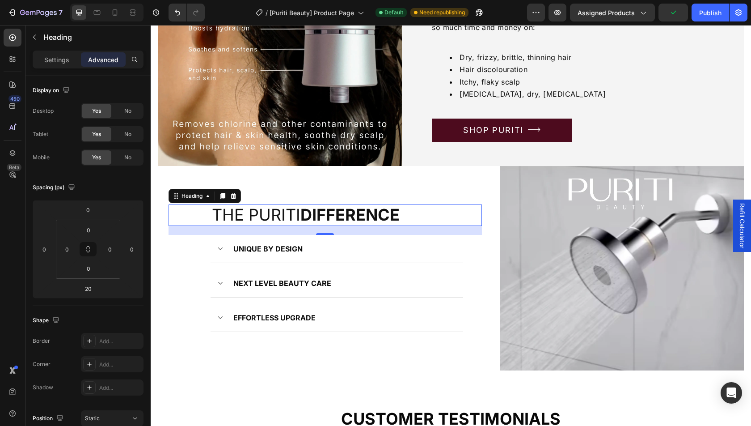
click at [182, 190] on div "Heading" at bounding box center [205, 196] width 72 height 14
click at [182, 194] on div "Heading" at bounding box center [192, 196] width 25 height 8
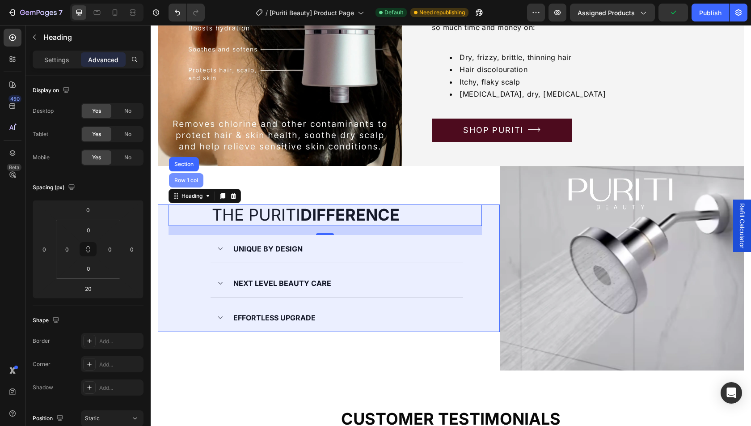
click at [182, 179] on div "Row 1 col" at bounding box center [186, 180] width 27 height 5
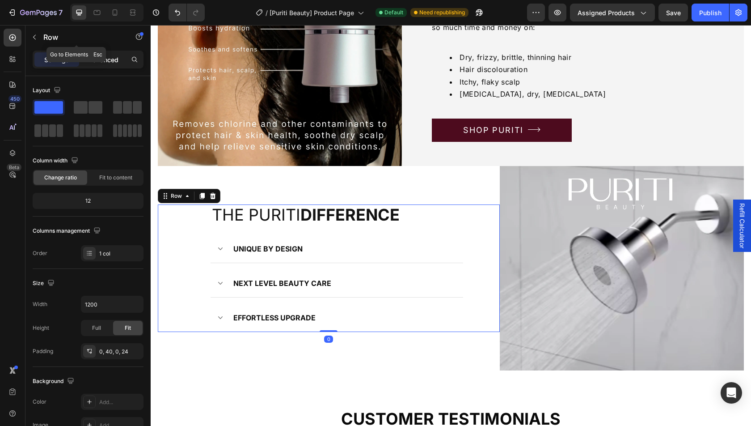
click at [91, 63] on p "Advanced" at bounding box center [103, 59] width 30 height 9
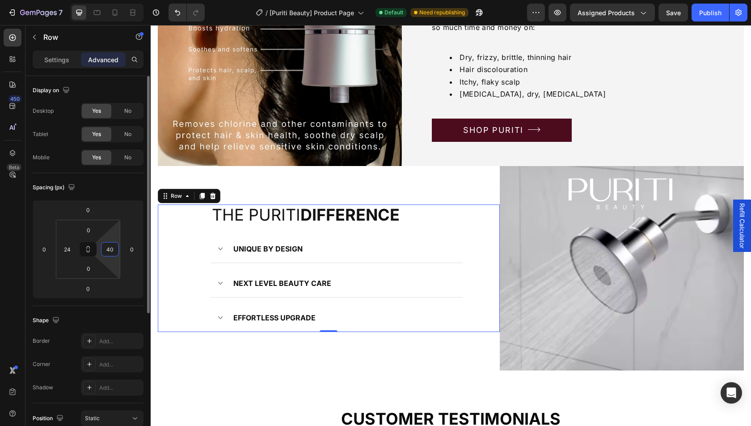
click at [109, 251] on input "40" at bounding box center [109, 248] width 13 height 13
type input "0"
click at [74, 251] on div "24" at bounding box center [67, 249] width 18 height 14
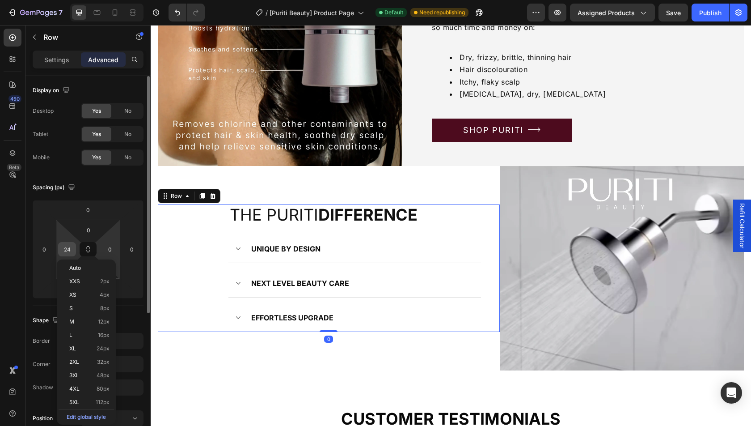
click at [69, 250] on input "24" at bounding box center [66, 248] width 13 height 13
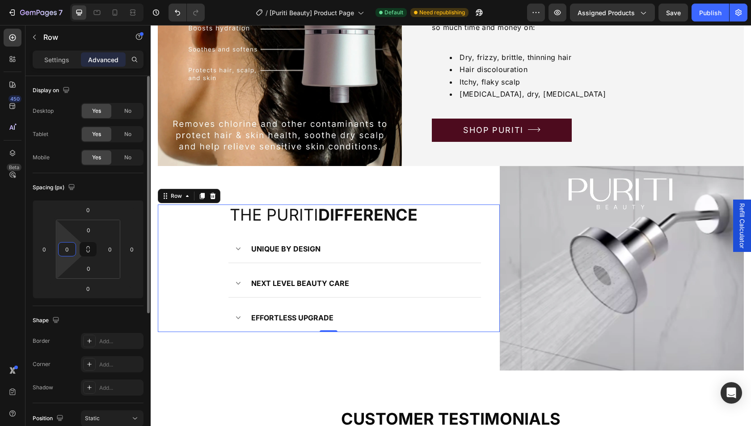
type input "0"
click at [0, 0] on div "Spacing (px) 0 0 0 0 0 0 0 0" at bounding box center [0, 0] width 0 height 0
click at [48, 63] on p "Settings" at bounding box center [56, 59] width 25 height 9
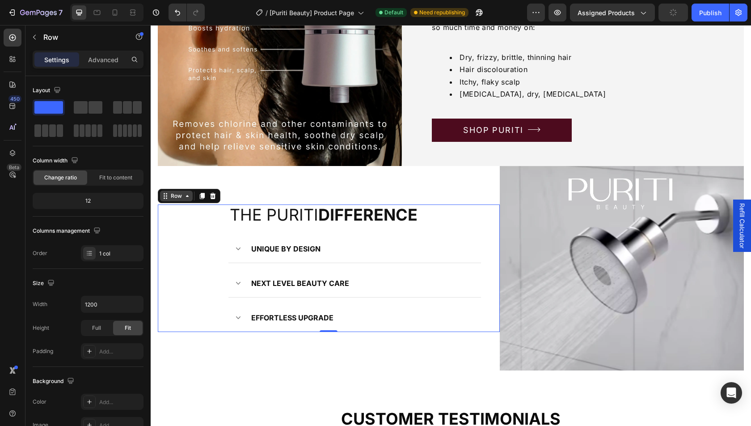
click at [187, 196] on icon at bounding box center [187, 196] width 3 height 2
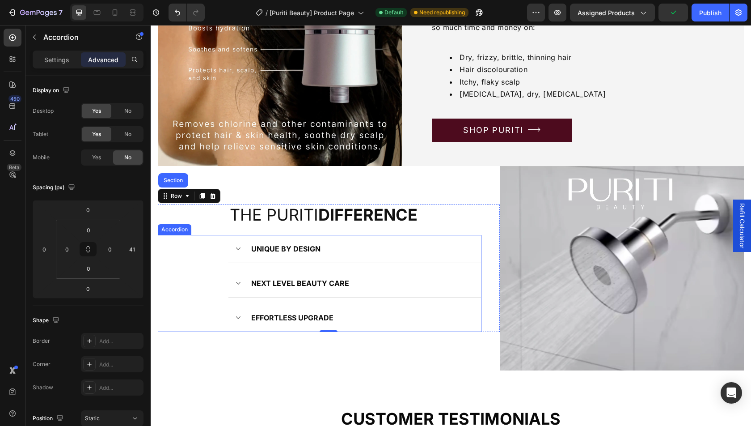
click at [203, 260] on div "UNIQUE BY DESIGN" at bounding box center [319, 249] width 323 height 28
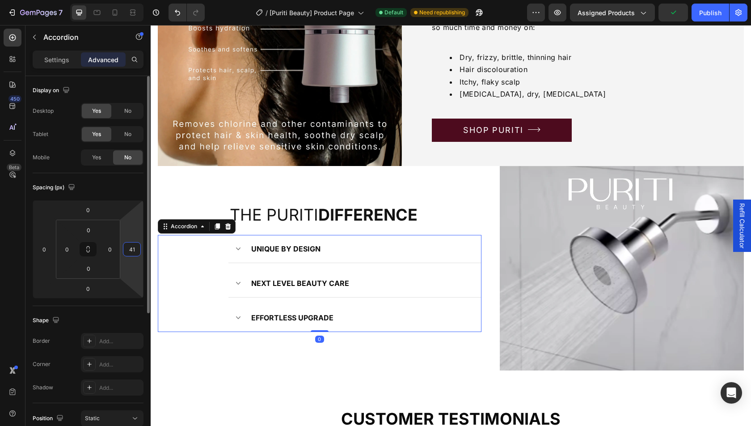
click at [133, 248] on input "41" at bounding box center [131, 248] width 13 height 13
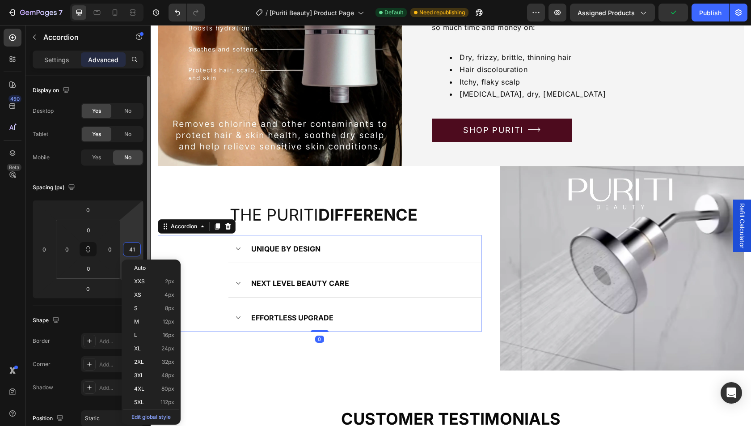
type input "0"
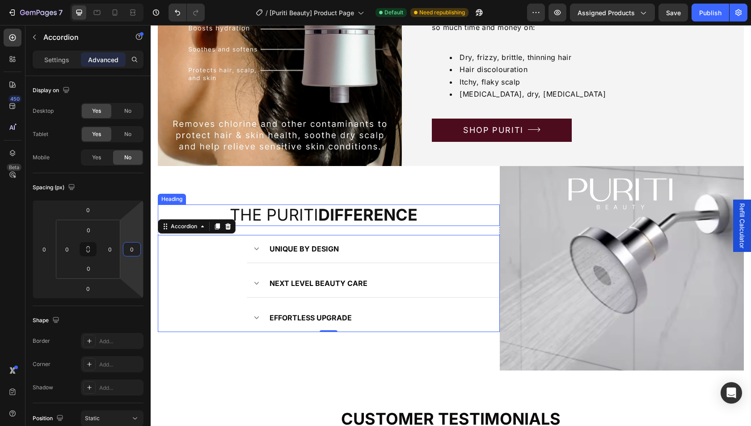
click at [227, 207] on div "the puriti difference" at bounding box center [329, 214] width 342 height 21
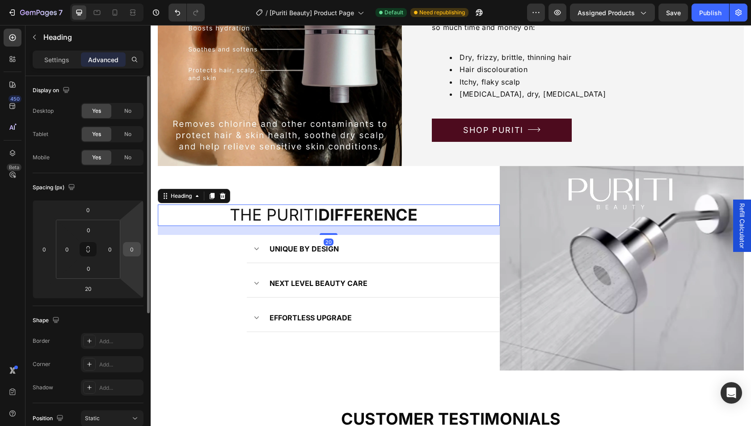
click at [133, 246] on input "0" at bounding box center [131, 248] width 13 height 13
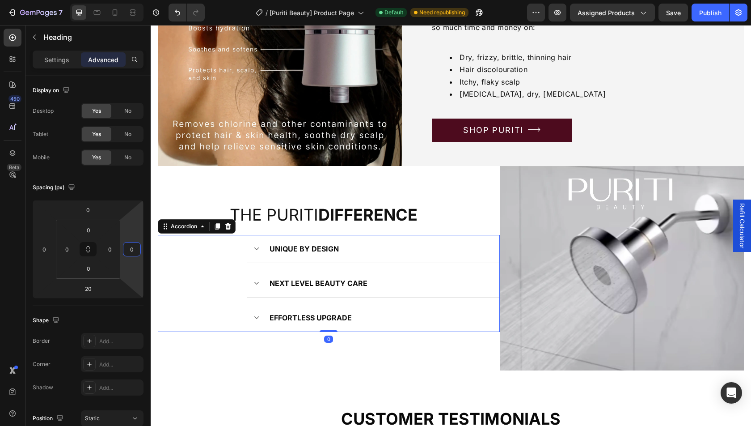
click at [190, 253] on div "UNIQUE BY DESIGN" at bounding box center [328, 249] width 341 height 28
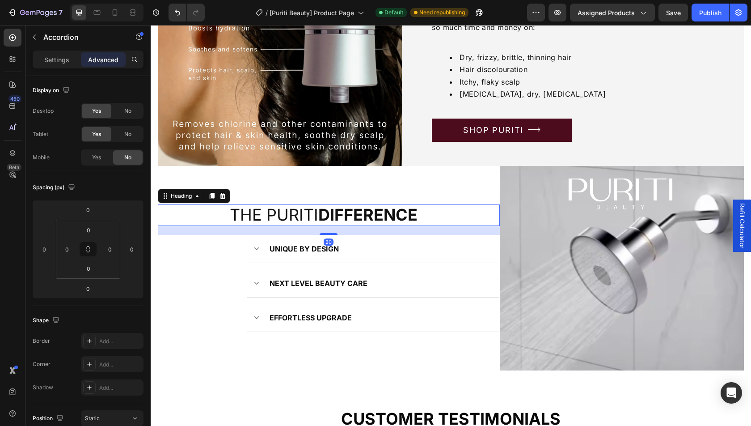
click at [213, 208] on div "the puriti difference" at bounding box center [329, 214] width 342 height 21
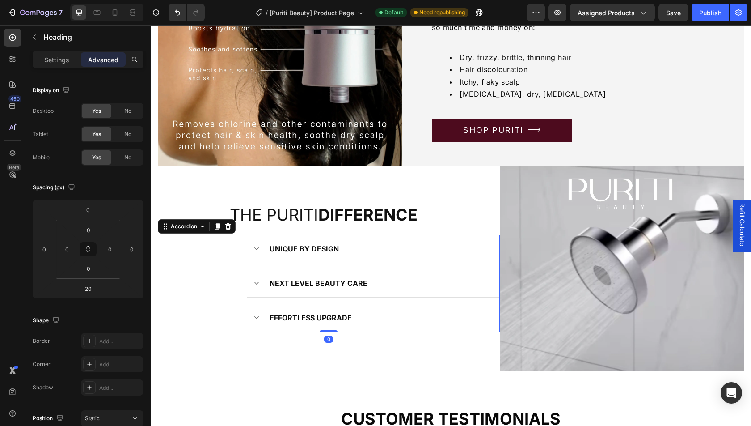
click at [207, 268] on div "UNIQUE BY DESIGN NEXT LEVEL BEAUTY CARE EFFORTLESS UPGRADE" at bounding box center [329, 283] width 342 height 97
click at [209, 204] on div "the puriti difference Heading UNIQUE BY DESIGN NEXT LEVEL BEAUTY CARE EFFORTLES…" at bounding box center [329, 268] width 342 height 204
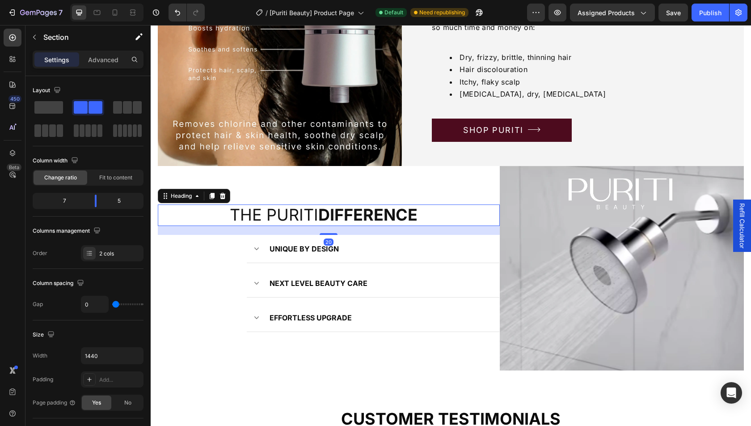
click at [209, 216] on div "the puriti difference" at bounding box center [329, 214] width 342 height 21
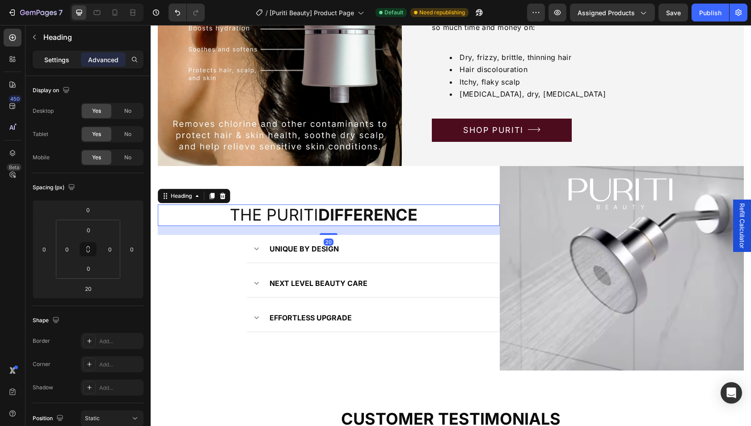
click at [59, 60] on p "Settings" at bounding box center [56, 59] width 25 height 9
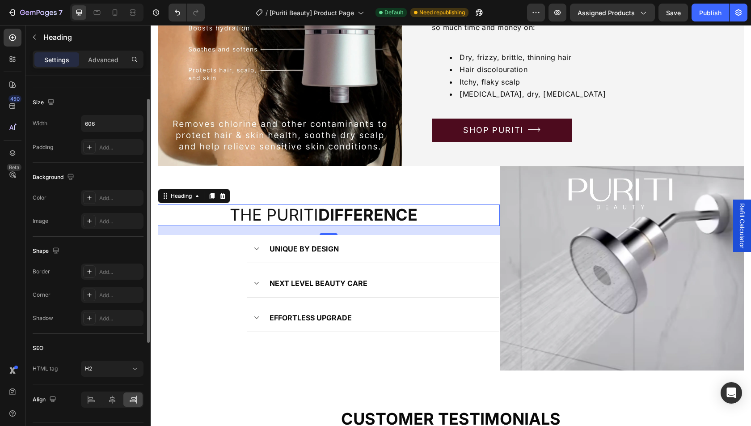
scroll to position [203, 0]
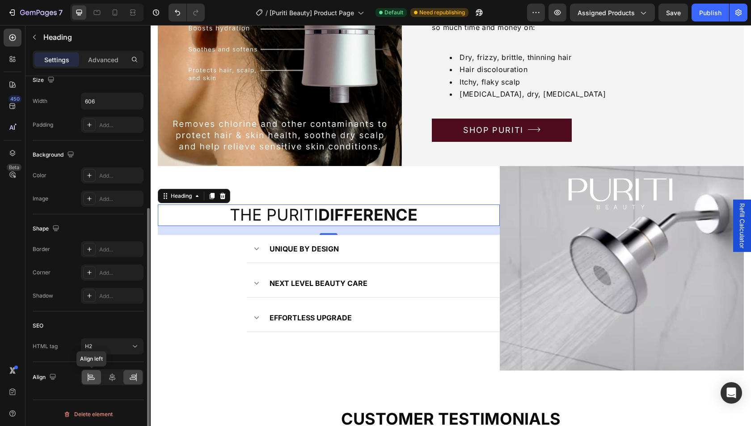
click at [89, 374] on icon at bounding box center [91, 375] width 4 height 2
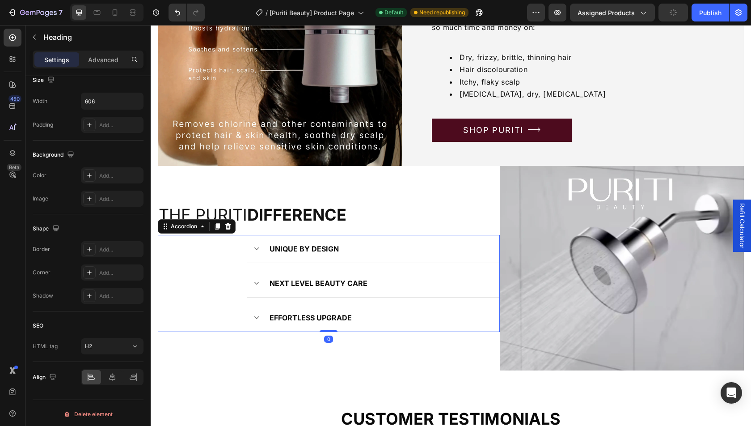
click at [248, 276] on div "NEXT LEVEL BEAUTY CARE" at bounding box center [373, 283] width 253 height 28
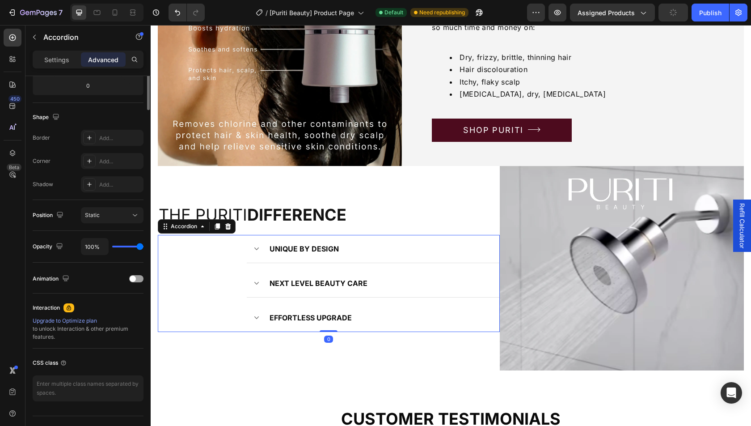
scroll to position [0, 0]
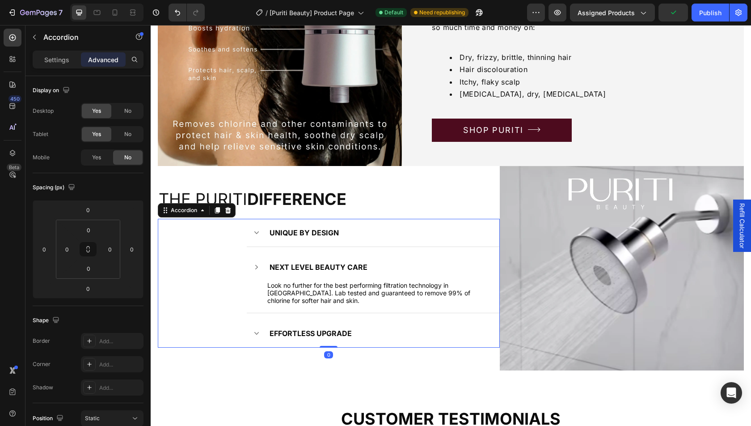
click at [61, 67] on div "Settings Advanced" at bounding box center [88, 60] width 111 height 18
click at [54, 49] on div "Accordion" at bounding box center [76, 37] width 102 height 25
click at [54, 62] on p "Settings" at bounding box center [56, 59] width 25 height 9
type input "14"
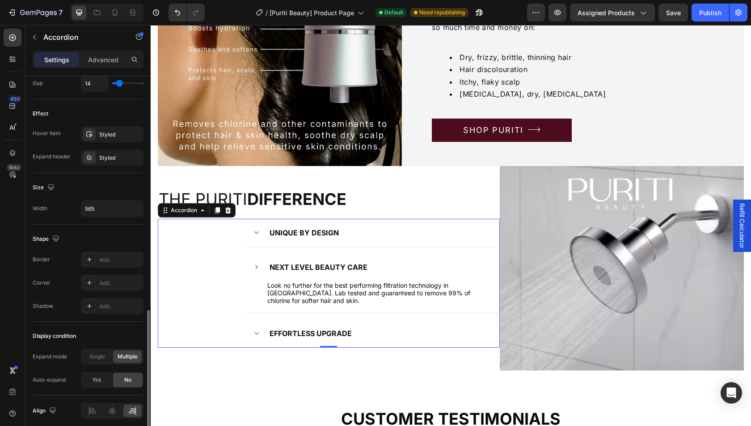
scroll to position [473, 0]
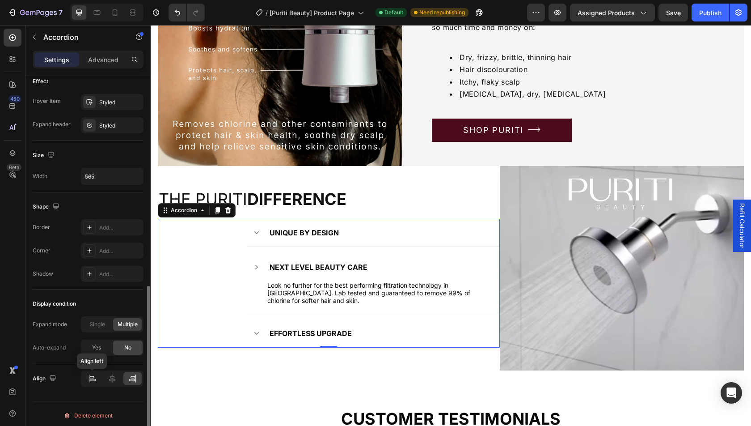
click at [94, 379] on icon at bounding box center [92, 380] width 6 height 2
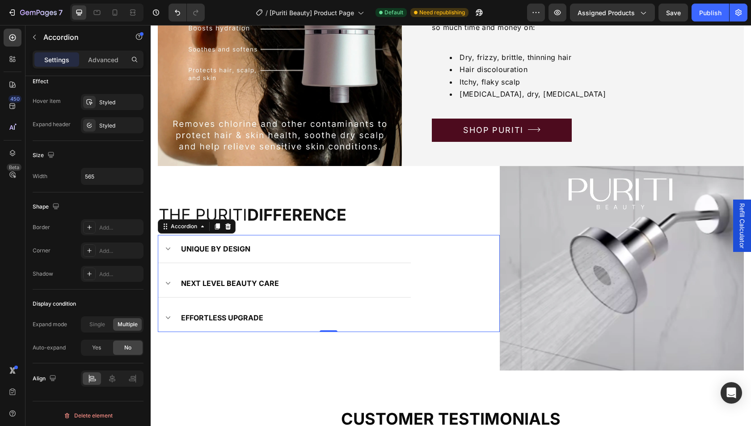
click at [365, 241] on div "UNIQUE BY DESIGN" at bounding box center [284, 249] width 253 height 28
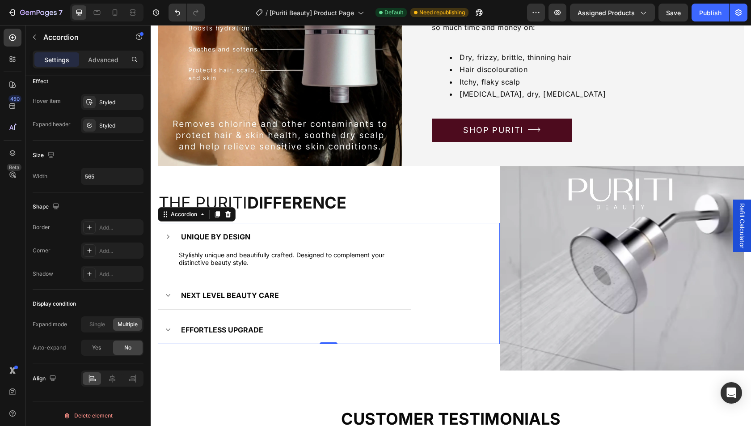
click at [367, 246] on div "UNIQUE BY DESIGN" at bounding box center [284, 237] width 253 height 28
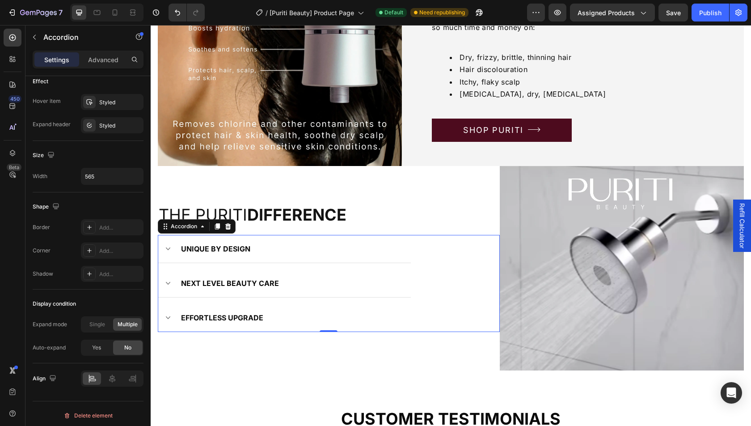
click at [277, 250] on div "UNIQUE BY DESIGN" at bounding box center [293, 248] width 226 height 13
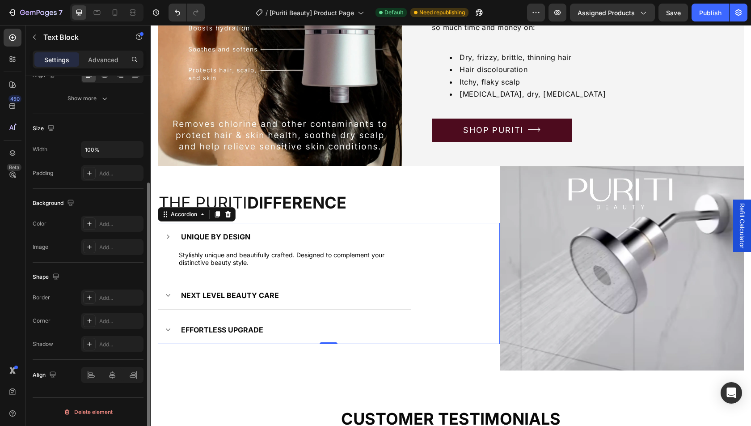
scroll to position [0, 0]
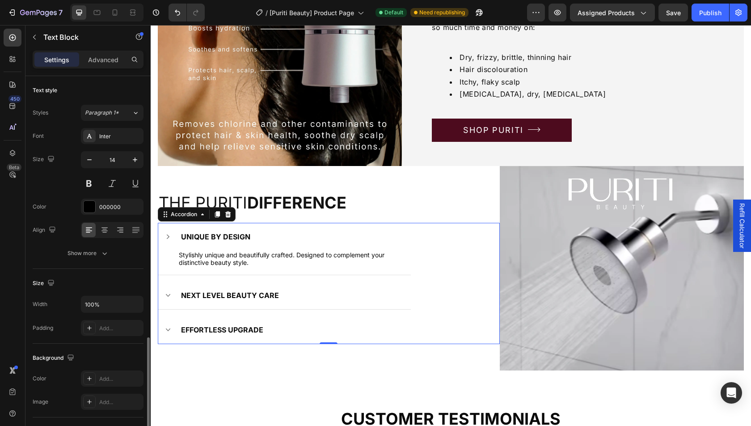
click at [277, 250] on div "Stylishly unique and beautifully crafted. Designed to complement your distincti…" at bounding box center [286, 258] width 217 height 17
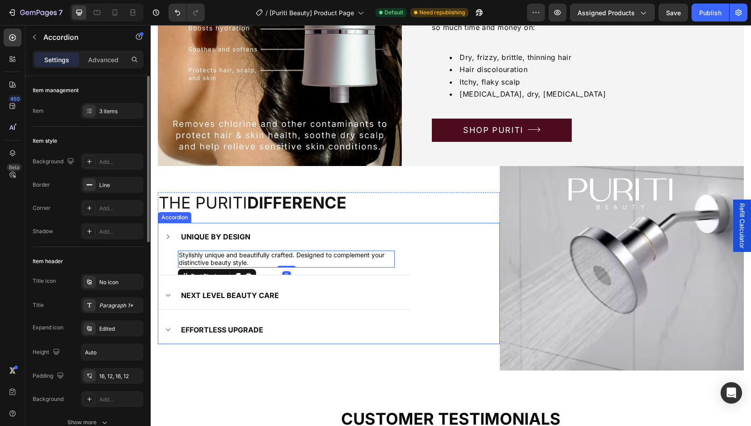
click at [346, 233] on div "UNIQUE BY DESIGN" at bounding box center [293, 236] width 226 height 13
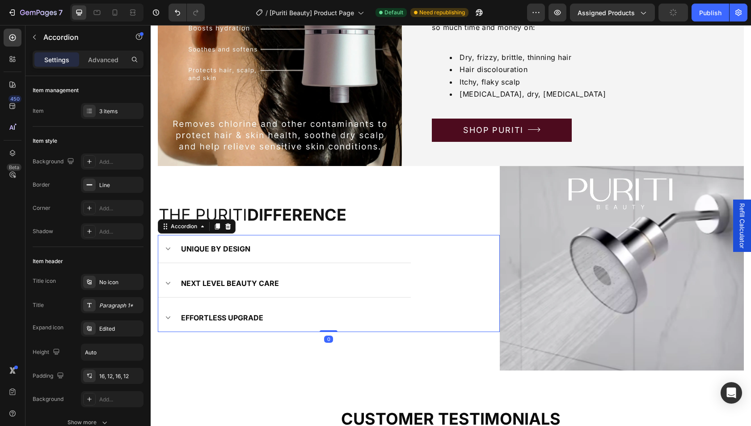
click at [416, 258] on div "UNIQUE BY DESIGN" at bounding box center [328, 249] width 341 height 28
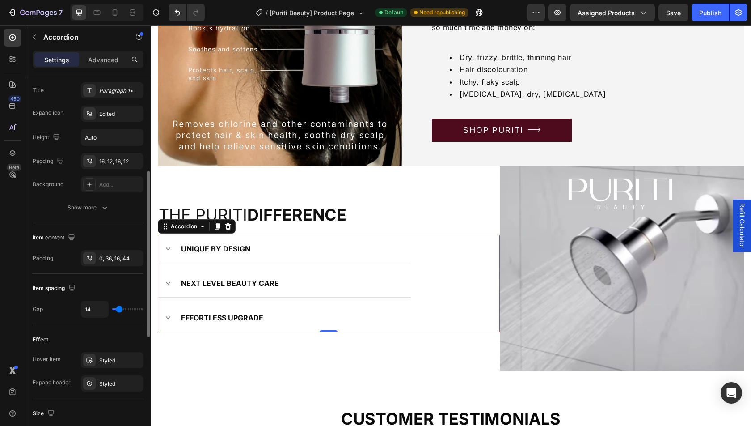
scroll to position [216, 0]
click at [113, 255] on div "0, 36, 16, 44" at bounding box center [112, 257] width 26 height 8
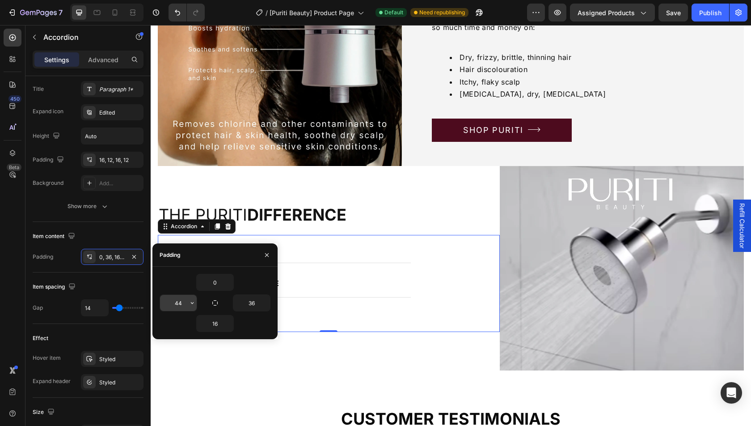
click at [180, 300] on input "44" at bounding box center [178, 303] width 37 height 16
type input "0"
click at [253, 301] on input "36" at bounding box center [251, 303] width 37 height 16
type input "6"
type input "0"
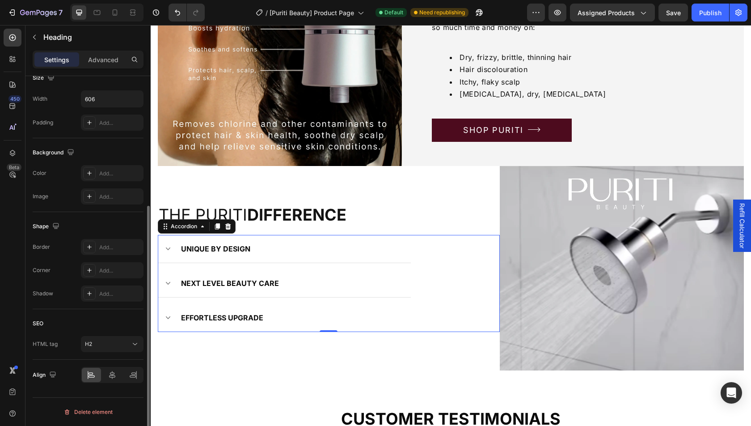
click at [418, 220] on p "the puriti difference" at bounding box center [293, 214] width 269 height 19
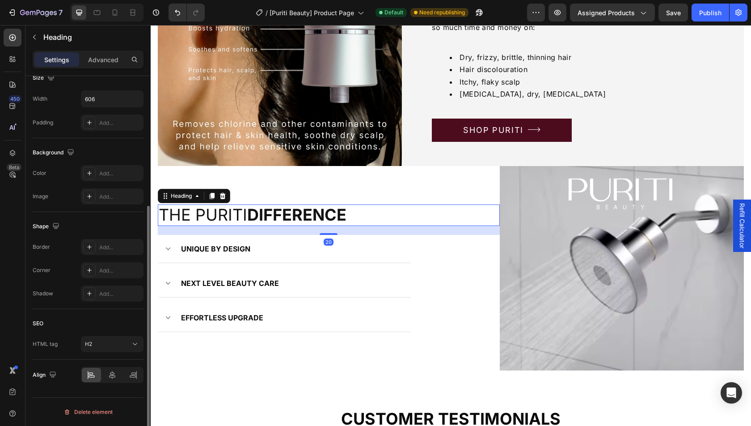
scroll to position [0, 0]
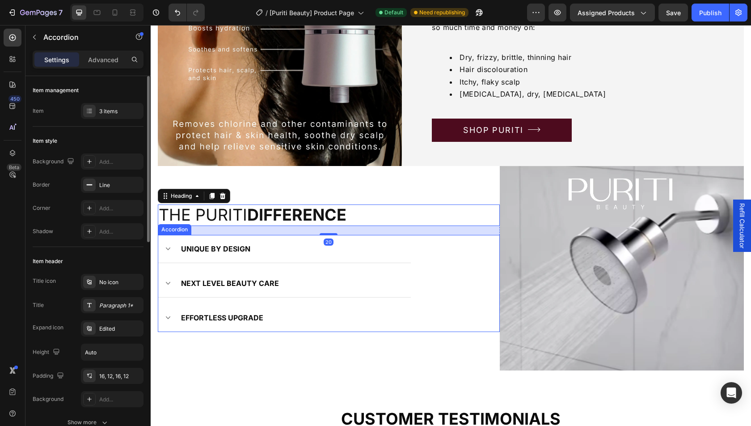
click at [368, 248] on div "UNIQUE BY DESIGN" at bounding box center [293, 248] width 226 height 13
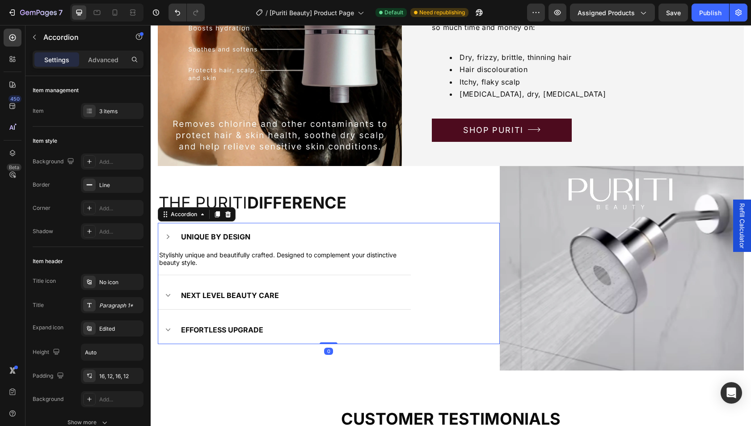
click at [365, 241] on div "UNIQUE BY DESIGN" at bounding box center [293, 236] width 226 height 13
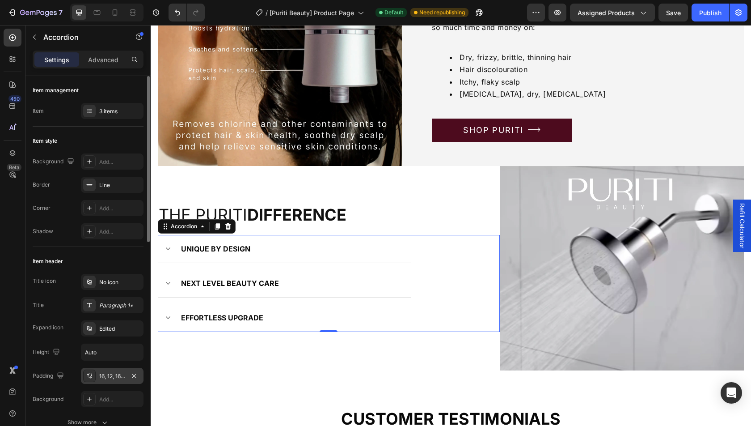
click at [119, 373] on div "16, 12, 16, 12" at bounding box center [112, 376] width 26 height 8
click at [95, 255] on div "Item header" at bounding box center [88, 261] width 111 height 14
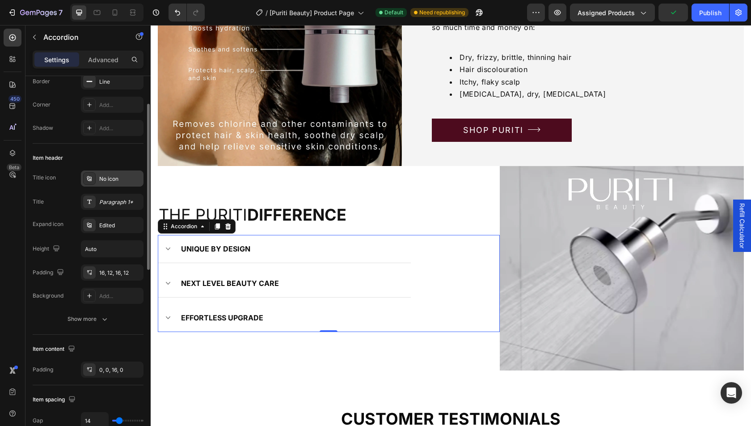
scroll to position [105, 0]
click at [290, 261] on div "UNIQUE BY DESIGN" at bounding box center [284, 249] width 253 height 28
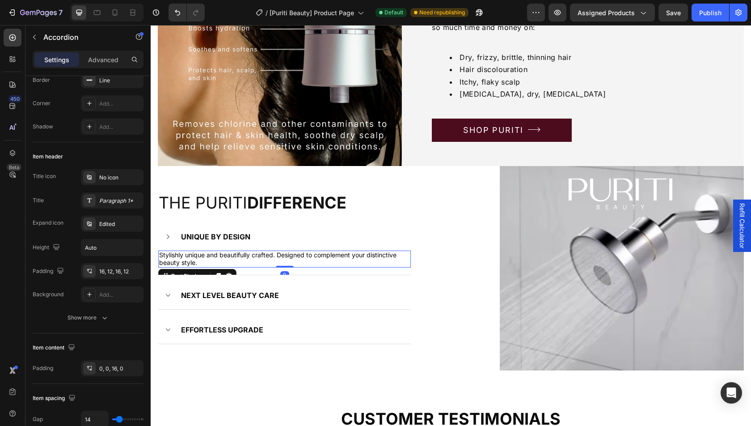
click at [269, 261] on p "Stylishly unique and beautifully crafted. Designed to complement your distincti…" at bounding box center [284, 258] width 251 height 15
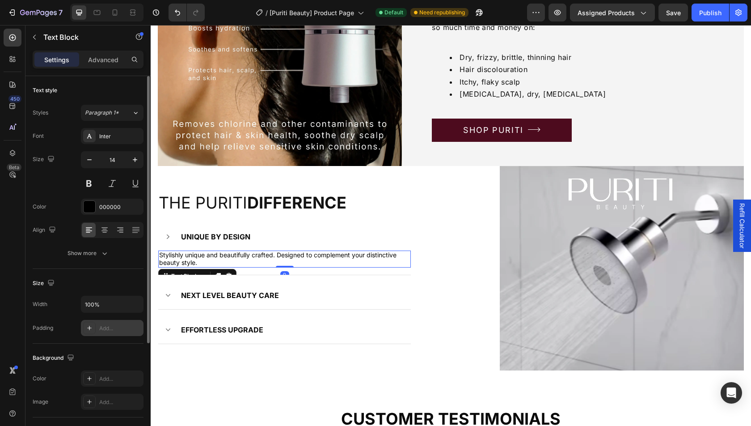
click at [113, 320] on div "Add..." at bounding box center [112, 328] width 63 height 16
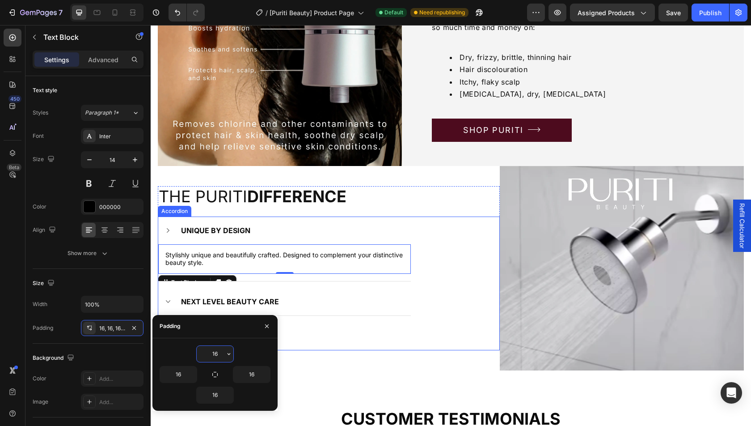
click at [446, 287] on div "UNIQUE BY DESIGN Stylishly unique and beautifully crafted. Designed to compleme…" at bounding box center [329, 283] width 342 height 134
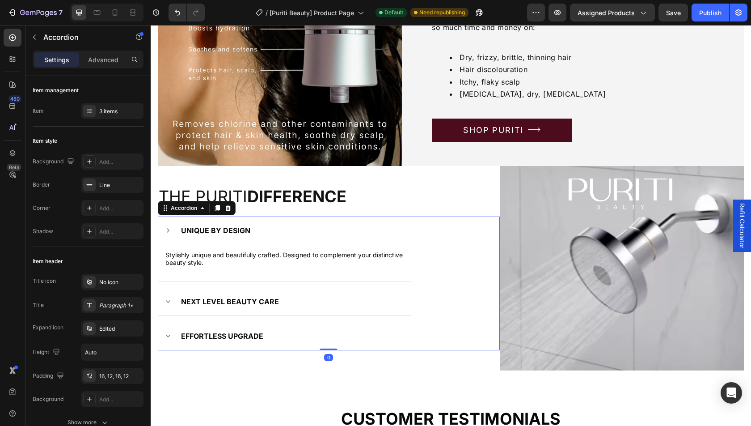
click at [269, 227] on div "UNIQUE BY DESIGN" at bounding box center [293, 230] width 226 height 13
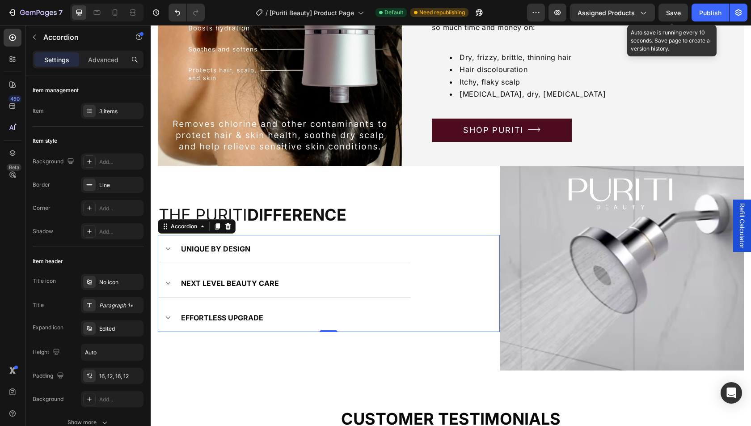
click at [668, 9] on span "Save" at bounding box center [673, 13] width 15 height 8
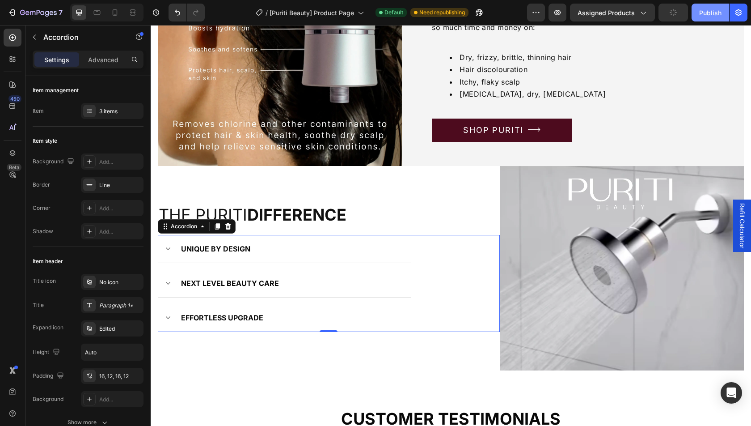
click at [716, 10] on div "Publish" at bounding box center [711, 12] width 22 height 9
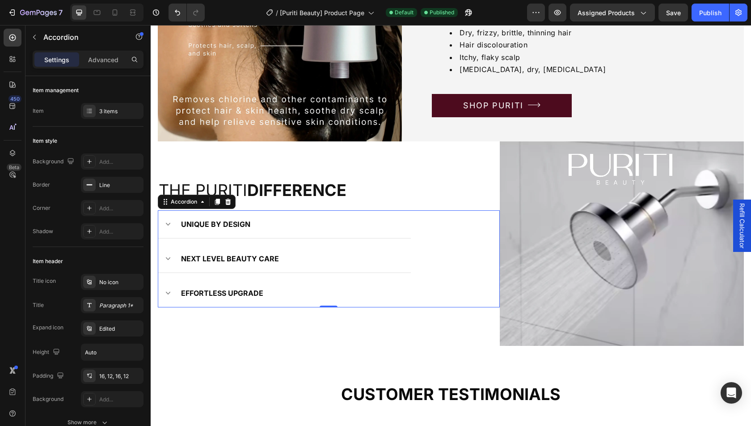
scroll to position [1120, 0]
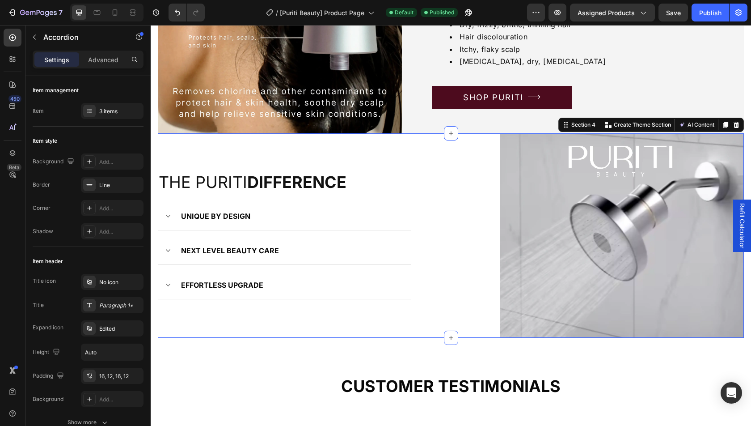
click at [178, 166] on div "the puriti difference Heading UNIQUE BY DESIGN NEXT LEVEL BEAUTY CARE EFFORTLES…" at bounding box center [329, 235] width 342 height 204
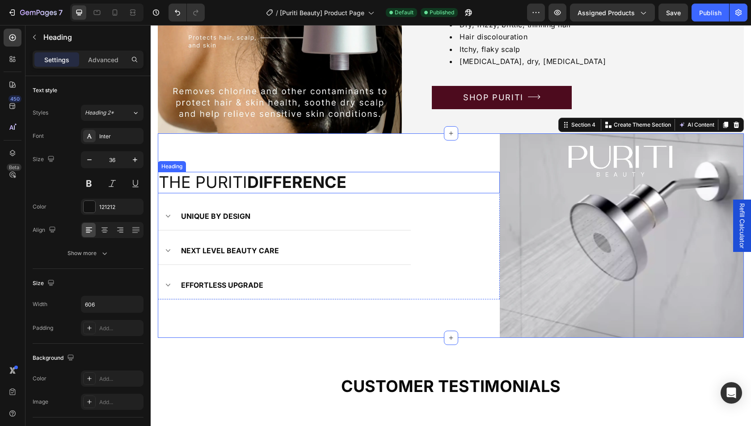
click at [181, 186] on p "the puriti difference" at bounding box center [293, 182] width 269 height 19
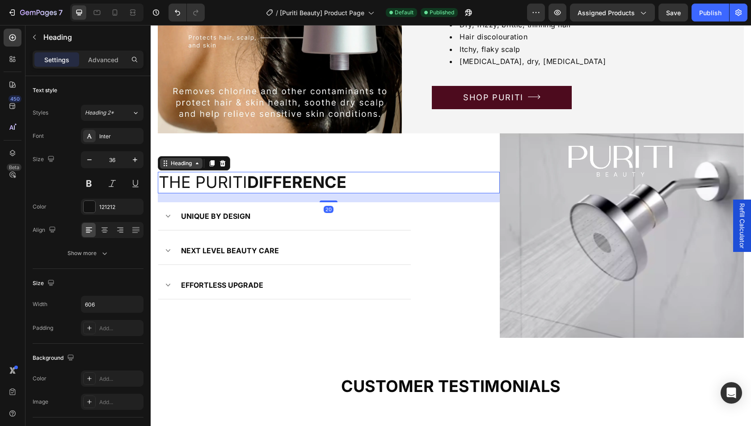
click at [172, 164] on div "Heading" at bounding box center [181, 163] width 25 height 8
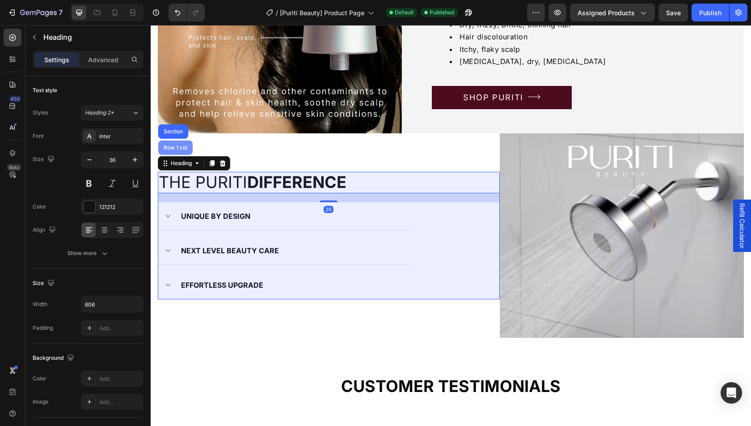
click at [172, 149] on div "Row 1 col" at bounding box center [175, 147] width 27 height 5
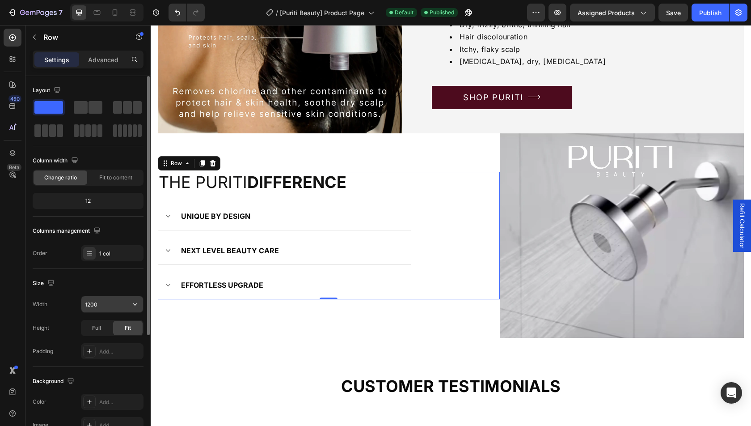
click at [101, 305] on input "1200" at bounding box center [112, 304] width 62 height 16
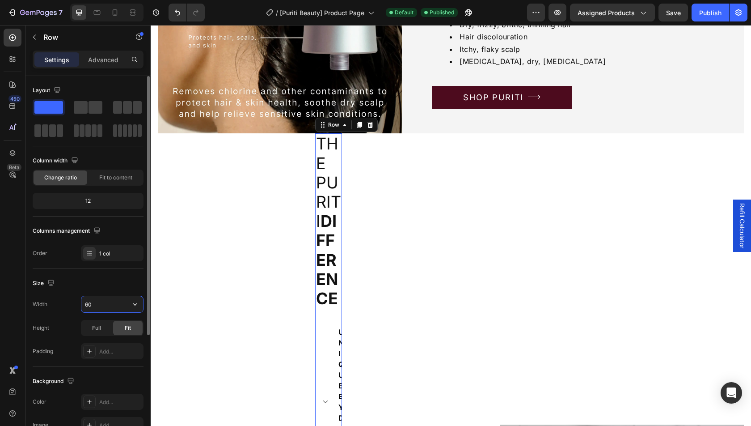
type input "600"
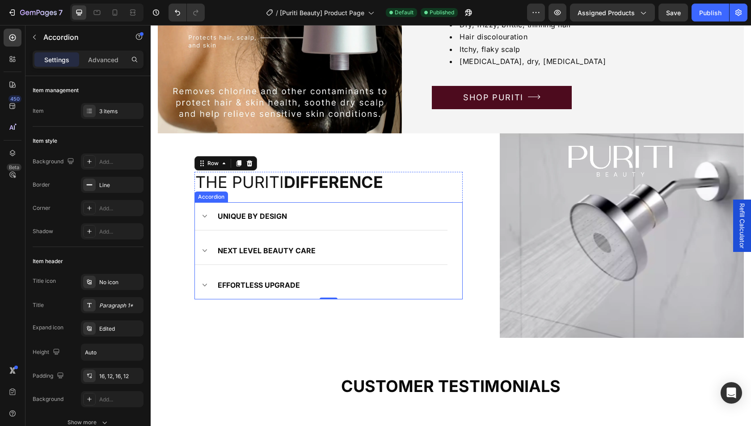
click at [406, 219] on div "UNIQUE BY DESIGN" at bounding box center [329, 215] width 226 height 13
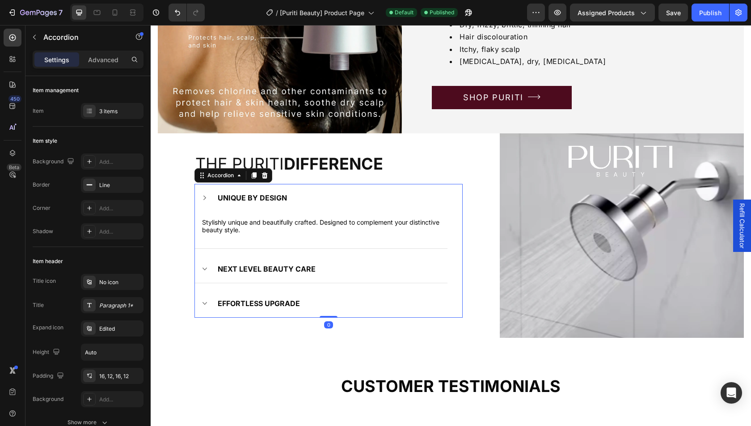
click at [409, 207] on div "UNIQUE BY DESIGN" at bounding box center [321, 198] width 253 height 28
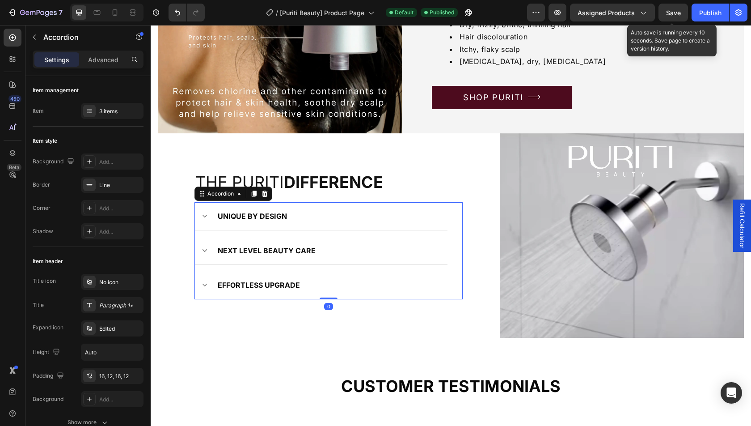
click at [671, 11] on span "Save" at bounding box center [673, 13] width 15 height 8
click at [678, 10] on span "Save" at bounding box center [673, 13] width 15 height 8
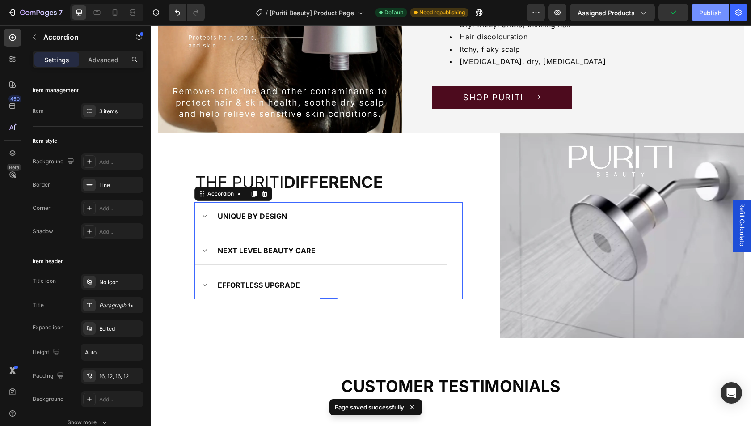
click at [706, 12] on div "Publish" at bounding box center [711, 12] width 22 height 9
